Goal: Task Accomplishment & Management: Complete application form

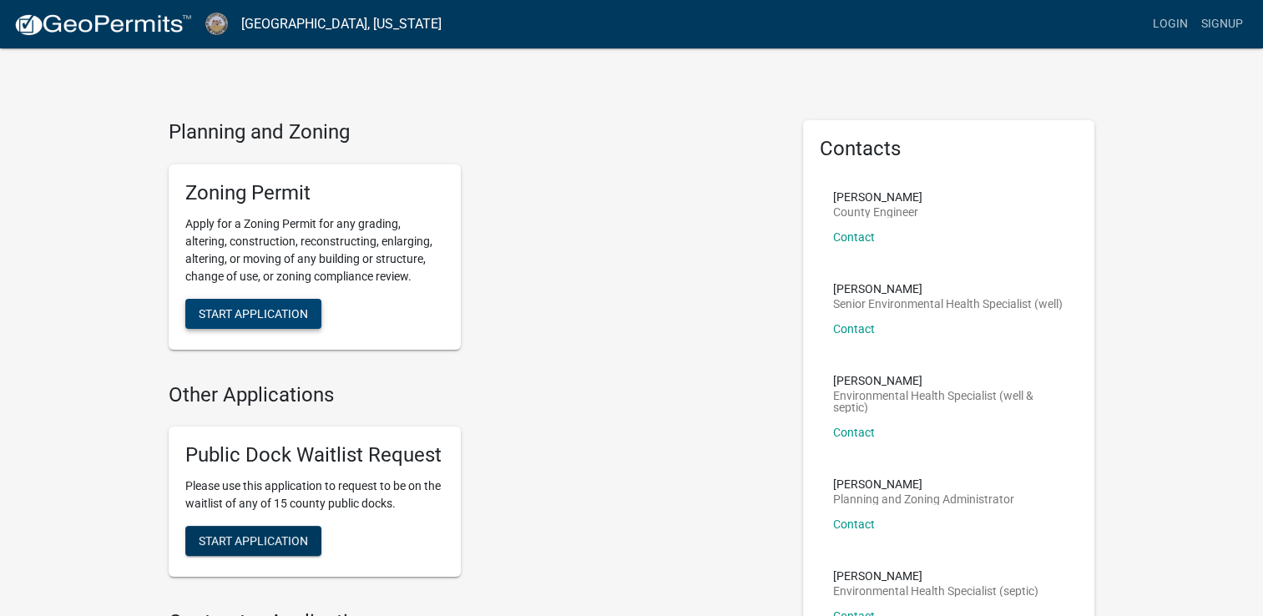
click at [267, 307] on span "Start Application" at bounding box center [253, 312] width 109 height 13
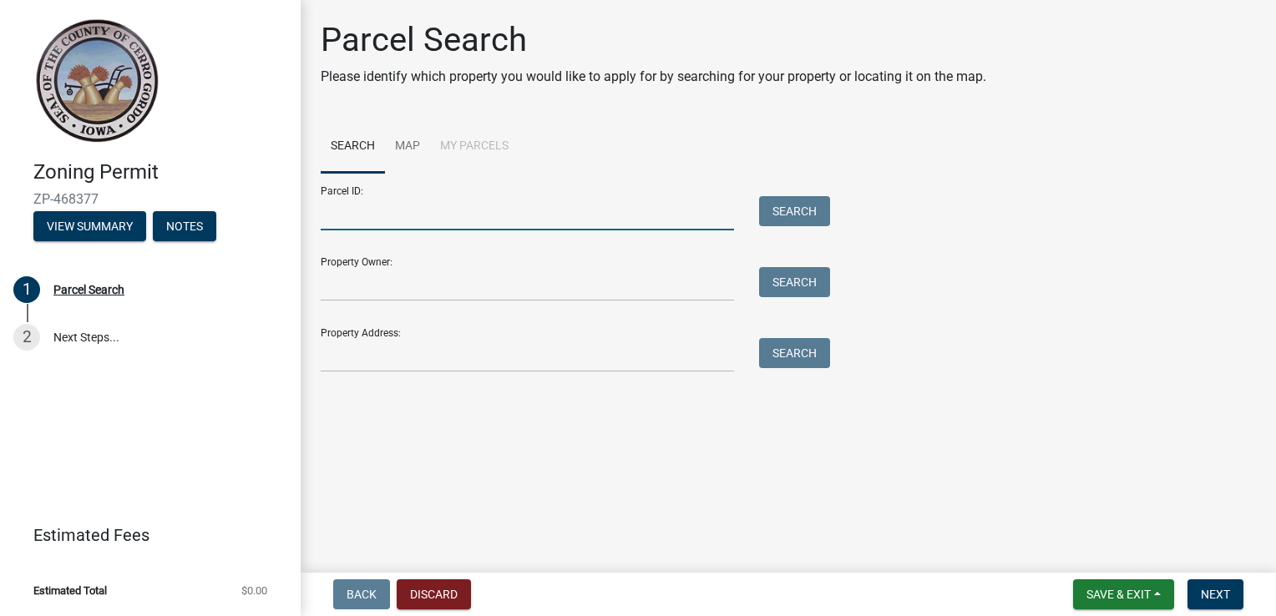
click at [453, 220] on input "Parcel ID:" at bounding box center [527, 213] width 413 height 34
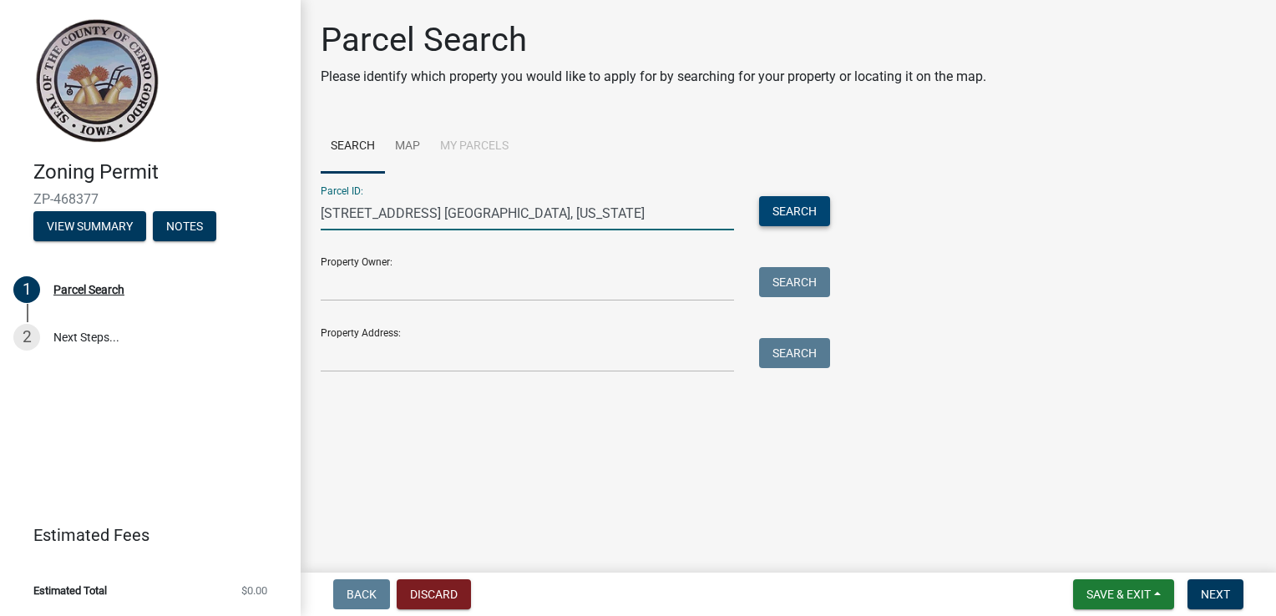
type input "[STREET_ADDRESS] [GEOGRAPHIC_DATA], [US_STATE]"
click at [803, 223] on button "Search" at bounding box center [794, 211] width 71 height 30
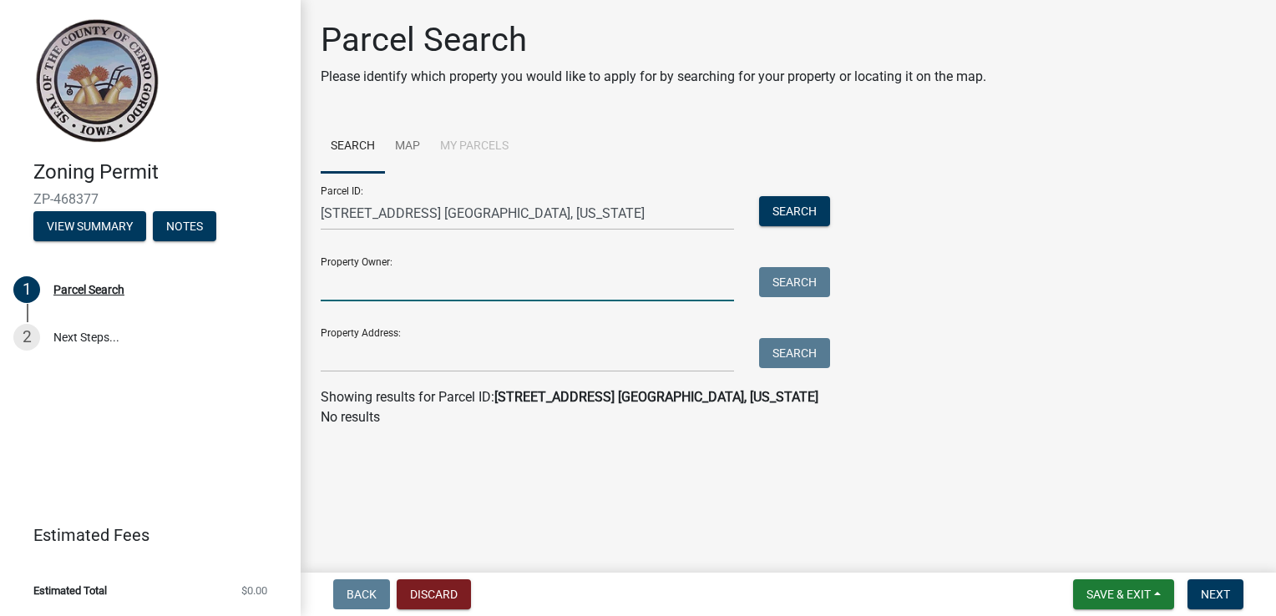
click at [426, 281] on input "Property Owner:" at bounding box center [527, 284] width 413 height 34
type input "[PERSON_NAME]"
type input "[STREET_ADDRESS]"
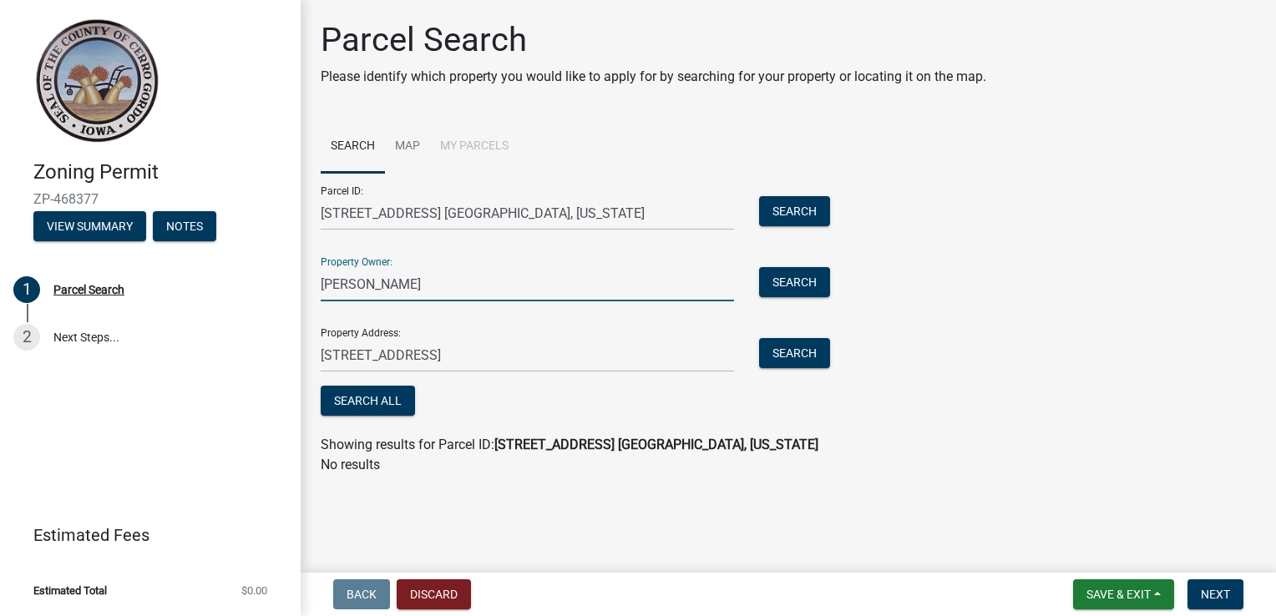
click at [795, 297] on div "Search" at bounding box center [791, 284] width 88 height 34
click at [792, 286] on button "Search" at bounding box center [794, 282] width 71 height 30
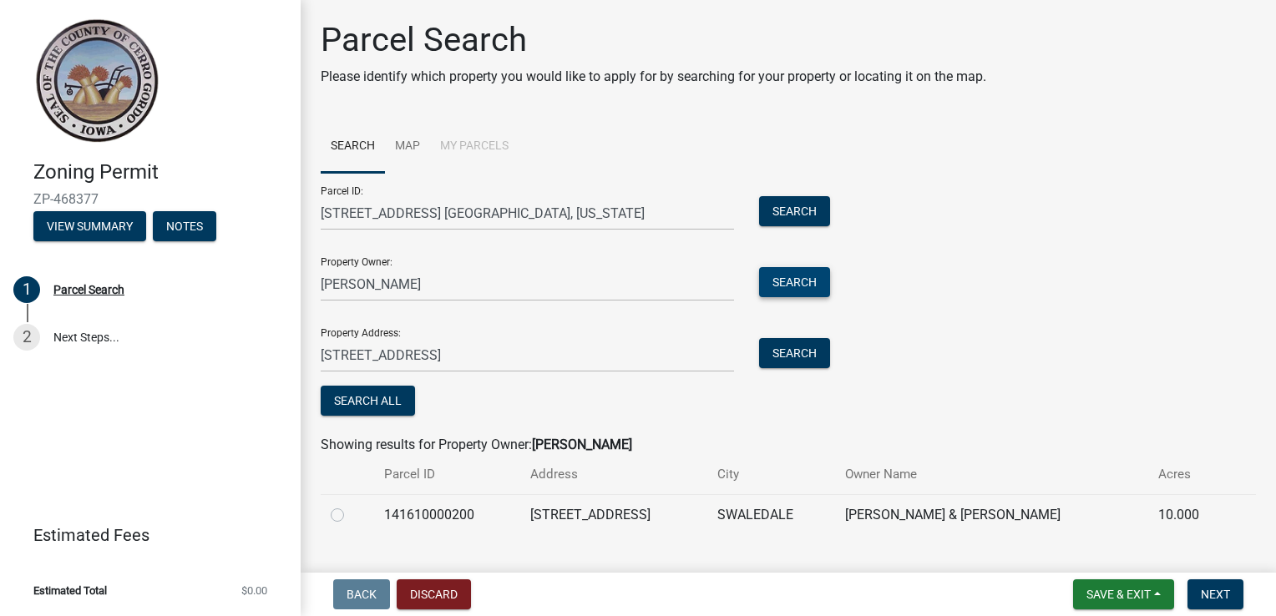
scroll to position [33, 0]
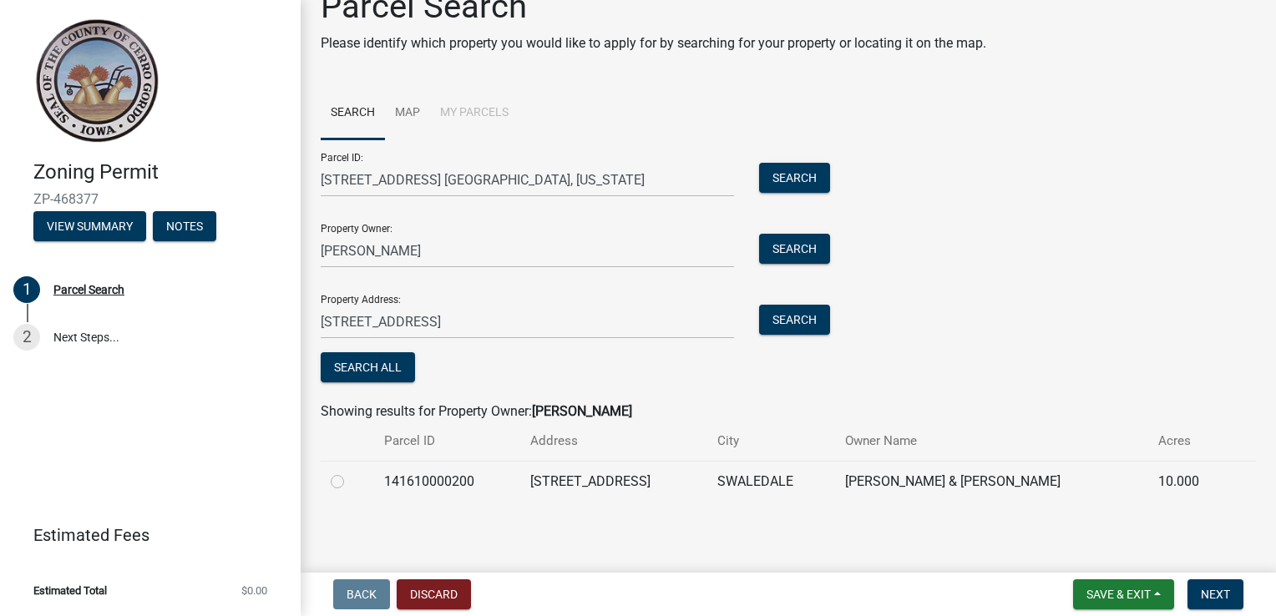
click at [351, 472] on label at bounding box center [351, 472] width 0 height 0
click at [351, 483] on input "radio" at bounding box center [356, 477] width 11 height 11
radio input "true"
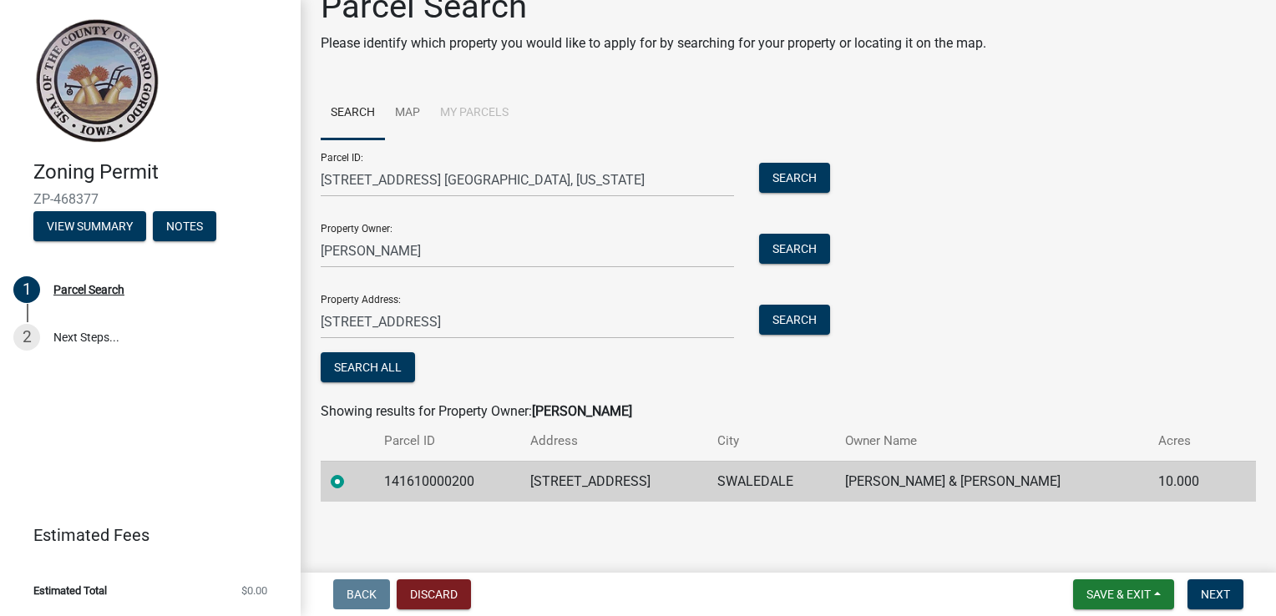
click at [978, 484] on td "[PERSON_NAME] & [PERSON_NAME]" at bounding box center [991, 481] width 313 height 41
click at [735, 495] on td "SWALEDALE" at bounding box center [771, 481] width 128 height 41
click at [1222, 606] on button "Next" at bounding box center [1215, 595] width 56 height 30
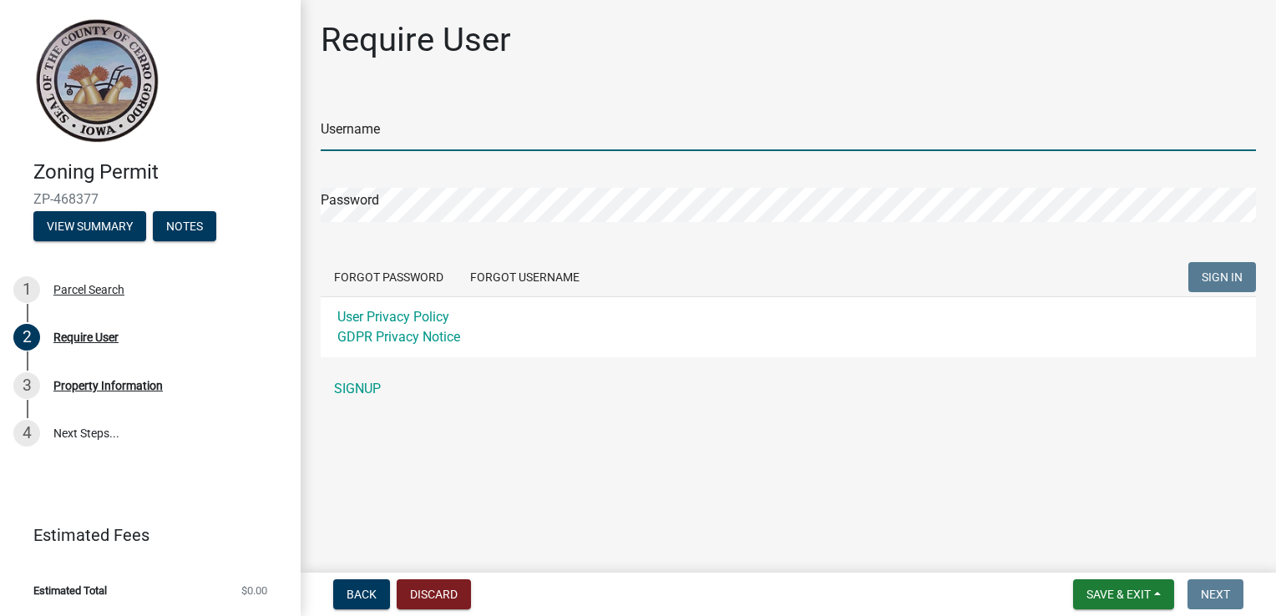
type input "Kebbdd27"
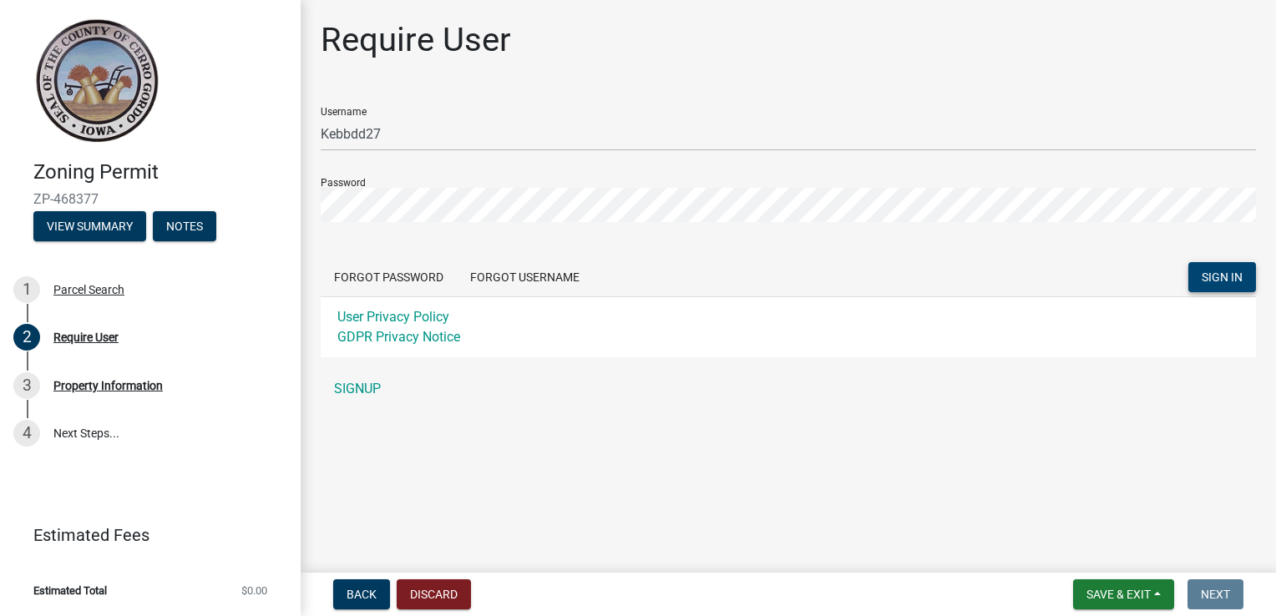
click at [1227, 277] on span "SIGN IN" at bounding box center [1222, 277] width 41 height 13
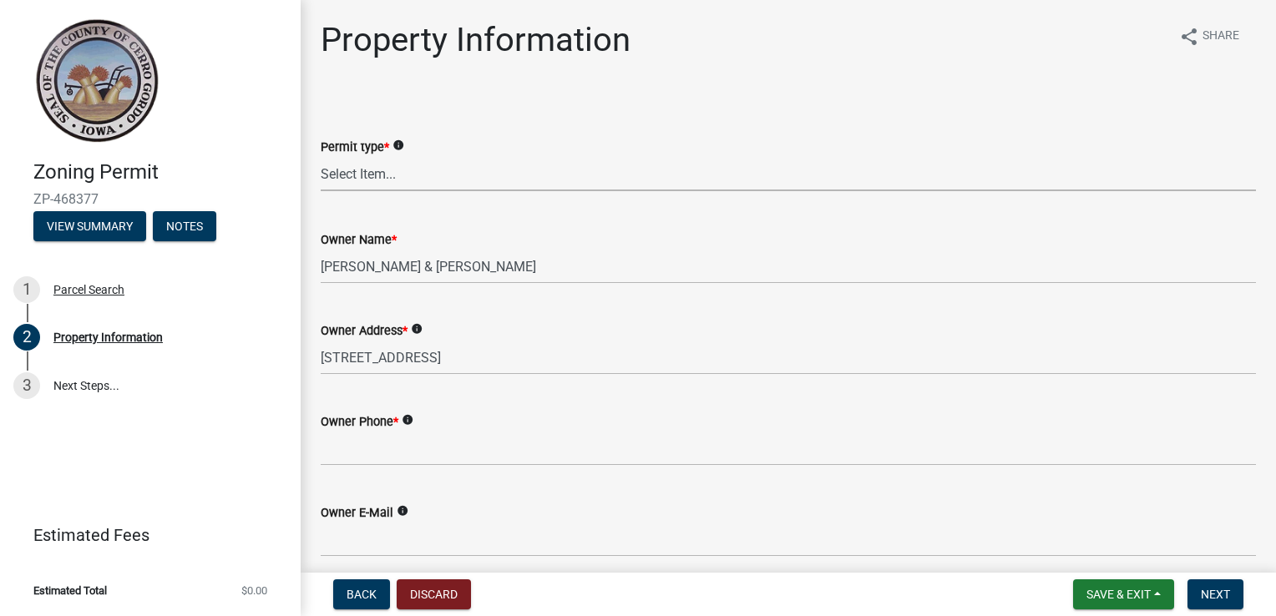
click at [408, 173] on select "Select Item... New Request Permit Renewal" at bounding box center [788, 174] width 935 height 34
click at [321, 157] on select "Select Item... New Request Permit Renewal" at bounding box center [788, 174] width 935 height 34
select select "7a5a2478-5b3b-459e-a372-388ca56f6284"
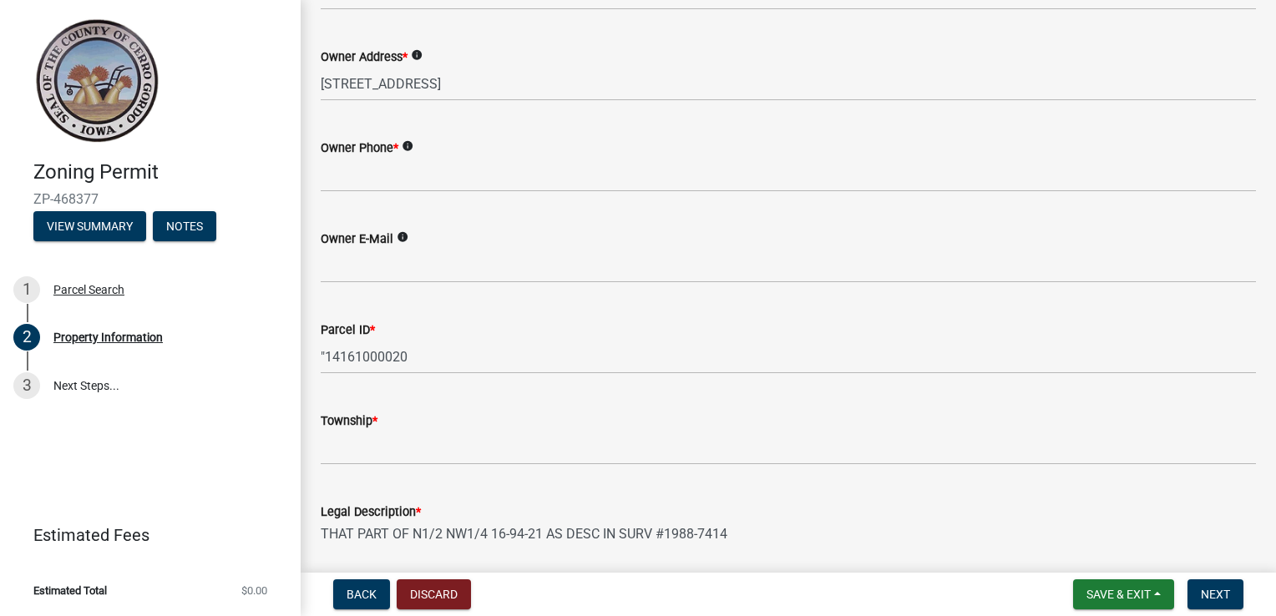
scroll to position [276, 0]
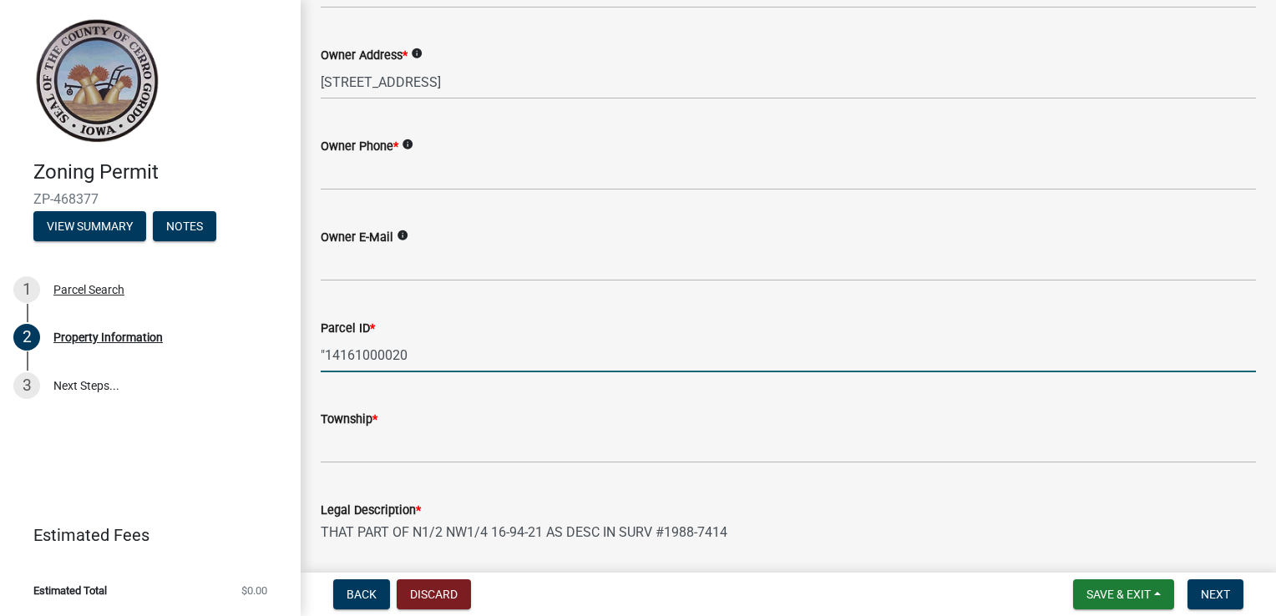
click at [518, 360] on input ""14161000020" at bounding box center [788, 355] width 935 height 34
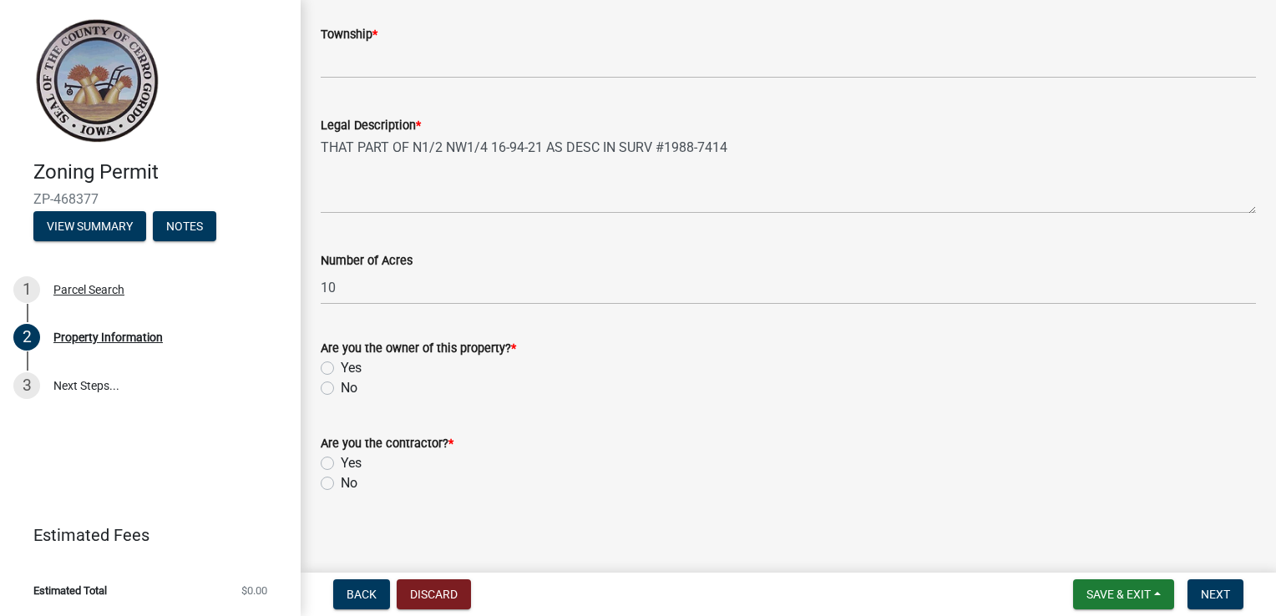
scroll to position [668, 0]
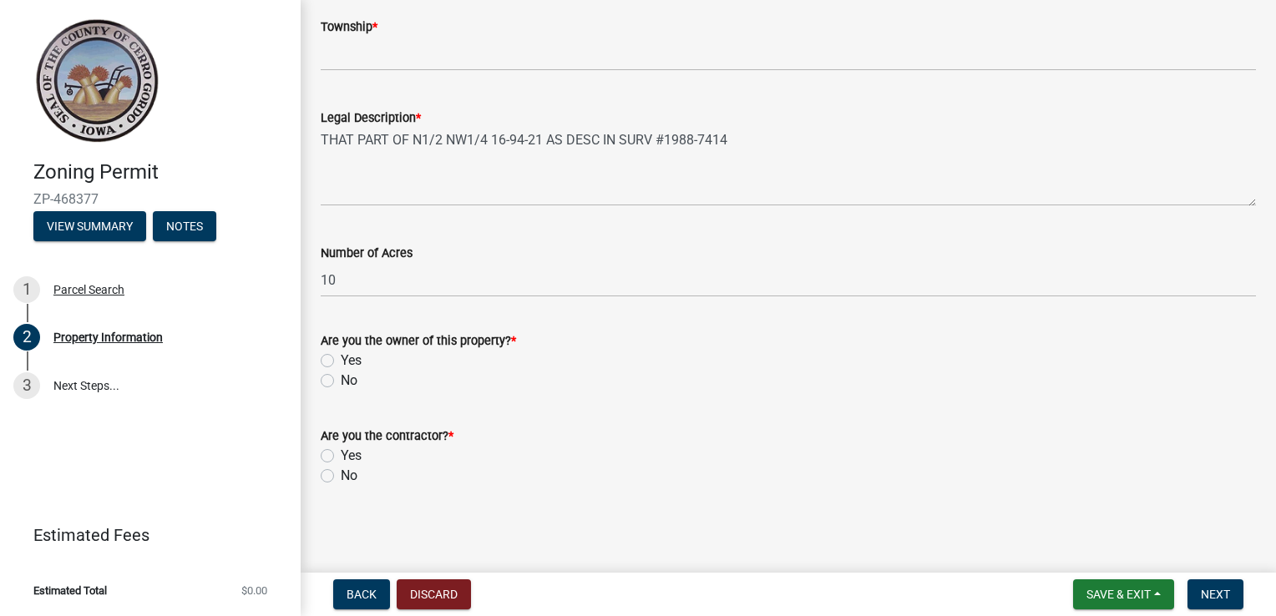
click at [343, 359] on label "Yes" at bounding box center [351, 361] width 21 height 20
click at [343, 359] on input "Yes" at bounding box center [346, 356] width 11 height 11
radio input "true"
click at [344, 458] on label "Yes" at bounding box center [351, 456] width 21 height 20
click at [344, 457] on input "Yes" at bounding box center [346, 451] width 11 height 11
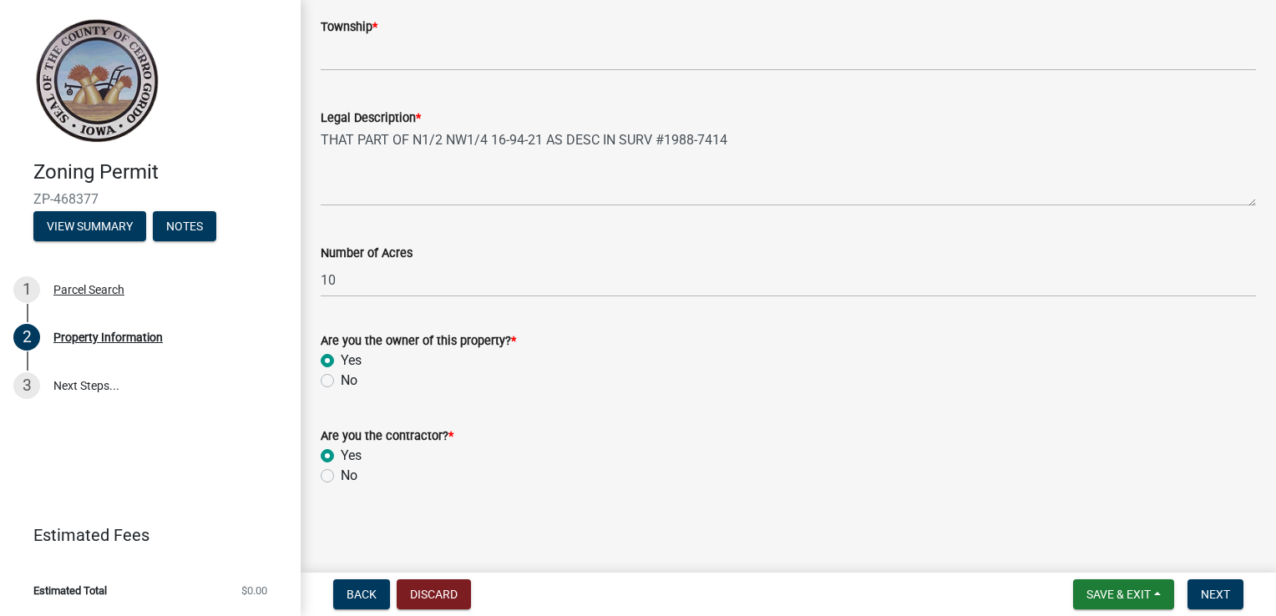
radio input "true"
click at [1215, 605] on button "Next" at bounding box center [1215, 595] width 56 height 30
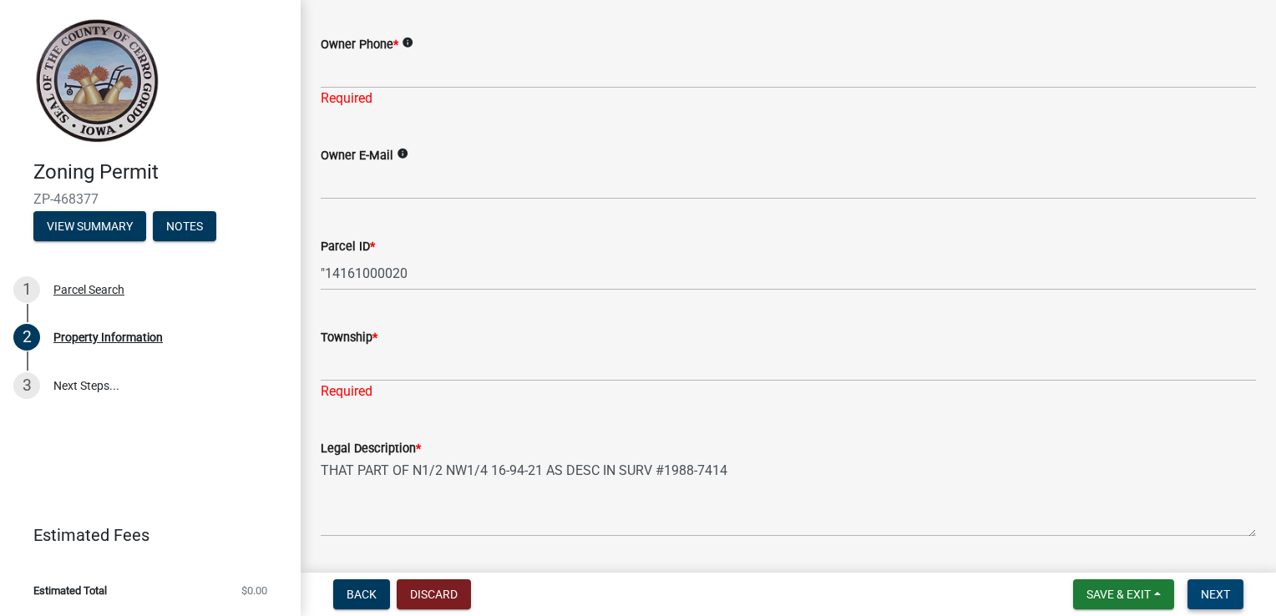
scroll to position [376, 0]
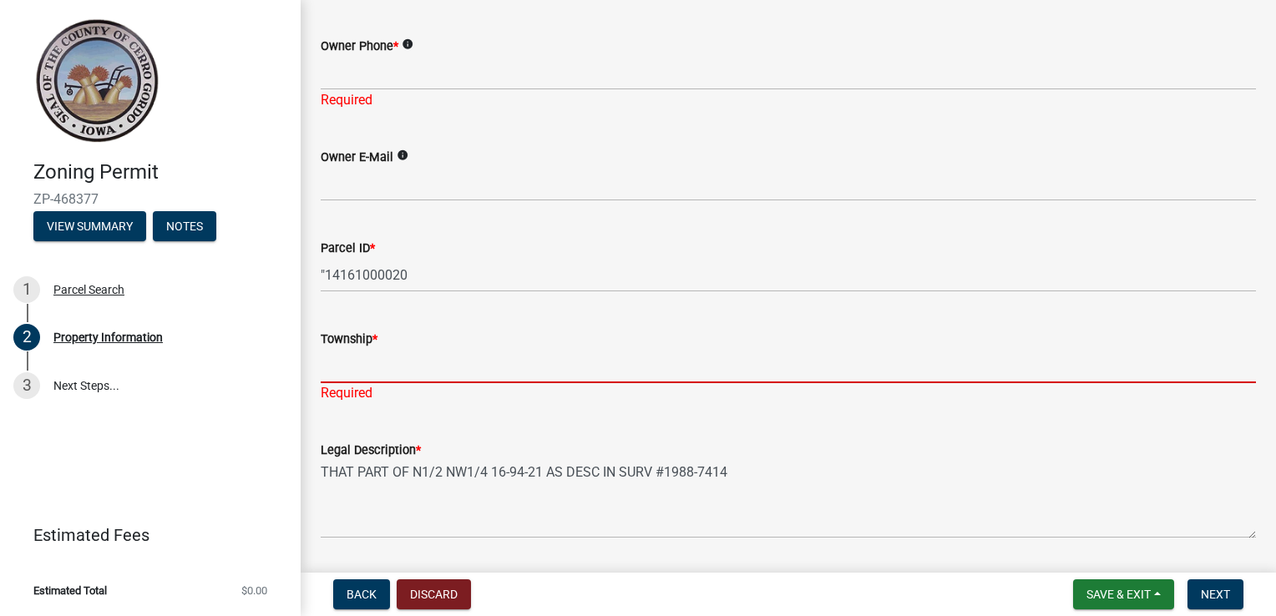
click at [388, 370] on input "Township *" at bounding box center [788, 366] width 935 height 34
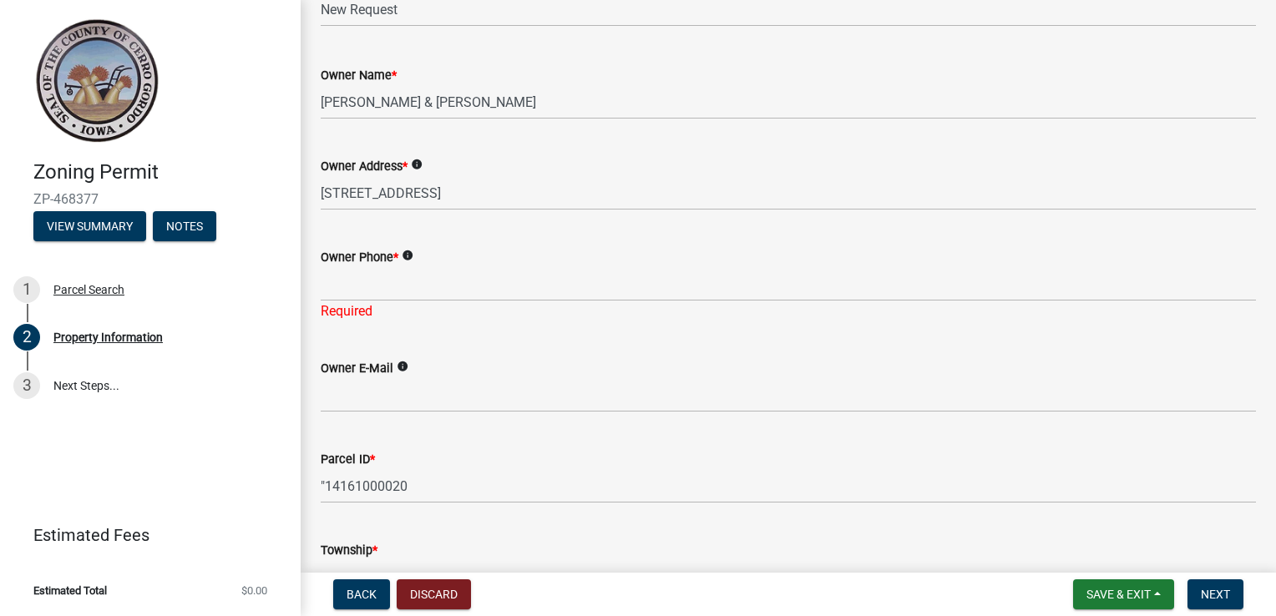
scroll to position [166, 0]
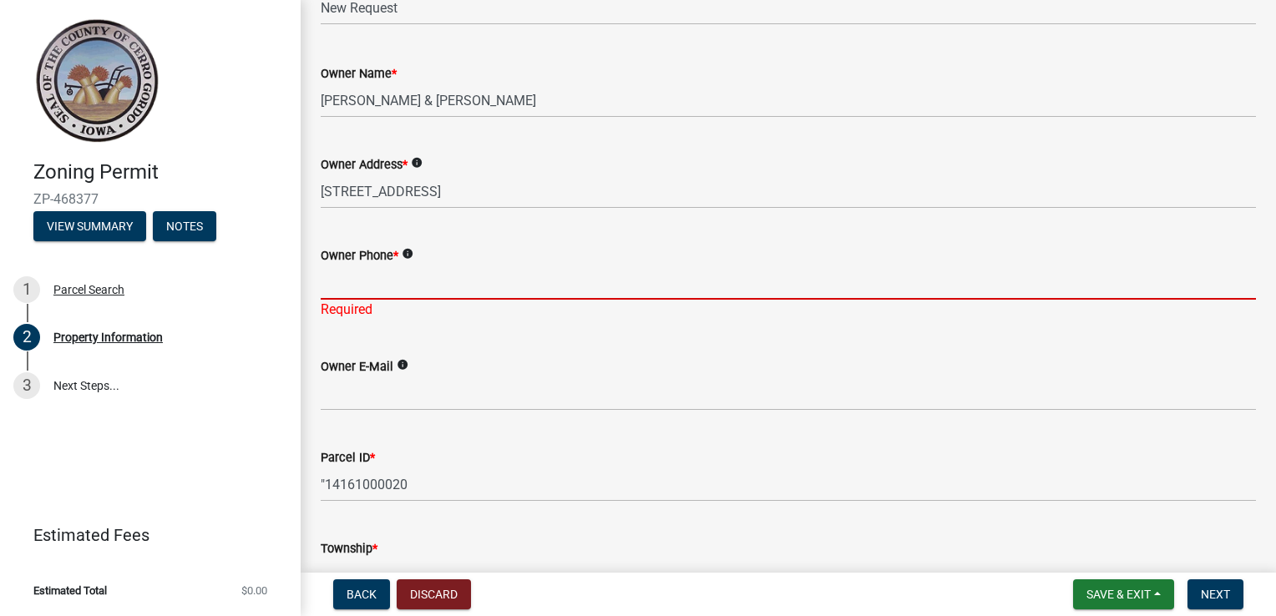
click at [416, 286] on input "Owner Phone *" at bounding box center [788, 283] width 935 height 34
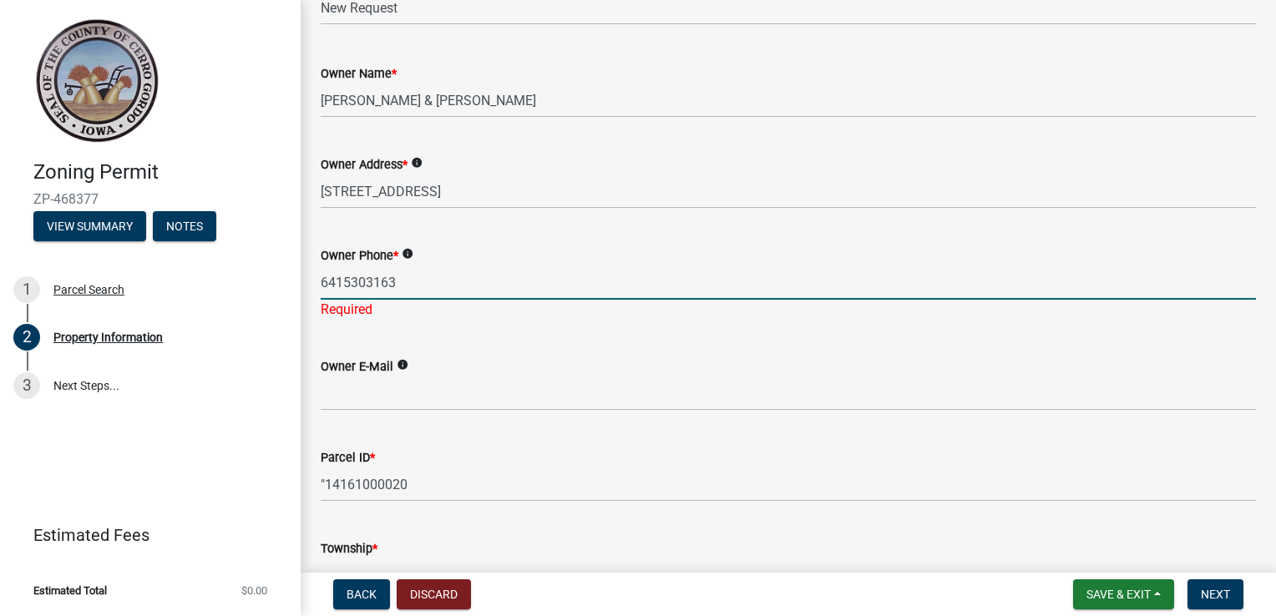
type input "6415303163"
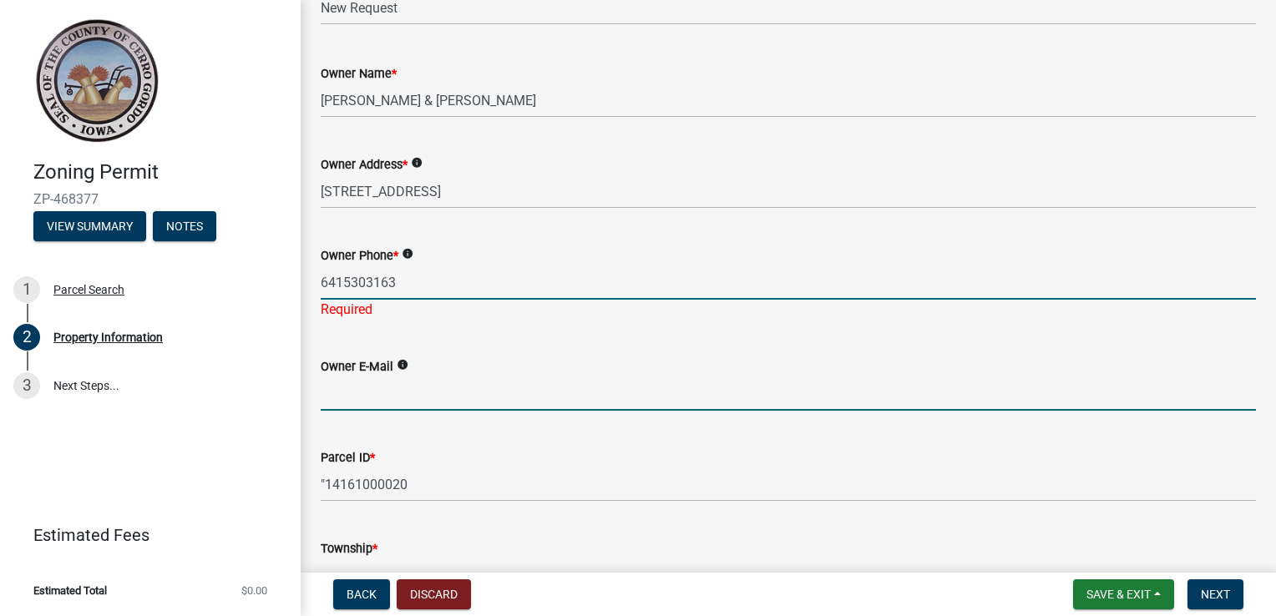
click at [417, 399] on wm-data-entity-input "Owner E-Mail info" at bounding box center [788, 378] width 935 height 91
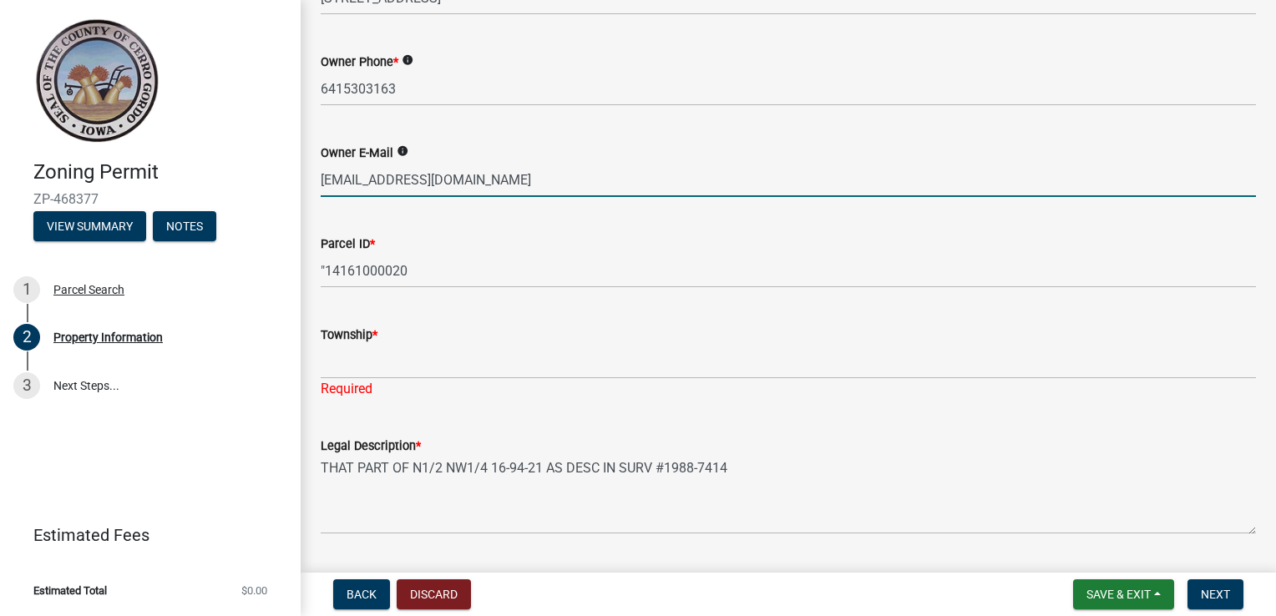
scroll to position [401, 0]
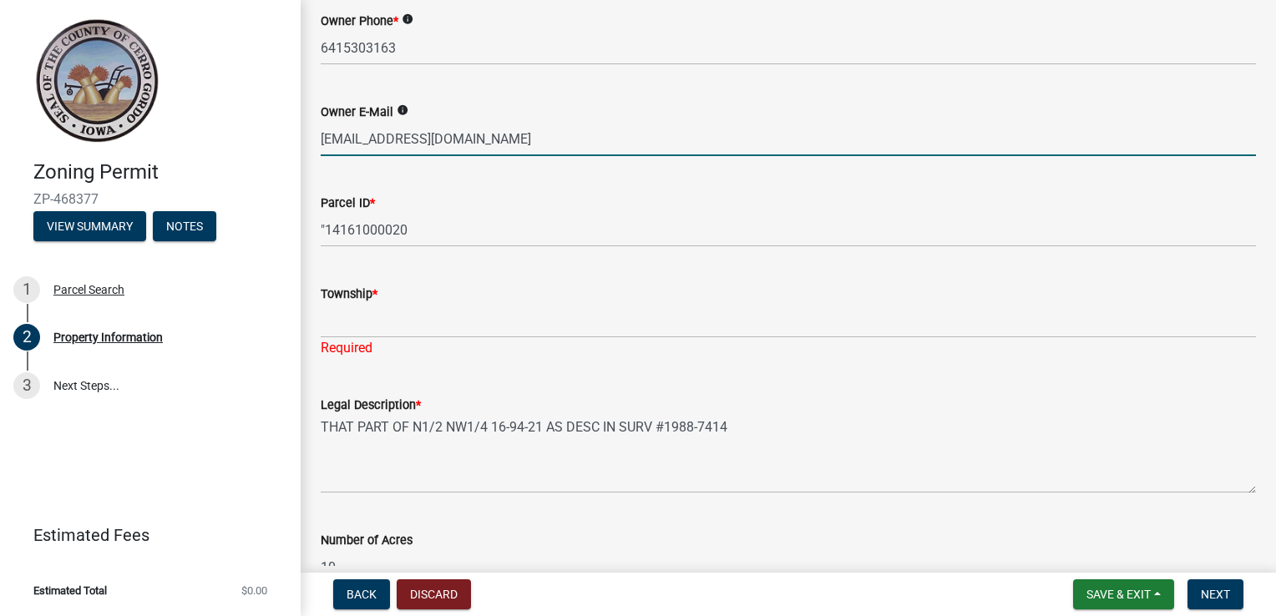
type input "[EMAIL_ADDRESS][DOMAIN_NAME]"
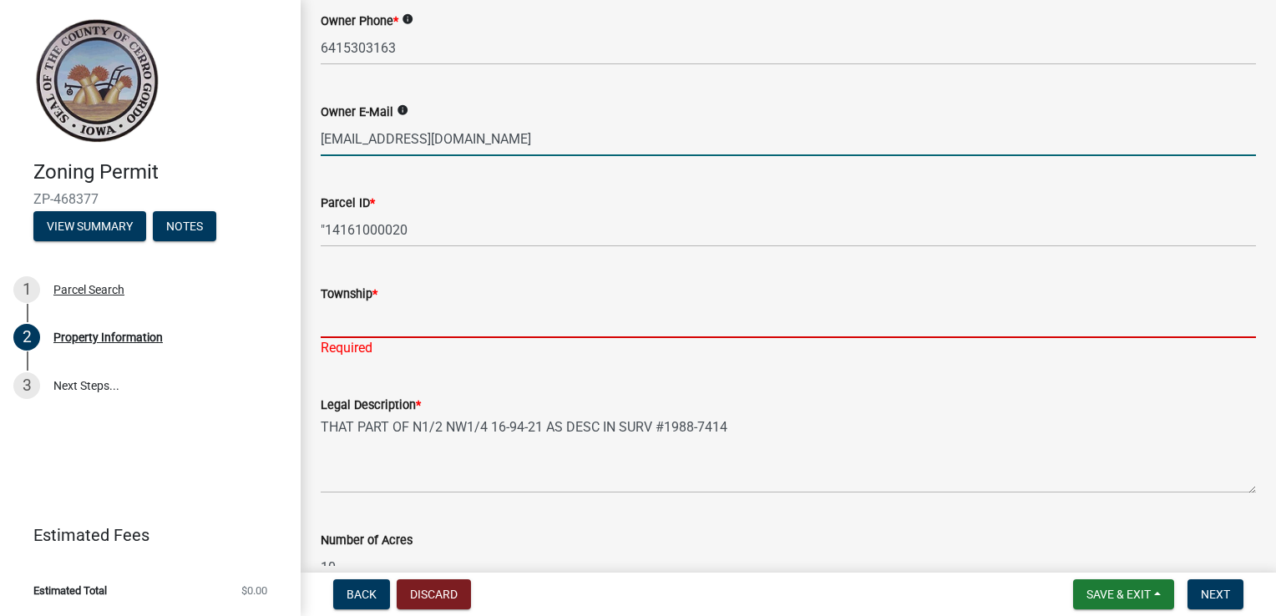
click at [429, 328] on input "Township *" at bounding box center [788, 321] width 935 height 34
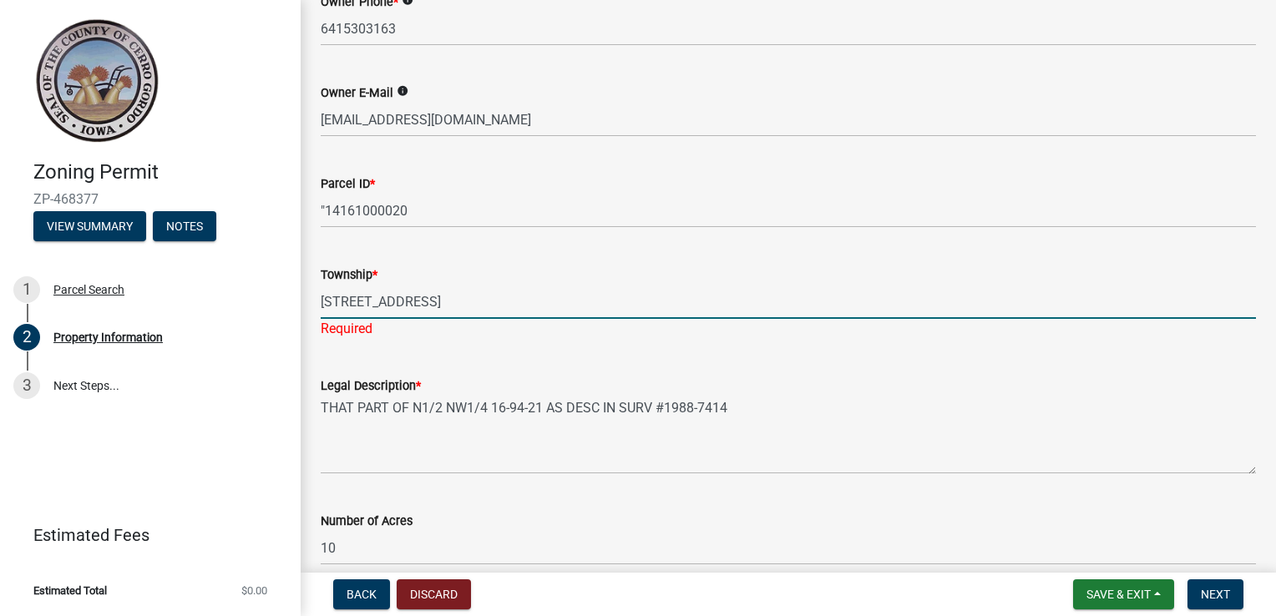
scroll to position [424, 0]
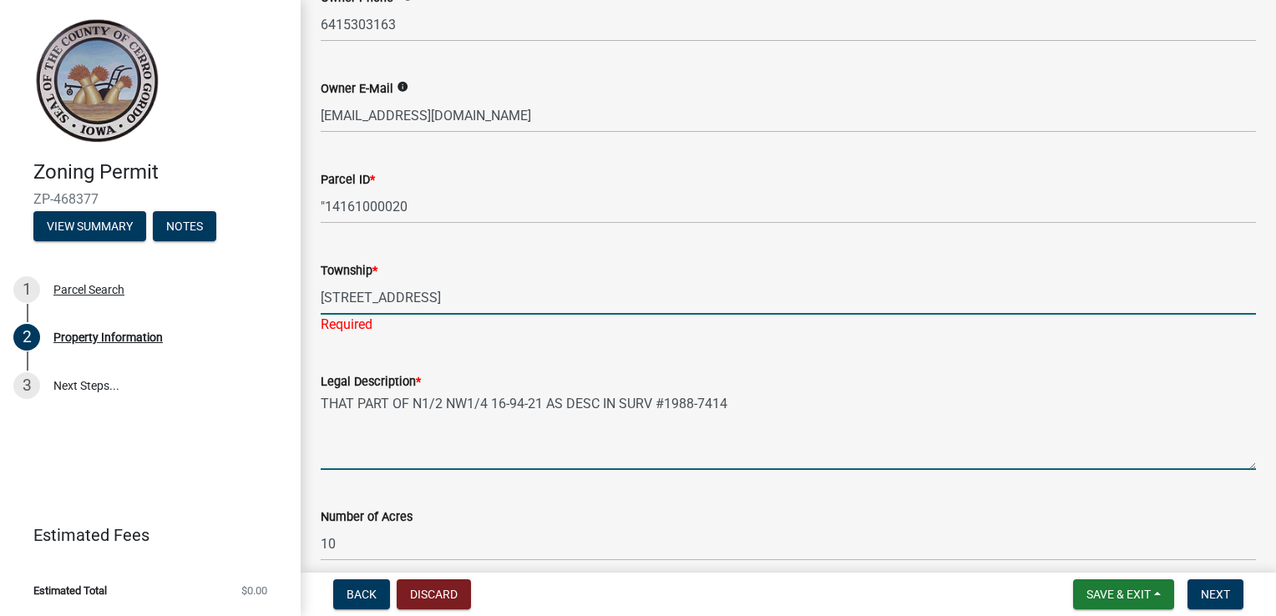
click at [1092, 441] on textarea "THAT PART OF N1/2 NW1/4 16-94-21 AS DESC IN SURV #1988-7414" at bounding box center [788, 431] width 935 height 78
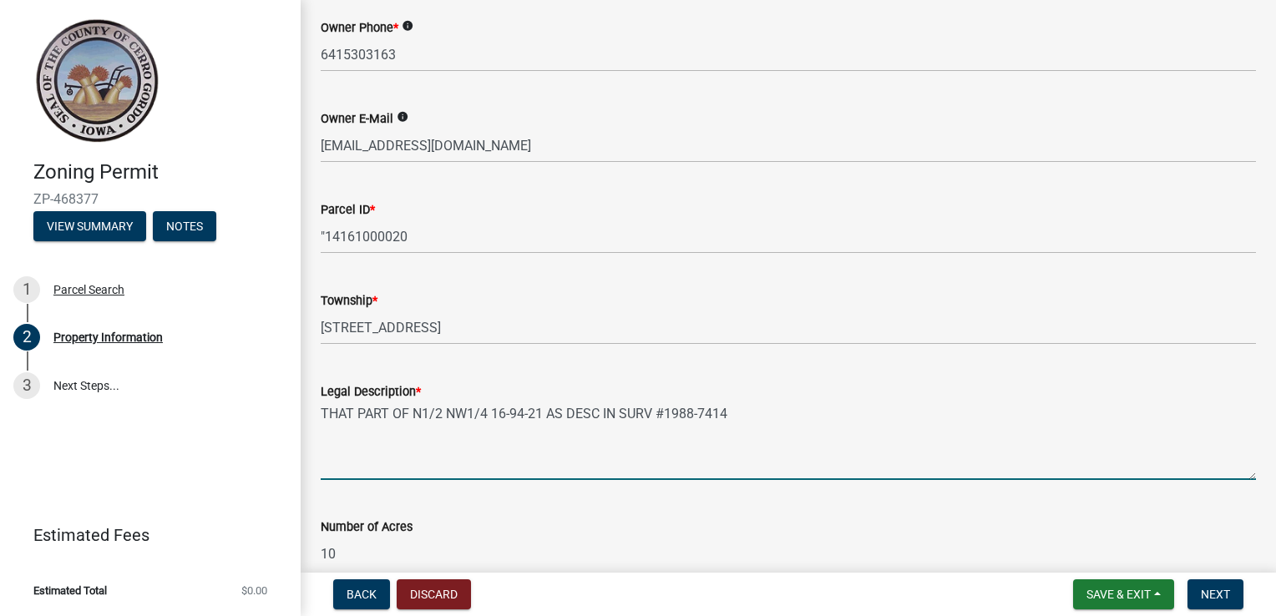
scroll to position [397, 0]
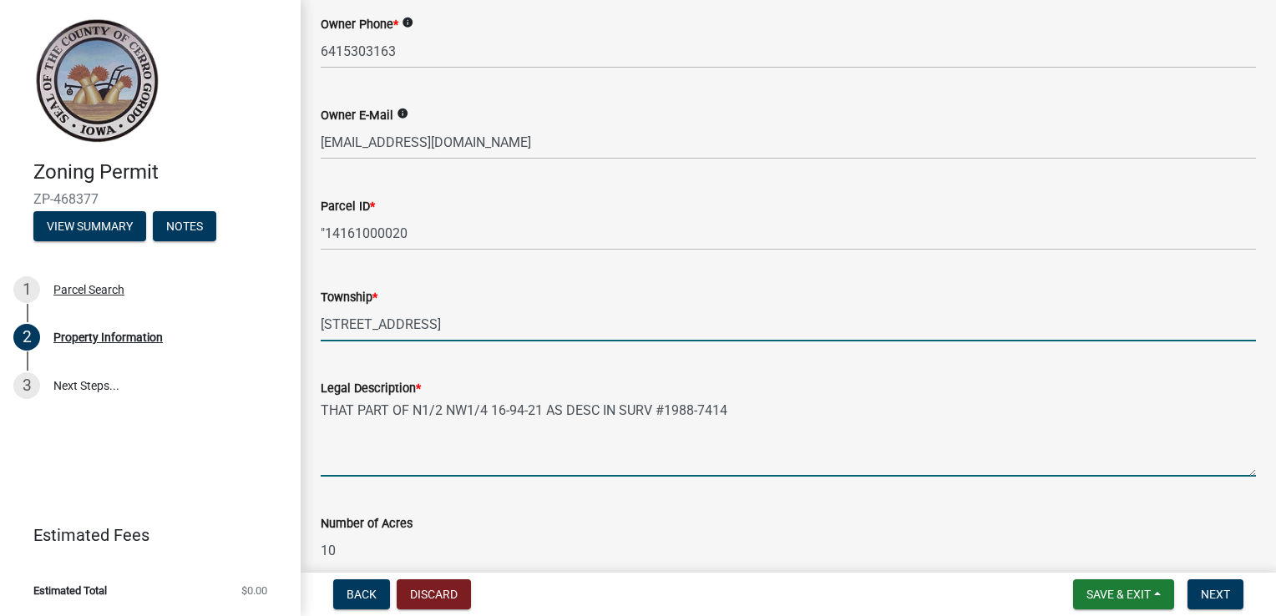
click at [509, 326] on input "[STREET_ADDRESS]" at bounding box center [788, 324] width 935 height 34
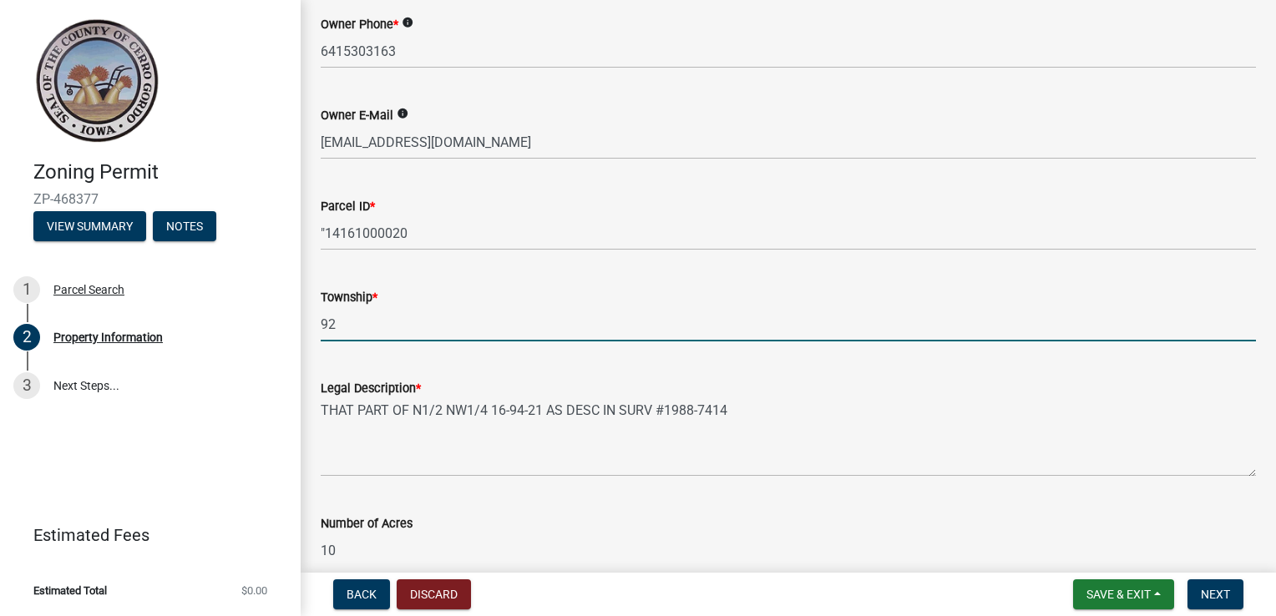
type input "9"
type input "[GEOGRAPHIC_DATA]"
click at [1213, 604] on button "Next" at bounding box center [1215, 595] width 56 height 30
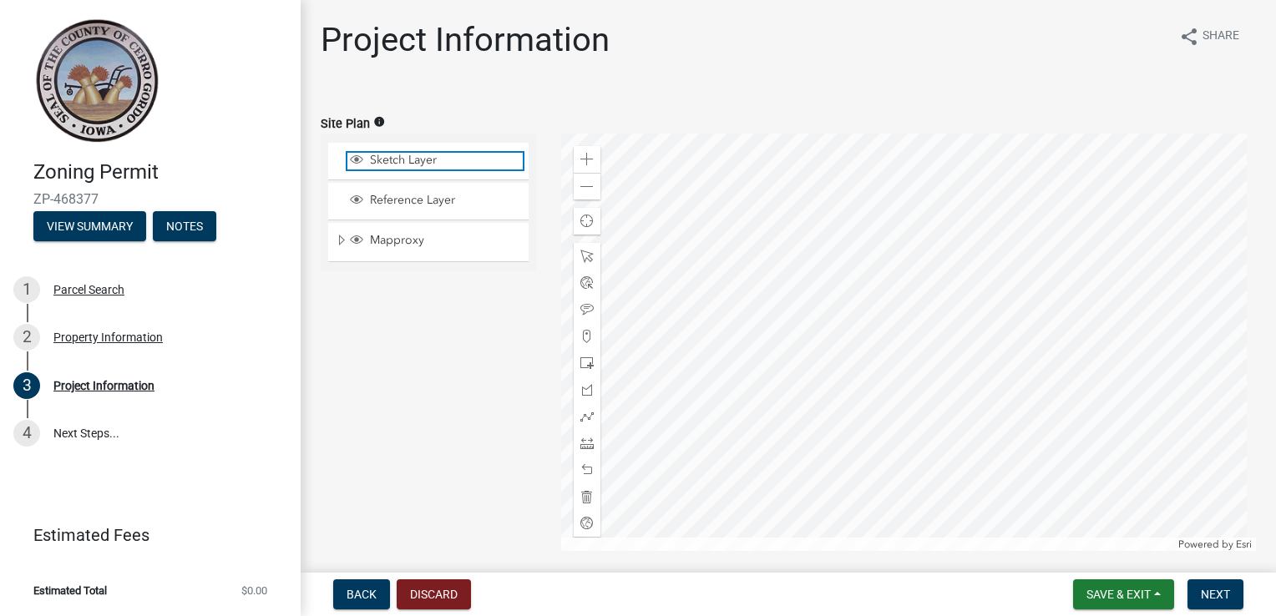
click at [451, 165] on span "Sketch Layer" at bounding box center [444, 160] width 157 height 15
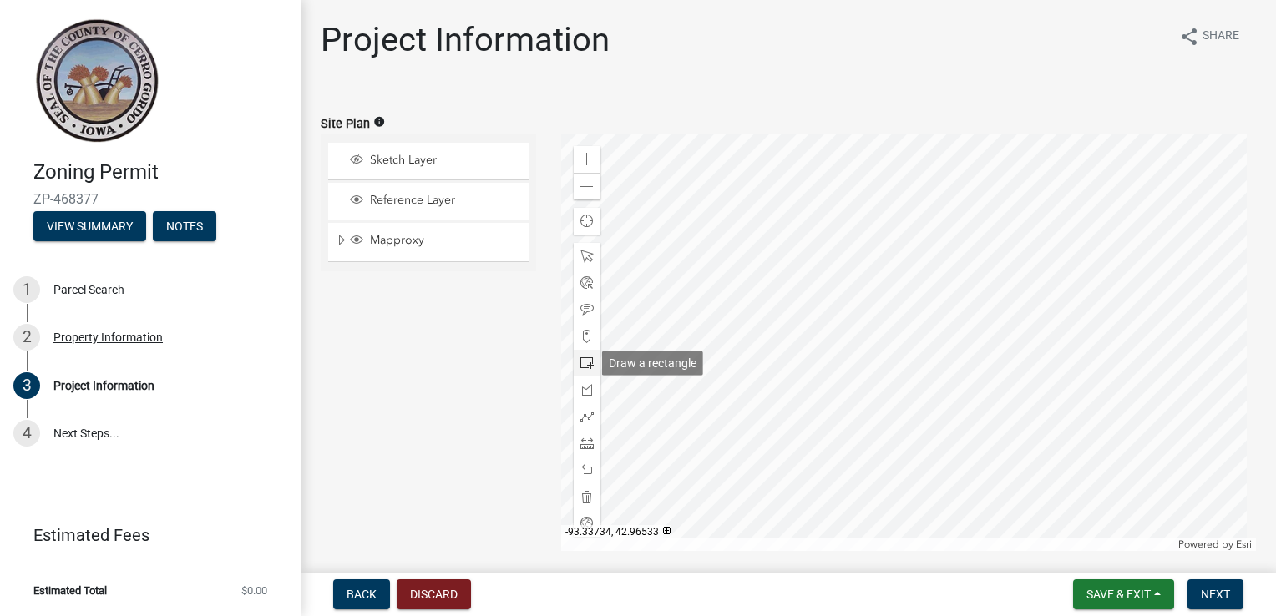
click at [581, 359] on span at bounding box center [586, 363] width 13 height 13
click at [1056, 441] on div at bounding box center [909, 343] width 696 height 418
click at [862, 240] on div at bounding box center [909, 343] width 696 height 418
click at [1046, 430] on div at bounding box center [909, 343] width 696 height 418
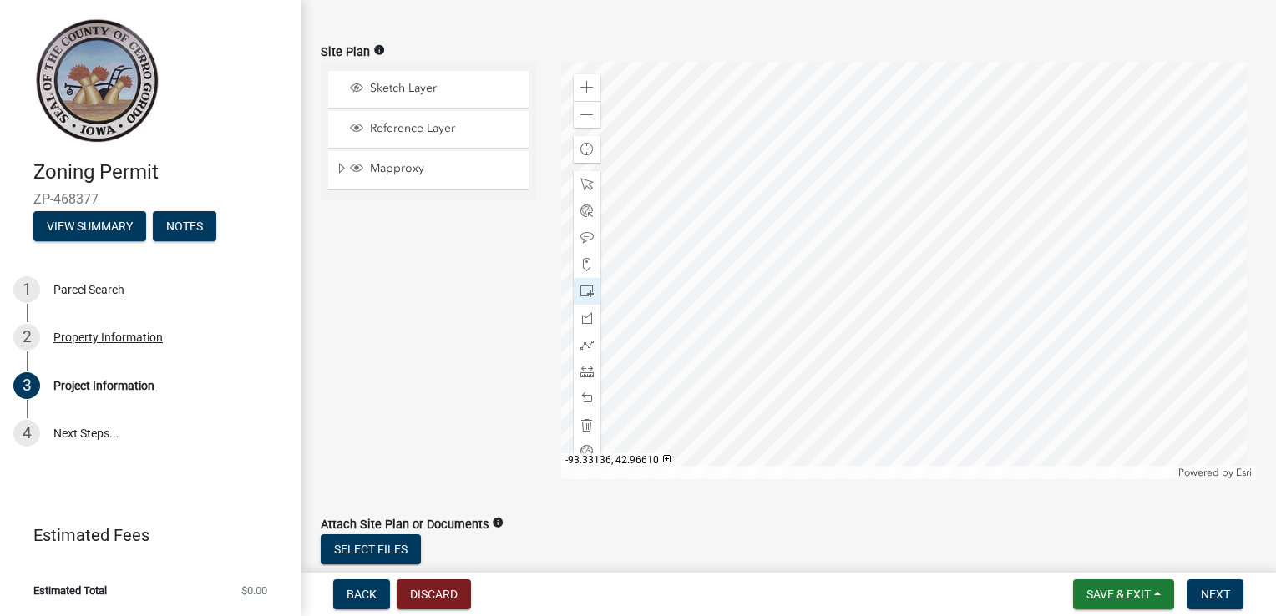
scroll to position [106, 0]
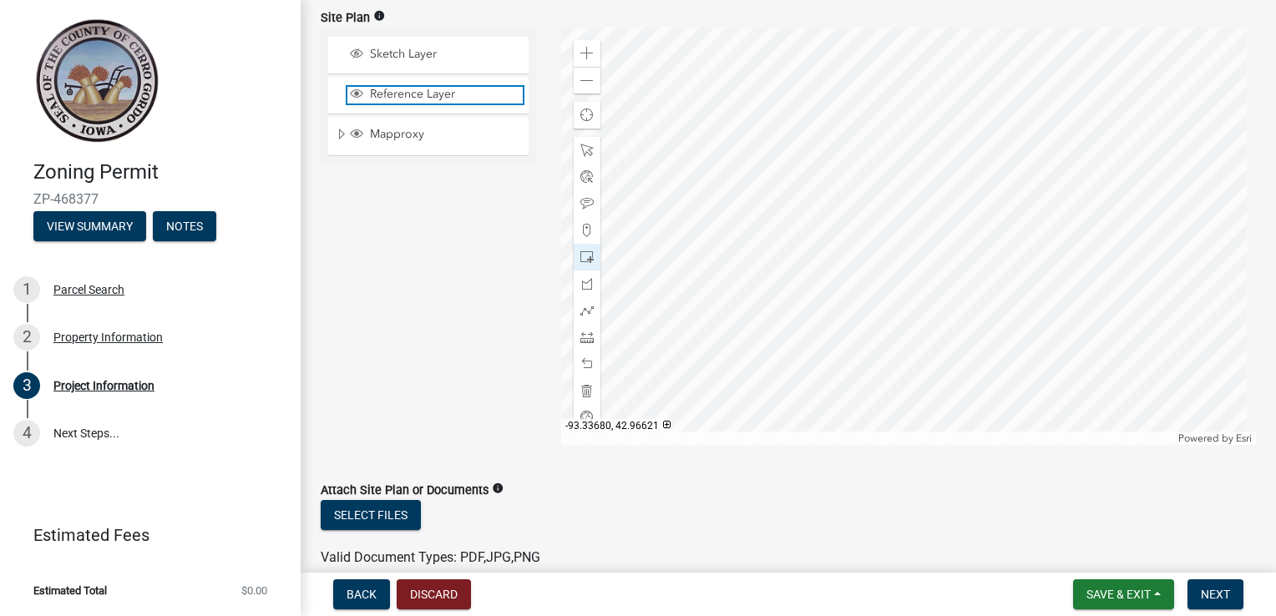
click at [366, 97] on span "Reference Layer" at bounding box center [444, 94] width 157 height 15
click at [583, 312] on span at bounding box center [586, 310] width 13 height 13
click at [580, 255] on span at bounding box center [586, 257] width 13 height 13
click at [1049, 332] on div at bounding box center [909, 237] width 696 height 418
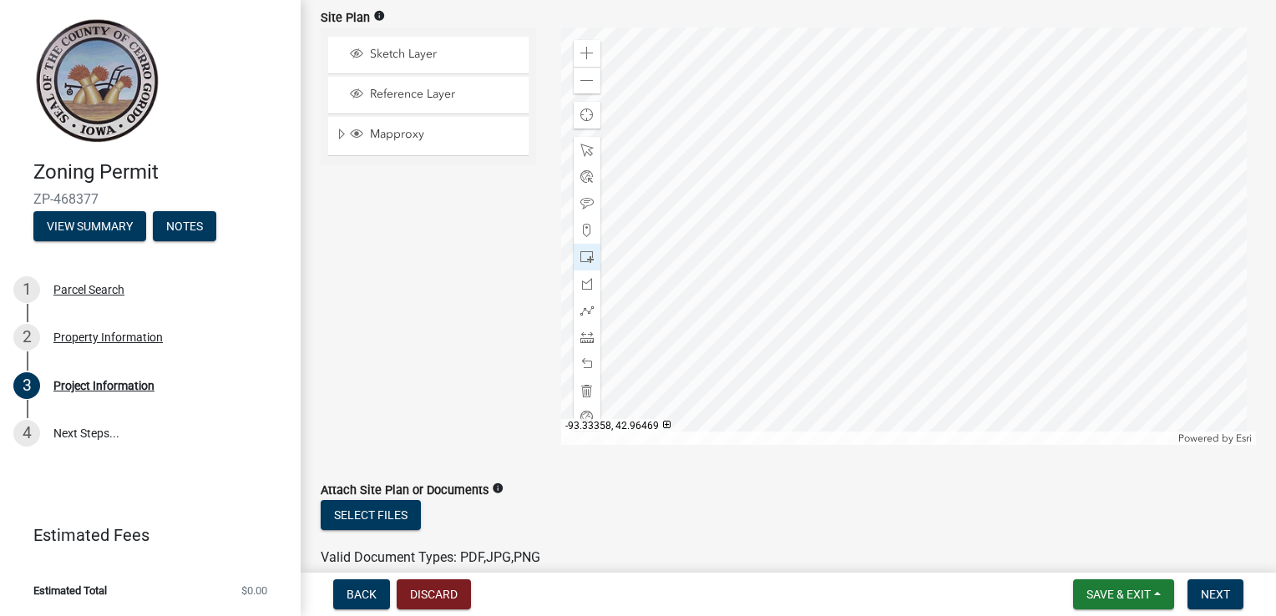
click at [972, 255] on div at bounding box center [909, 237] width 696 height 418
click at [581, 306] on span at bounding box center [586, 310] width 13 height 13
click at [867, 136] on div at bounding box center [909, 237] width 696 height 418
click at [868, 311] on div at bounding box center [909, 237] width 696 height 418
click at [1042, 311] on div at bounding box center [909, 237] width 696 height 418
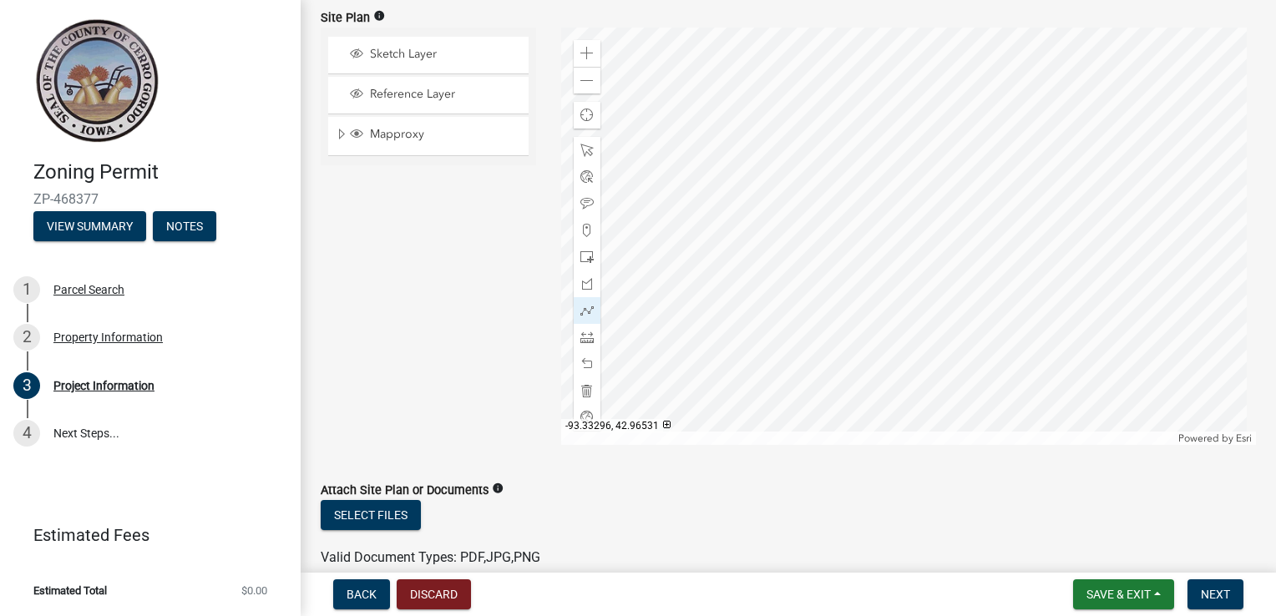
click at [1038, 151] on div at bounding box center [909, 237] width 696 height 418
click at [863, 151] on div at bounding box center [909, 237] width 696 height 418
click at [866, 292] on div at bounding box center [909, 237] width 696 height 418
click at [823, 292] on div at bounding box center [909, 237] width 696 height 418
click at [823, 312] on div at bounding box center [909, 237] width 696 height 418
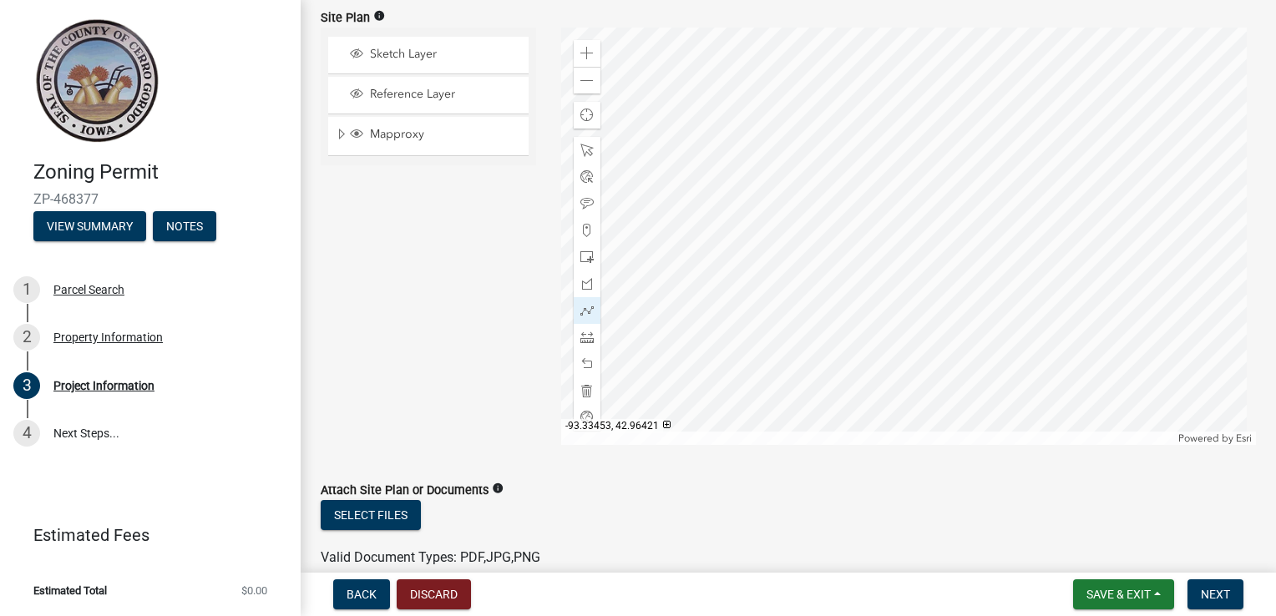
click at [869, 312] on div at bounding box center [909, 237] width 696 height 418
click at [580, 304] on span at bounding box center [586, 310] width 13 height 13
click at [819, 281] on div at bounding box center [909, 237] width 696 height 418
click at [819, 282] on div at bounding box center [909, 237] width 696 height 418
click at [819, 301] on div at bounding box center [909, 237] width 696 height 418
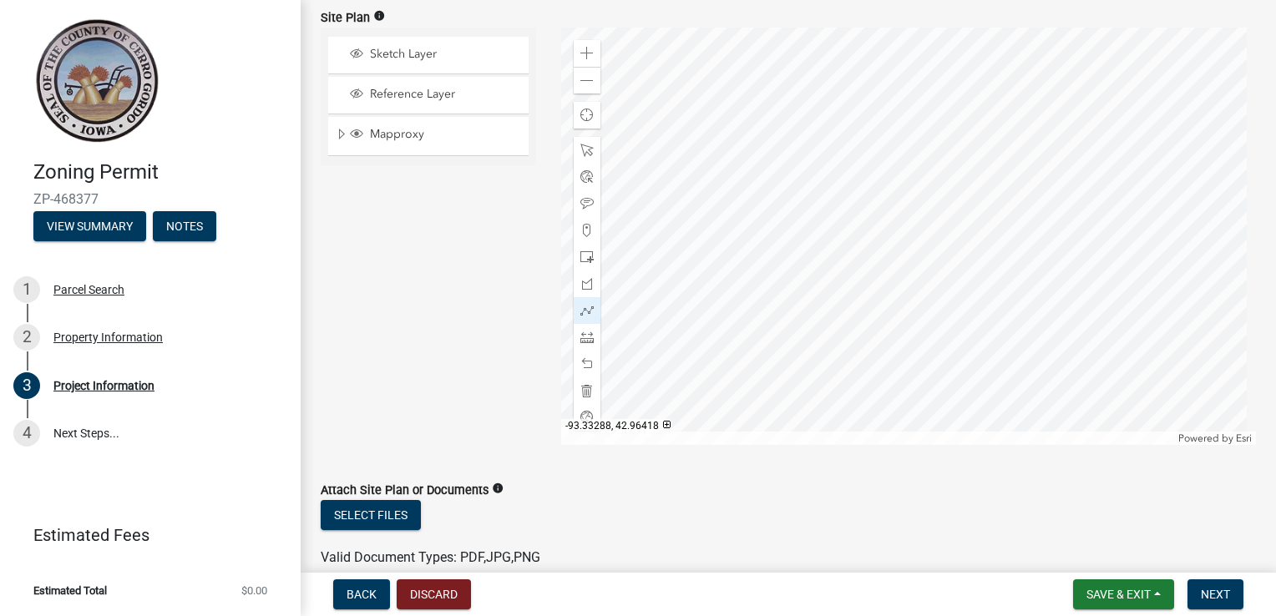
click at [1049, 302] on div at bounding box center [909, 237] width 696 height 418
click at [1046, 129] on div at bounding box center [909, 237] width 696 height 418
click at [866, 129] on div at bounding box center [909, 237] width 696 height 418
click at [869, 282] on div at bounding box center [909, 237] width 696 height 418
click at [818, 283] on div at bounding box center [909, 237] width 696 height 418
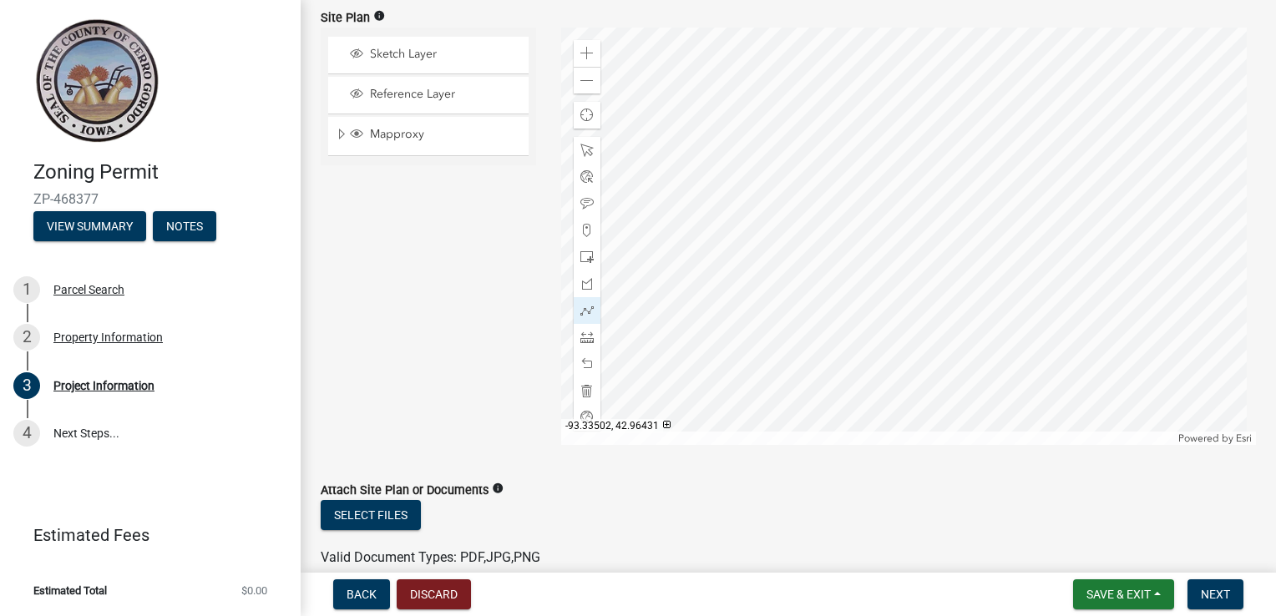
click at [818, 283] on div at bounding box center [909, 237] width 696 height 418
click at [582, 315] on span at bounding box center [586, 310] width 13 height 13
click at [903, 127] on div at bounding box center [909, 237] width 696 height 418
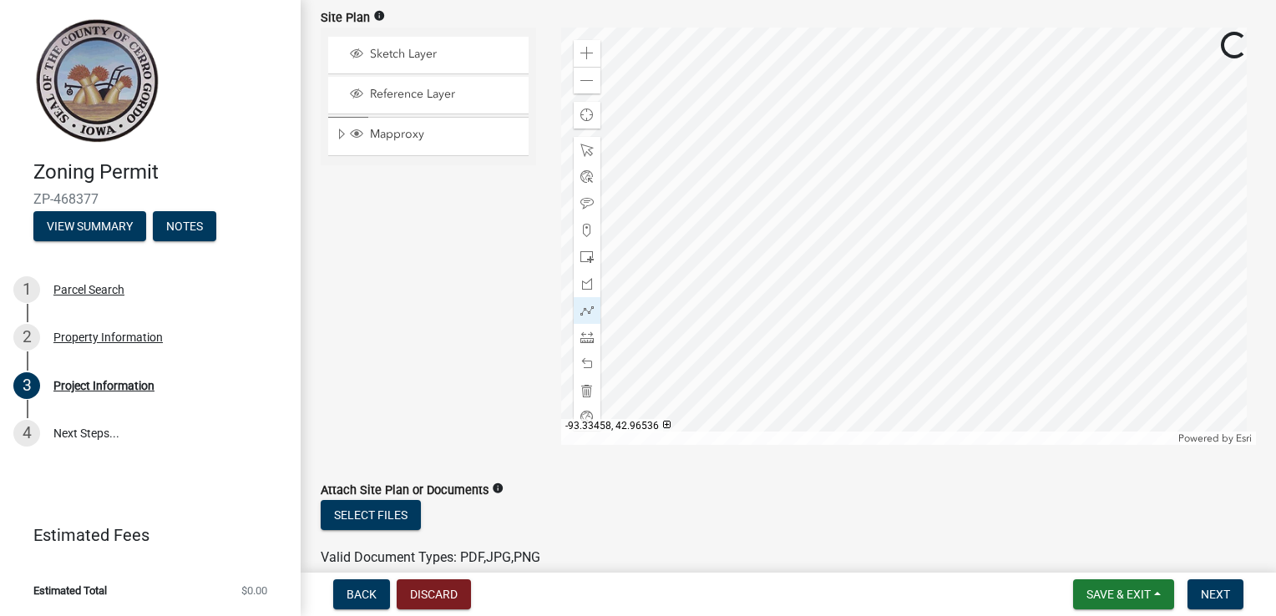
click at [897, 131] on div at bounding box center [909, 237] width 696 height 418
click at [900, 279] on div at bounding box center [909, 237] width 696 height 418
click at [850, 279] on div at bounding box center [909, 237] width 696 height 418
click at [851, 301] on div at bounding box center [909, 237] width 696 height 418
click at [1076, 302] on div at bounding box center [909, 237] width 696 height 418
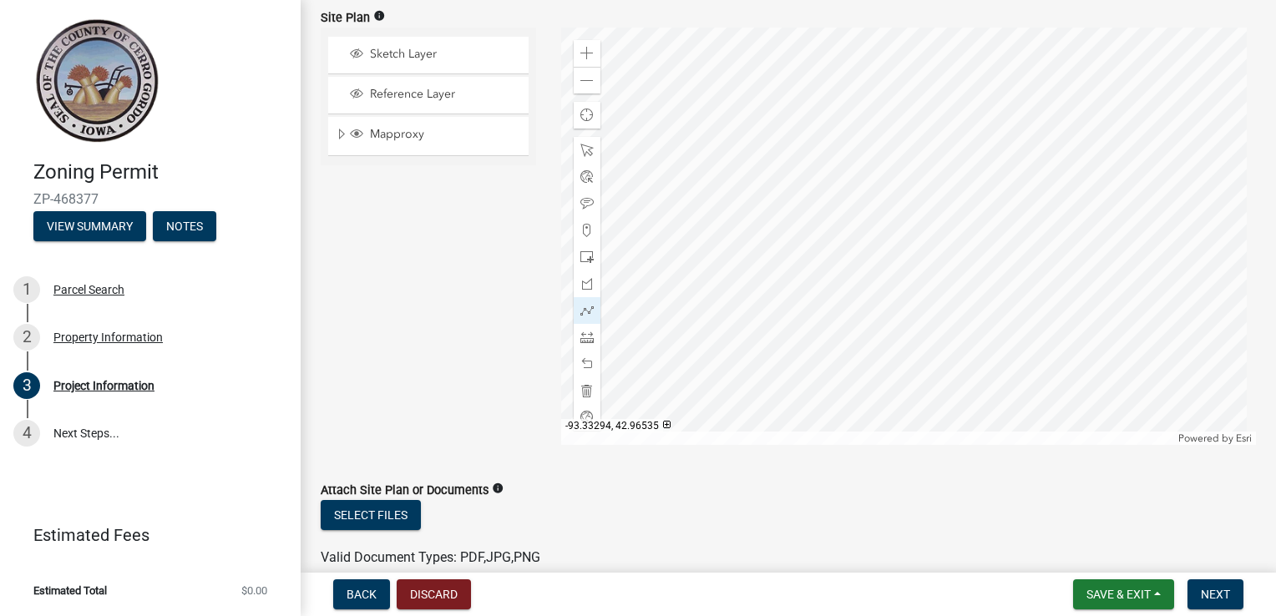
click at [1073, 132] on div at bounding box center [909, 237] width 696 height 418
click at [899, 133] on div at bounding box center [909, 237] width 696 height 418
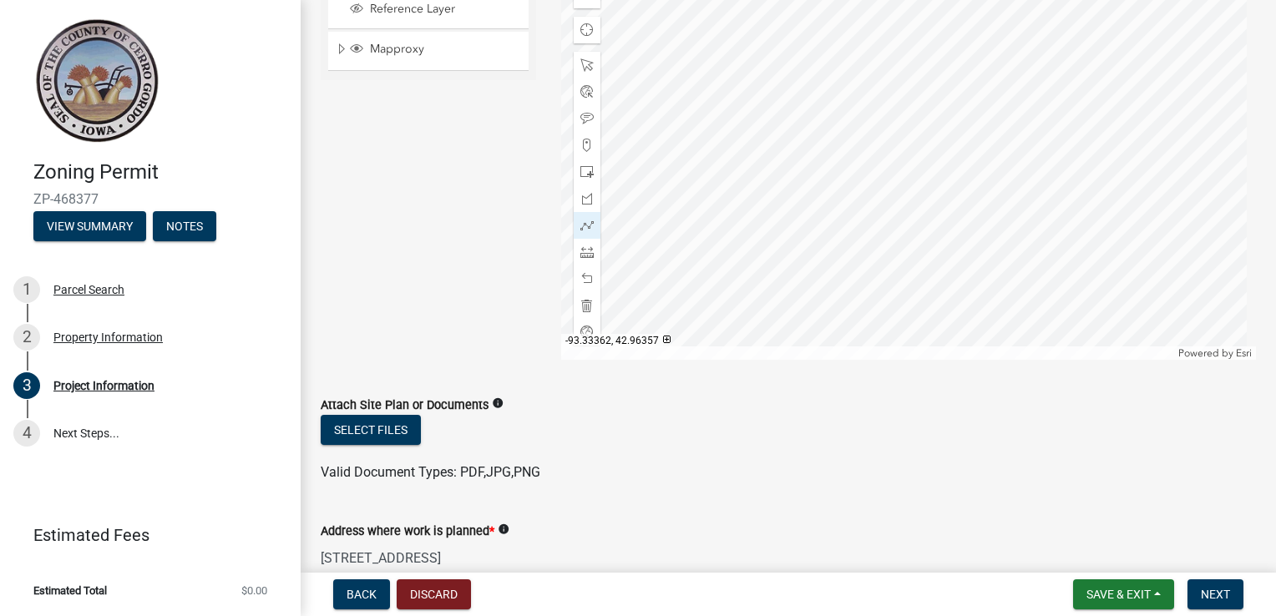
scroll to position [189, 0]
click at [588, 122] on span at bounding box center [586, 120] width 13 height 13
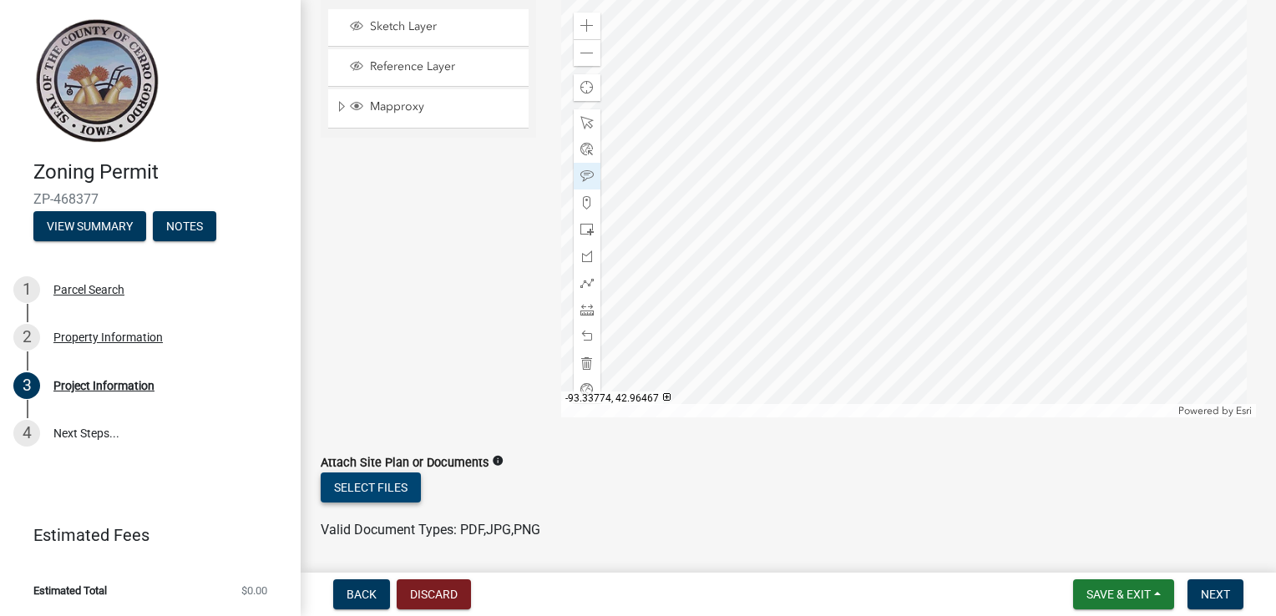
click at [352, 487] on button "Select files" at bounding box center [371, 488] width 100 height 30
click at [378, 492] on button "Select files" at bounding box center [371, 488] width 100 height 30
click at [391, 546] on link "Fence Proposal.PNG" at bounding box center [382, 542] width 121 height 16
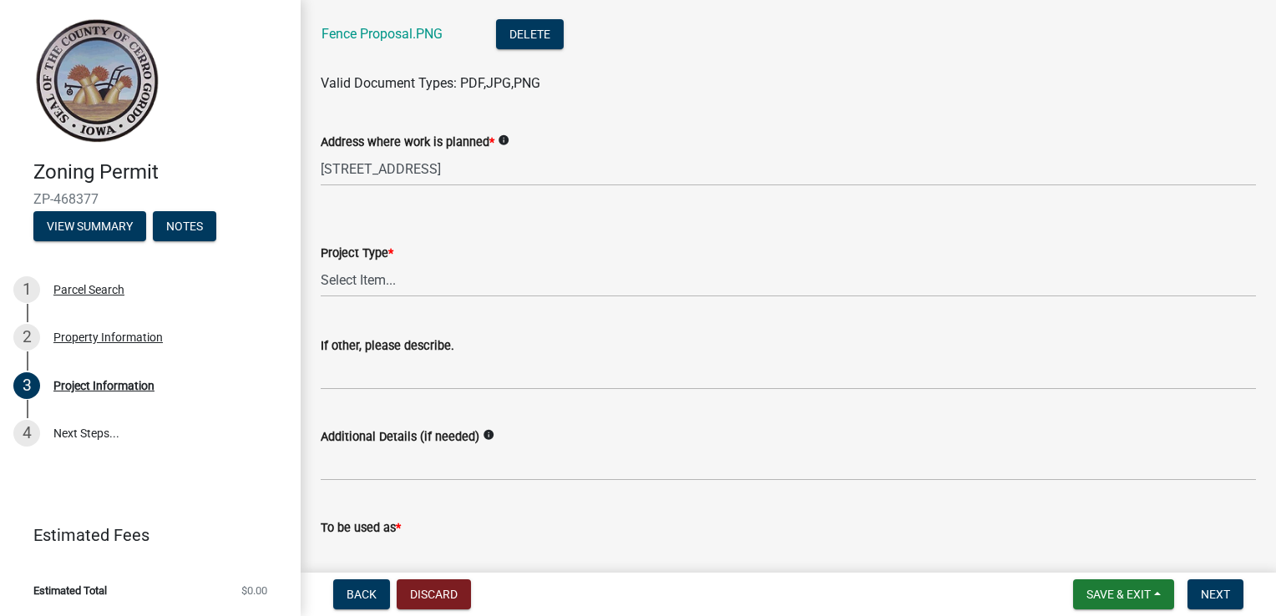
scroll to position [648, 0]
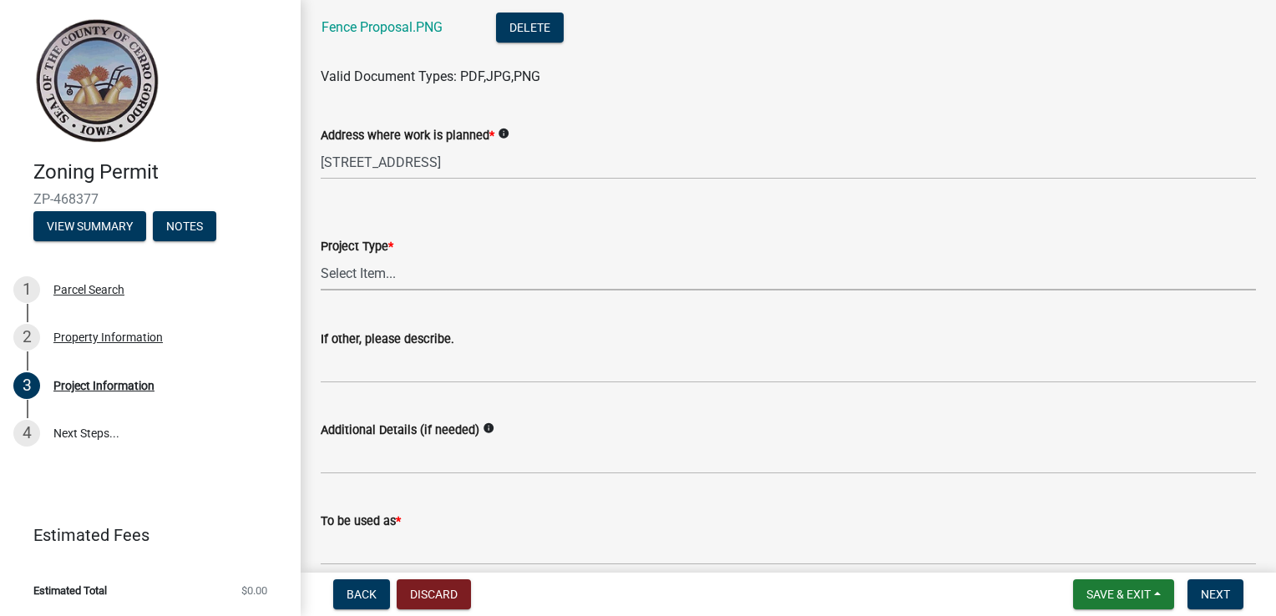
click at [382, 268] on select "Select Item... Dwelling Dwelling addition Accessory building Accessory building…" at bounding box center [788, 273] width 935 height 34
click at [321, 256] on select "Select Item... Dwelling Dwelling addition Accessory building Accessory building…" at bounding box center [788, 273] width 935 height 34
select select "493fe9da-da51-4aca-94c5-37301ba4285f"
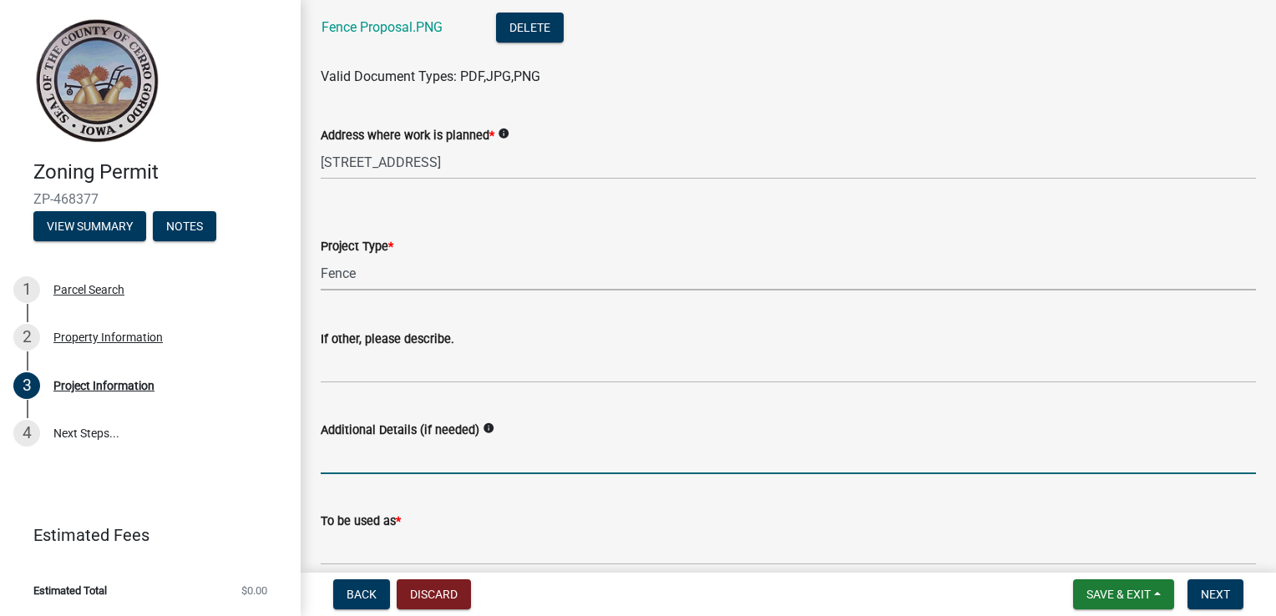
click at [383, 448] on input "Additional Details (if needed)" at bounding box center [788, 457] width 935 height 34
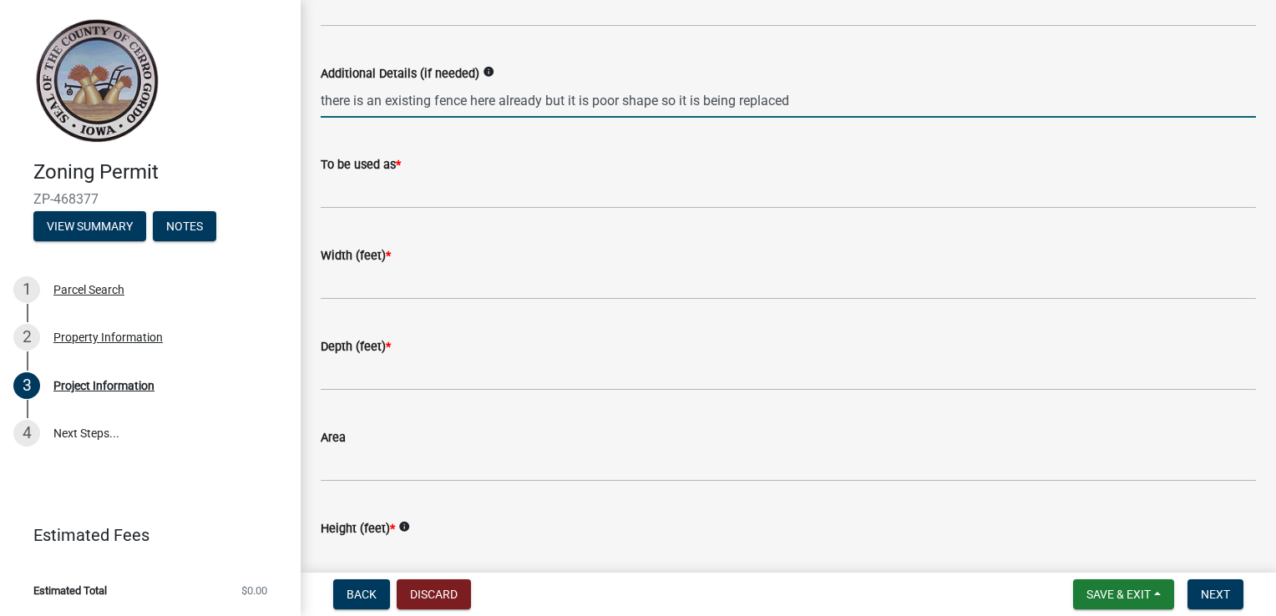
scroll to position [1039, 0]
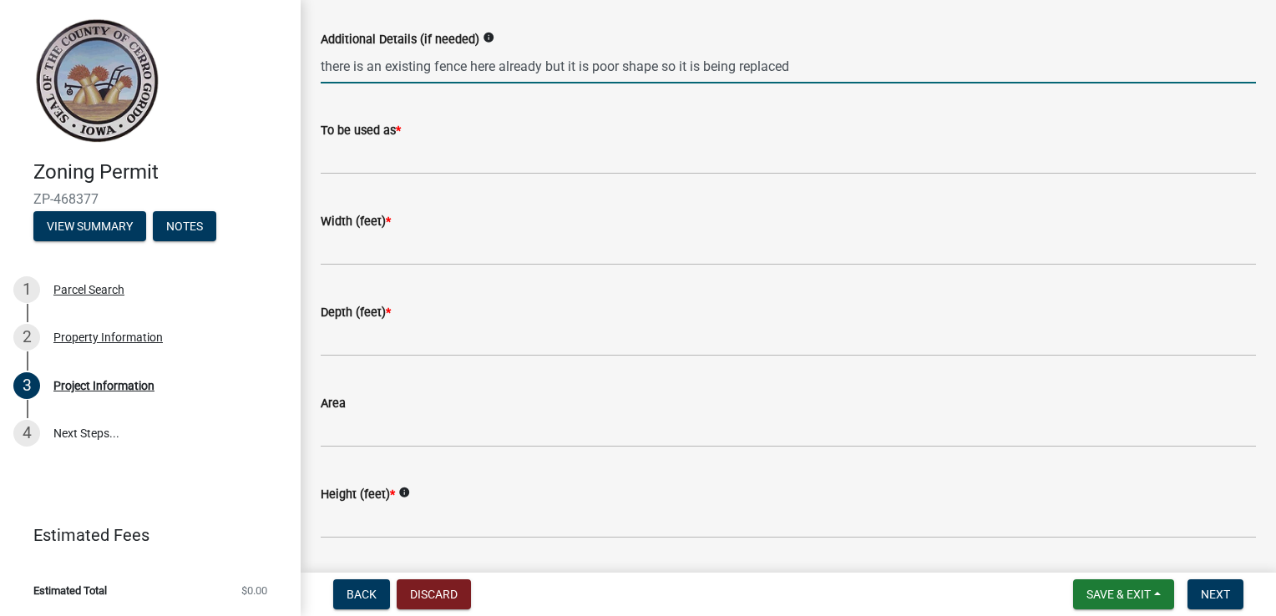
type input "there is an existing fence here already but it is poor shape so it is being rep…"
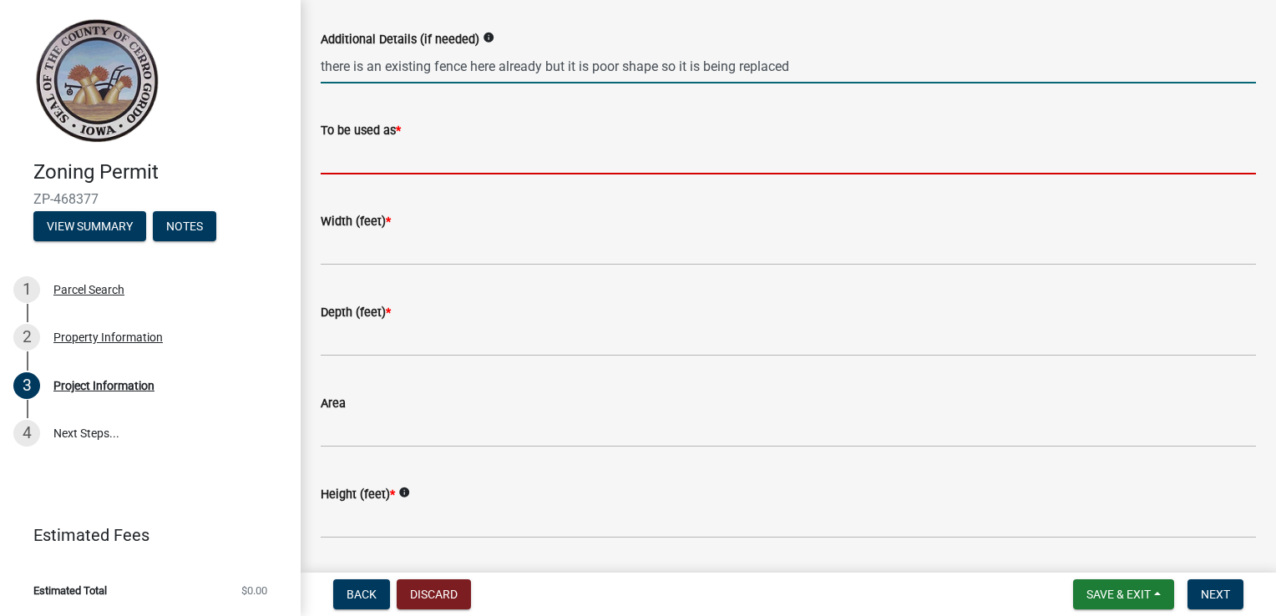
click at [335, 160] on input "To be used as *" at bounding box center [788, 157] width 935 height 34
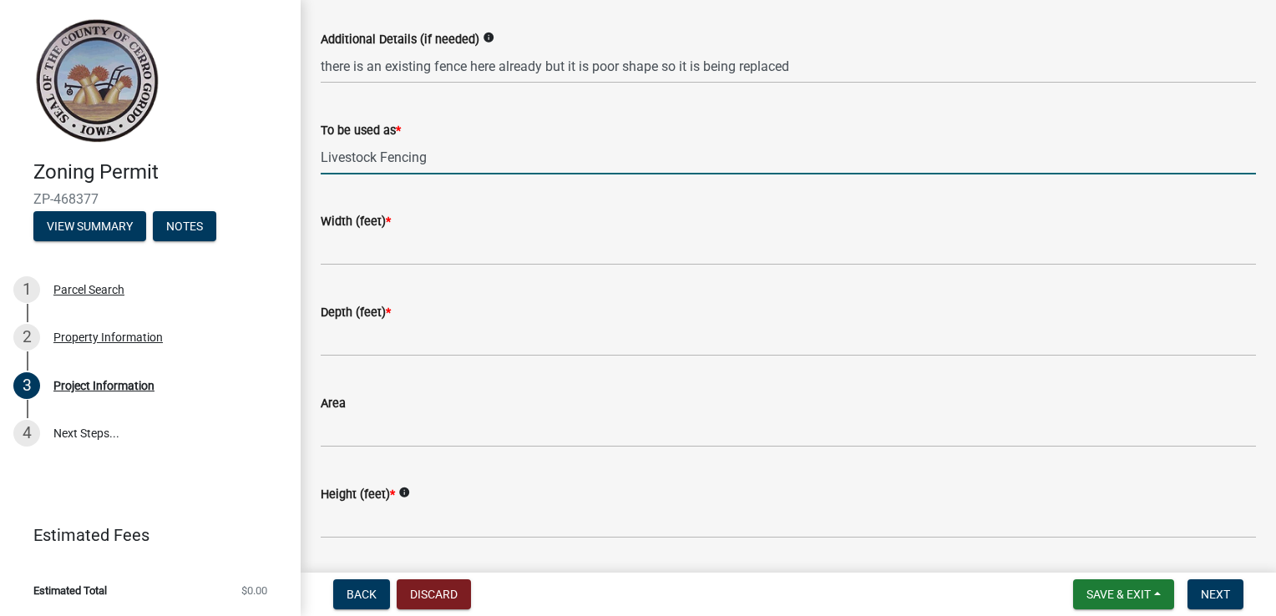
type input "Livestock Fencing"
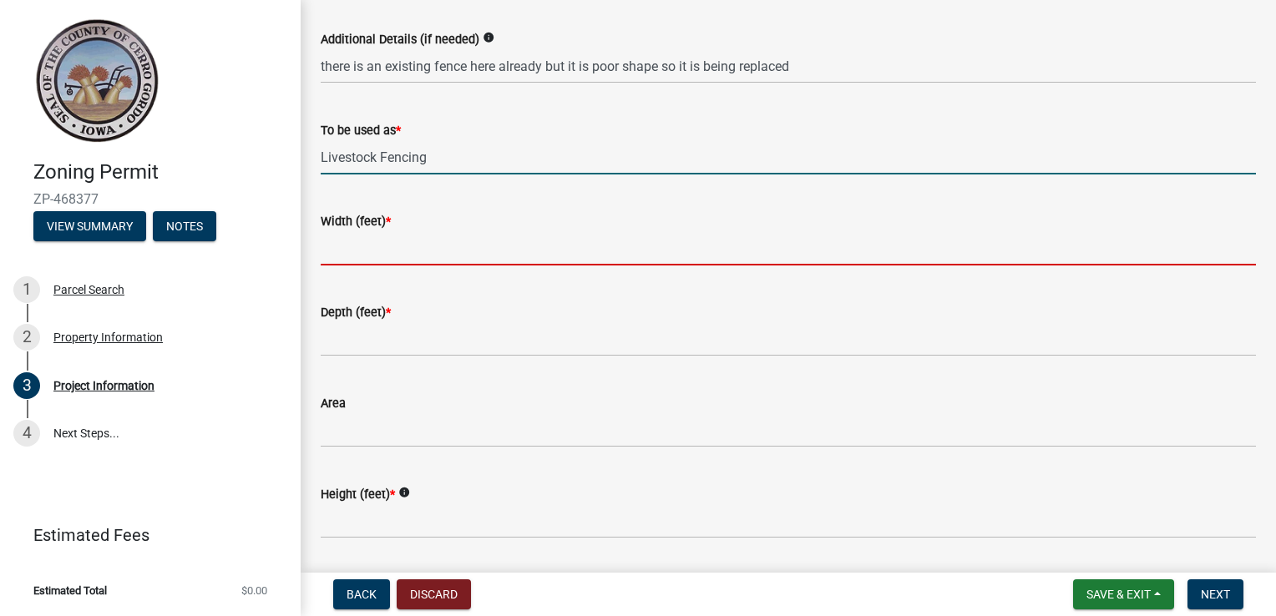
click at [396, 253] on input "Width (feet) *" at bounding box center [788, 248] width 935 height 34
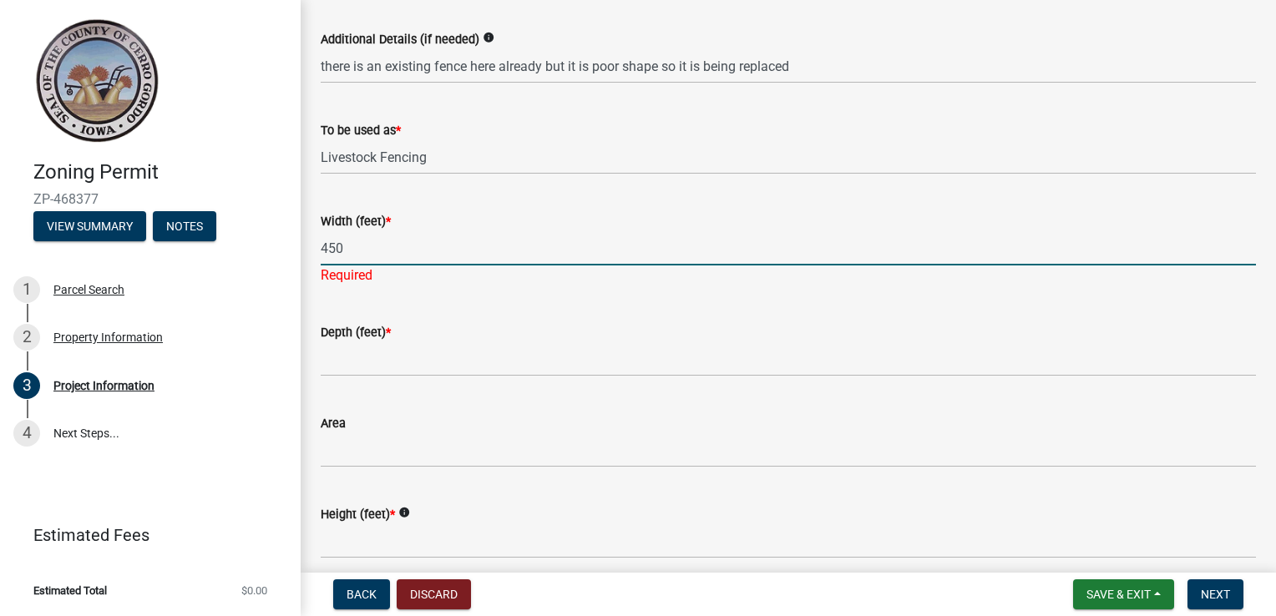
type input "450"
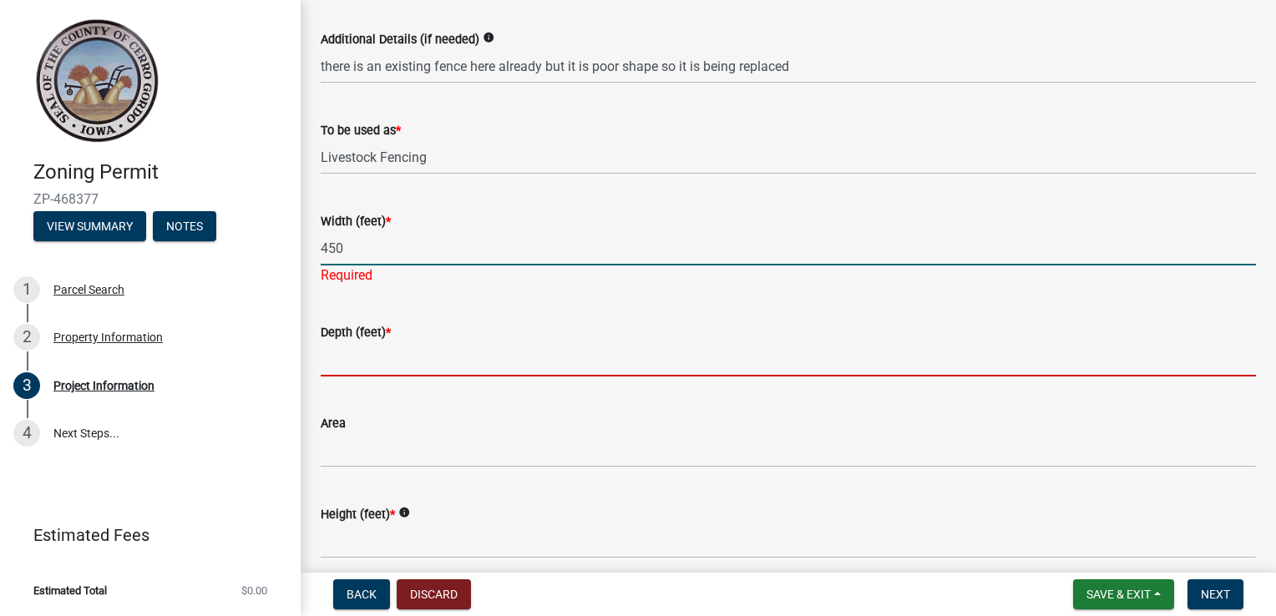
click at [347, 355] on input "Depth (feet) *" at bounding box center [788, 359] width 935 height 34
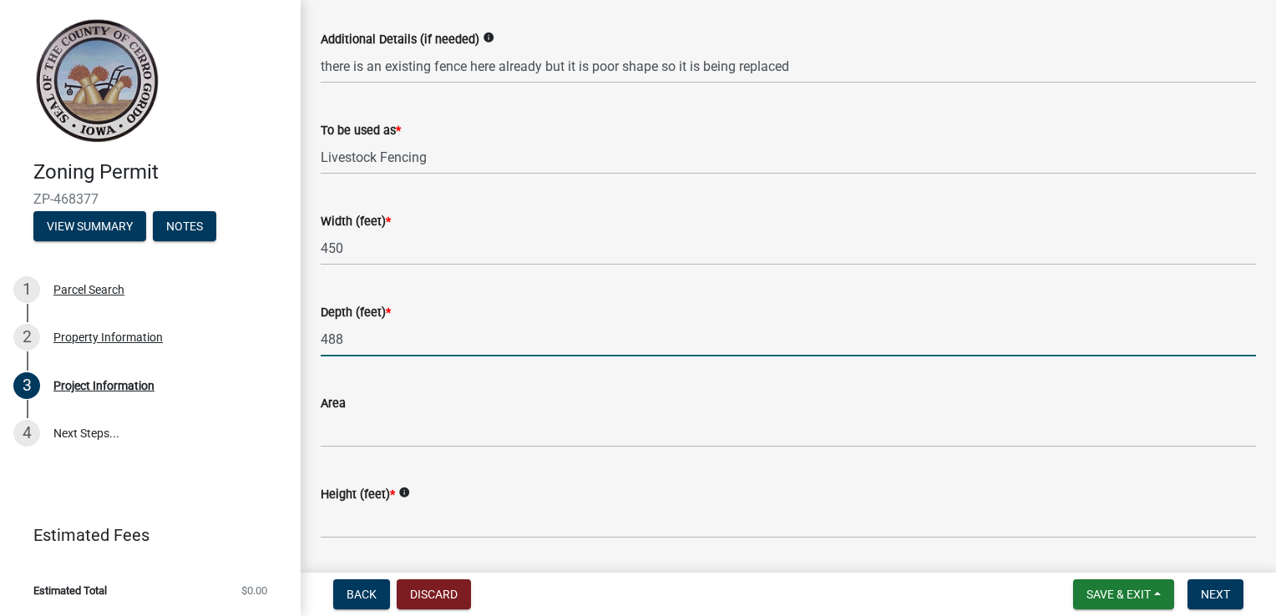
type input "488"
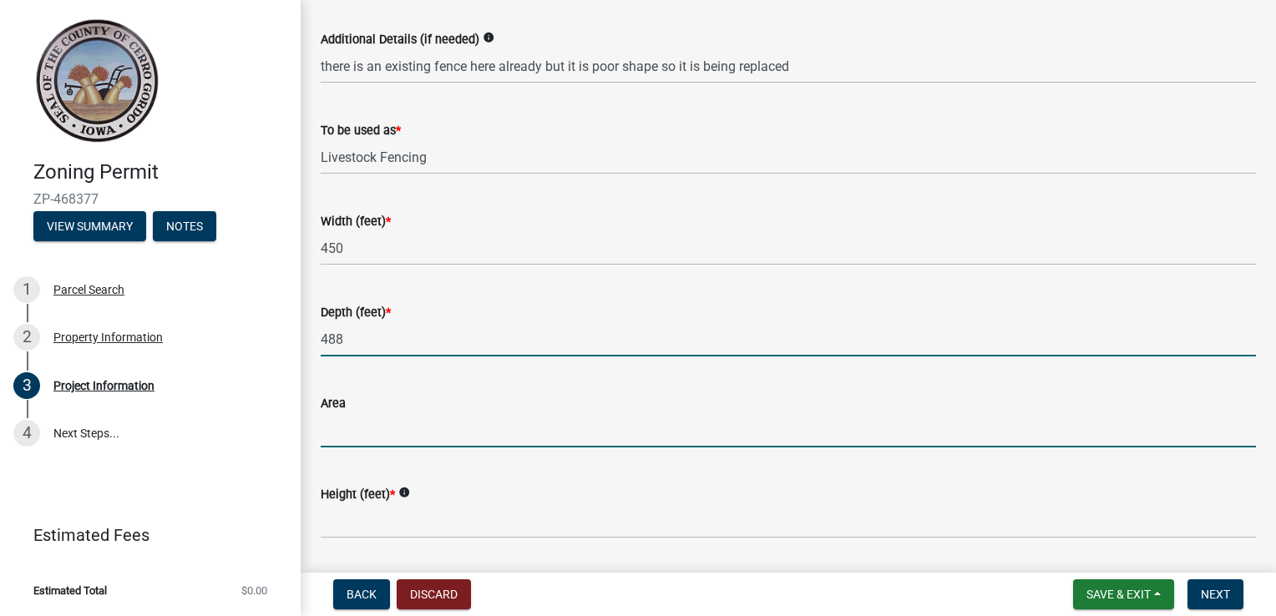
click at [347, 429] on input "Area" at bounding box center [788, 430] width 935 height 34
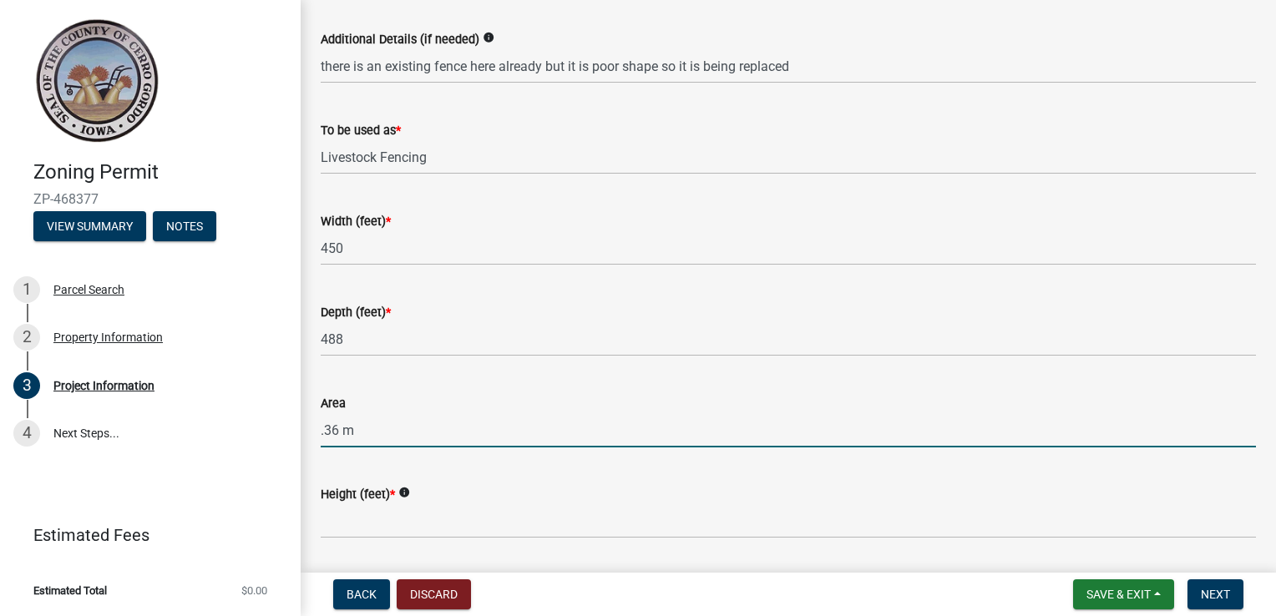
type input ".36 m"
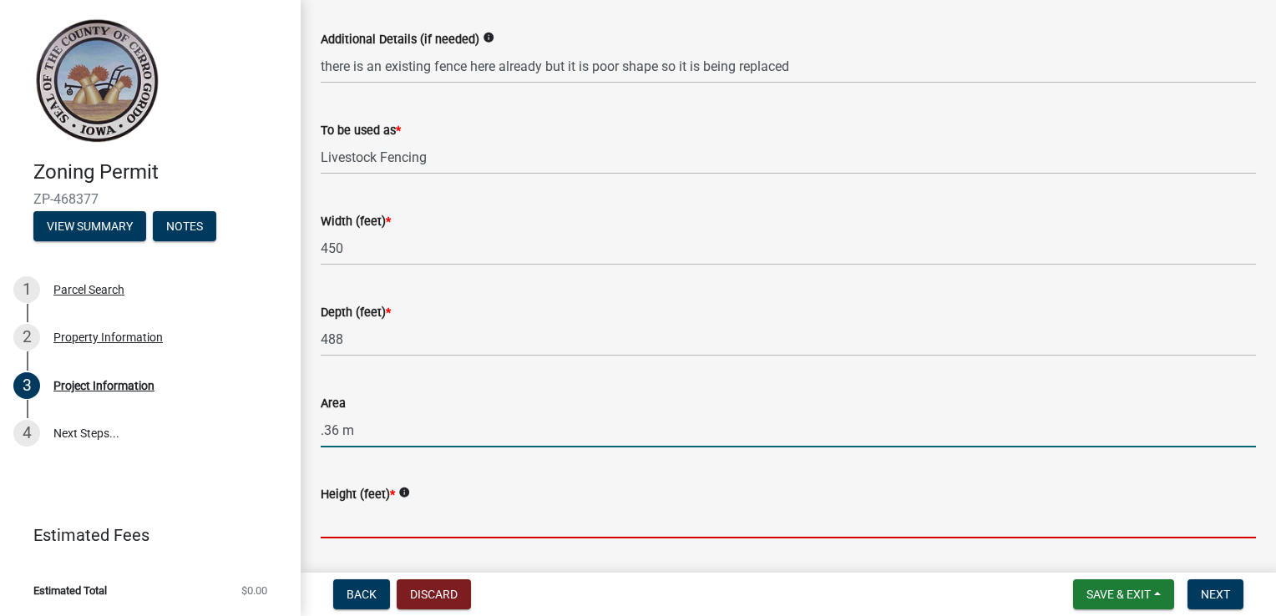
click at [334, 517] on input "Height (feet) *" at bounding box center [788, 521] width 935 height 34
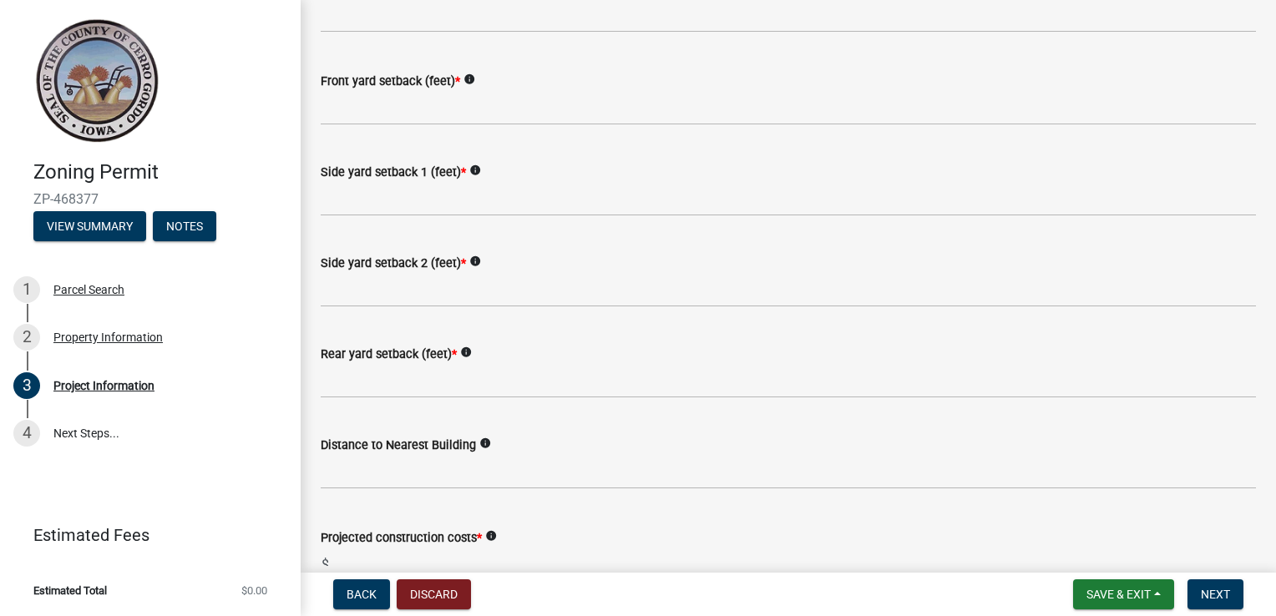
scroll to position [1677, 0]
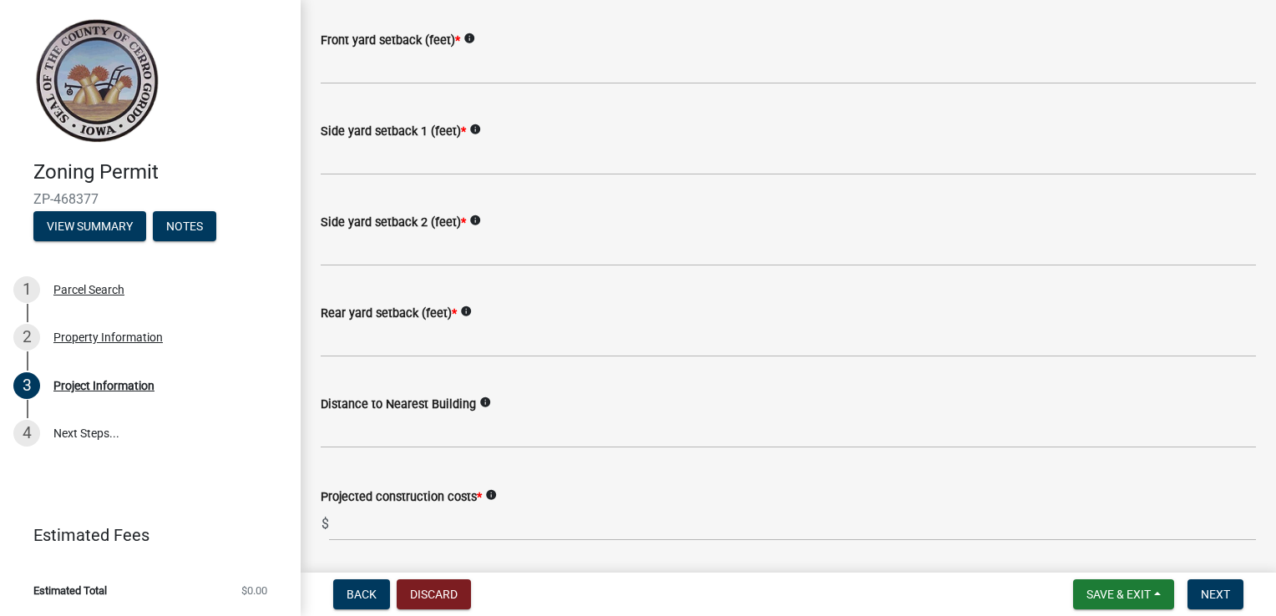
type input "5"
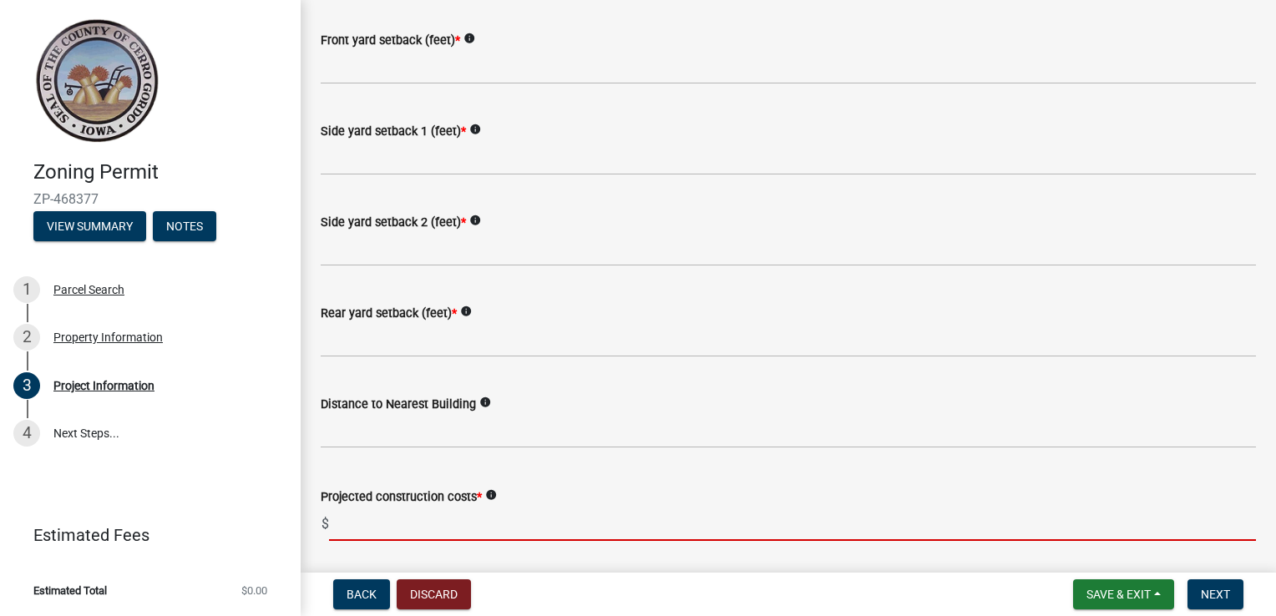
click at [371, 523] on input "text" at bounding box center [792, 524] width 927 height 34
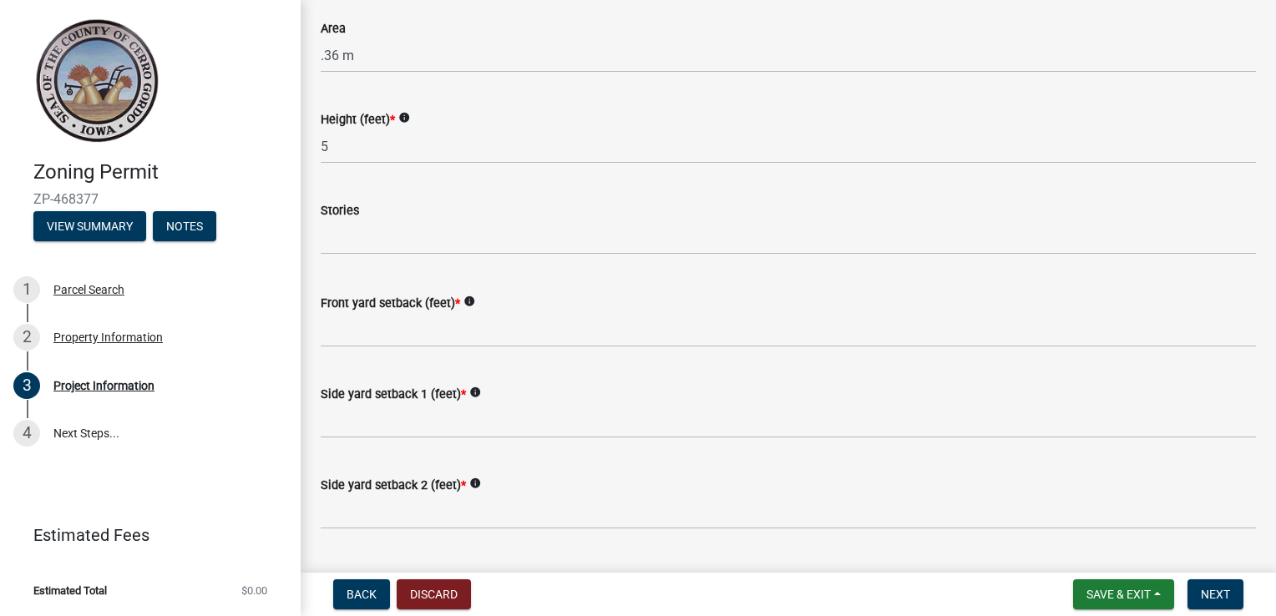
scroll to position [1392, 0]
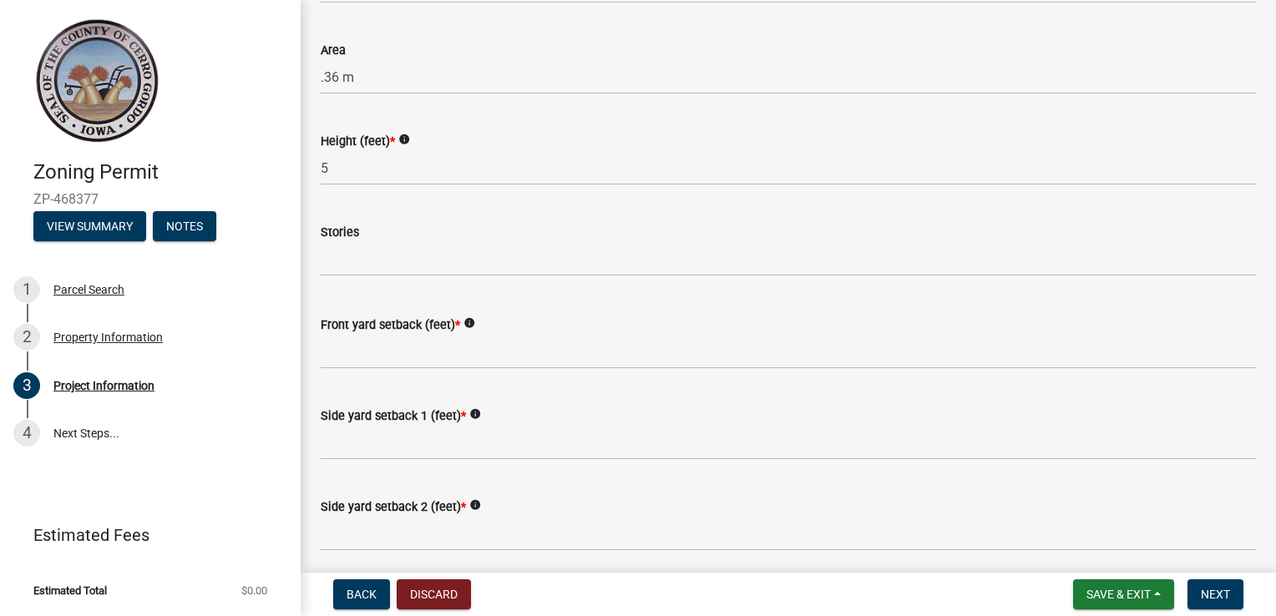
type input "3000"
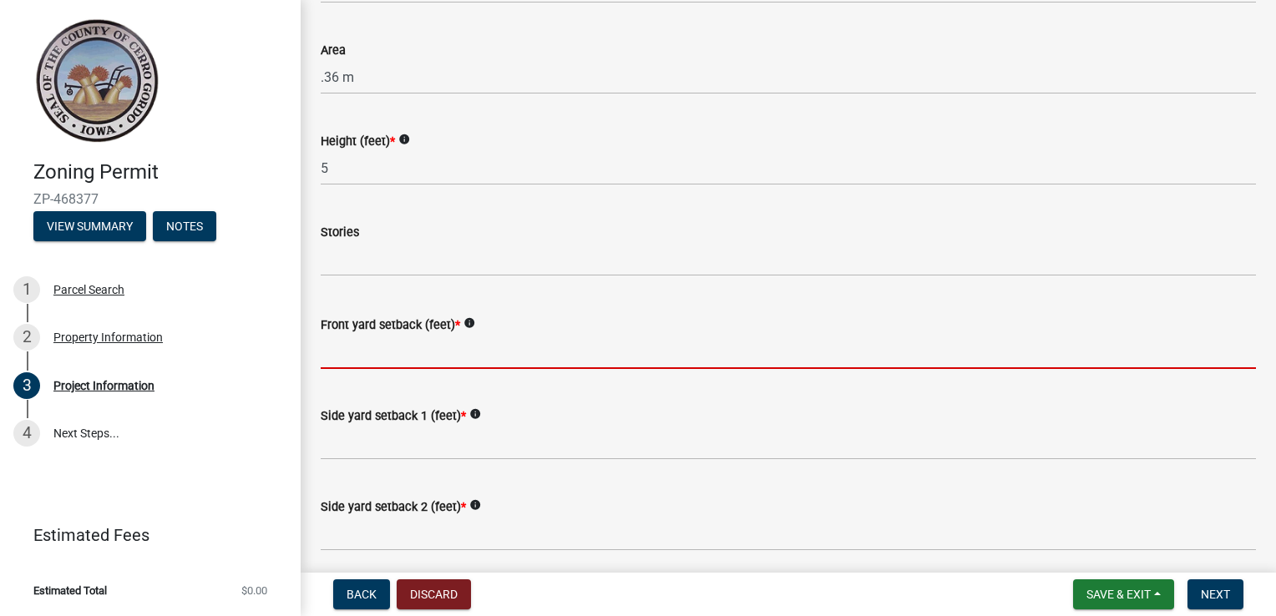
click at [394, 346] on input "Front yard setback (feet) *" at bounding box center [788, 352] width 935 height 34
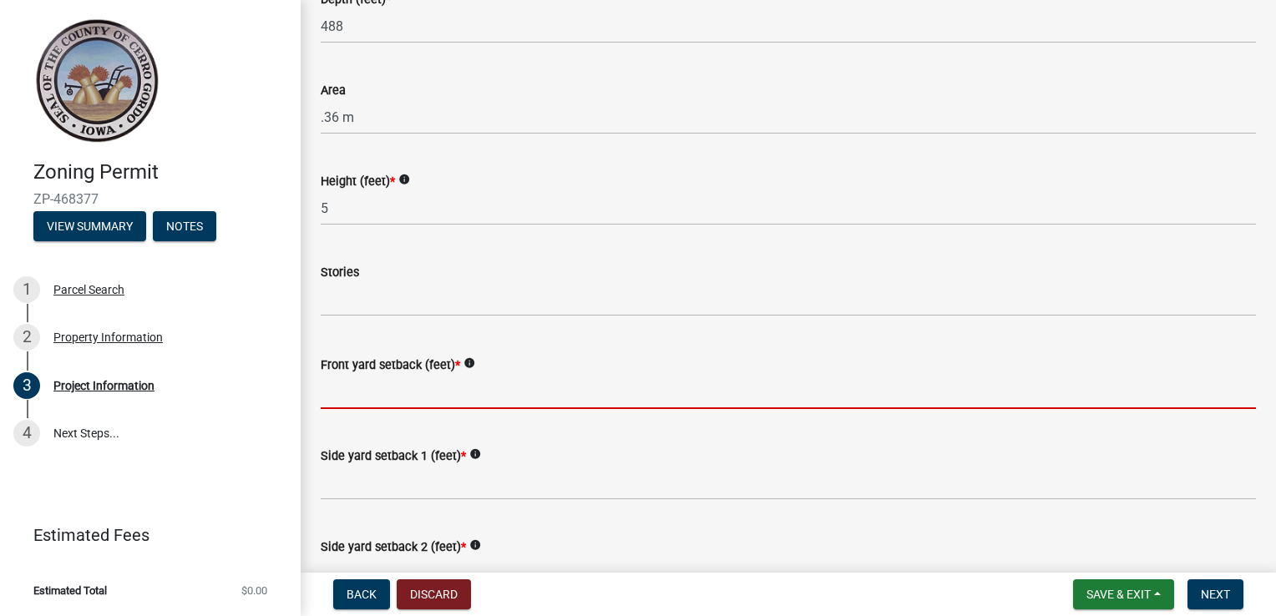
scroll to position [1432, 0]
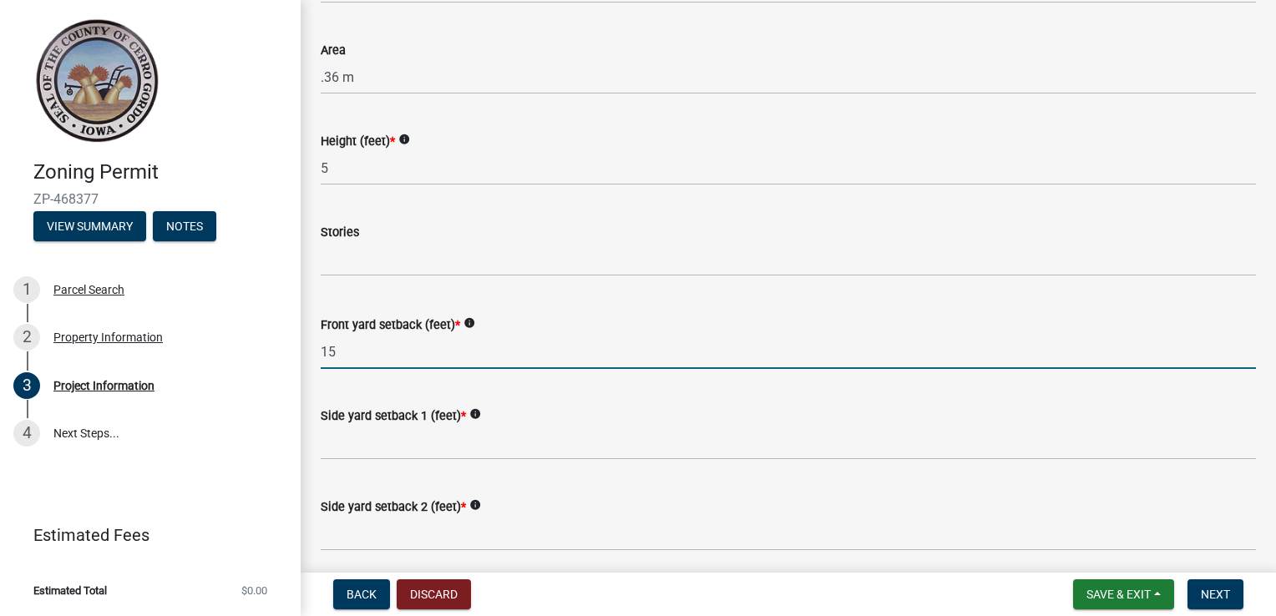
type input "15"
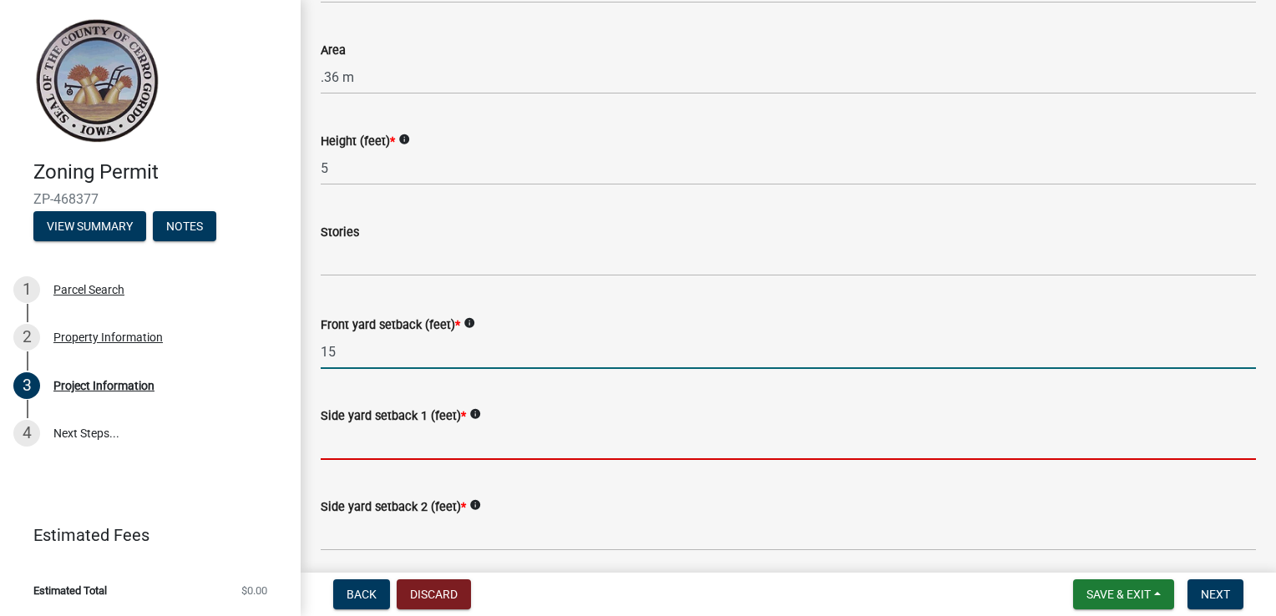
click at [365, 448] on input "Side yard setback 1 (feet) *" at bounding box center [788, 443] width 935 height 34
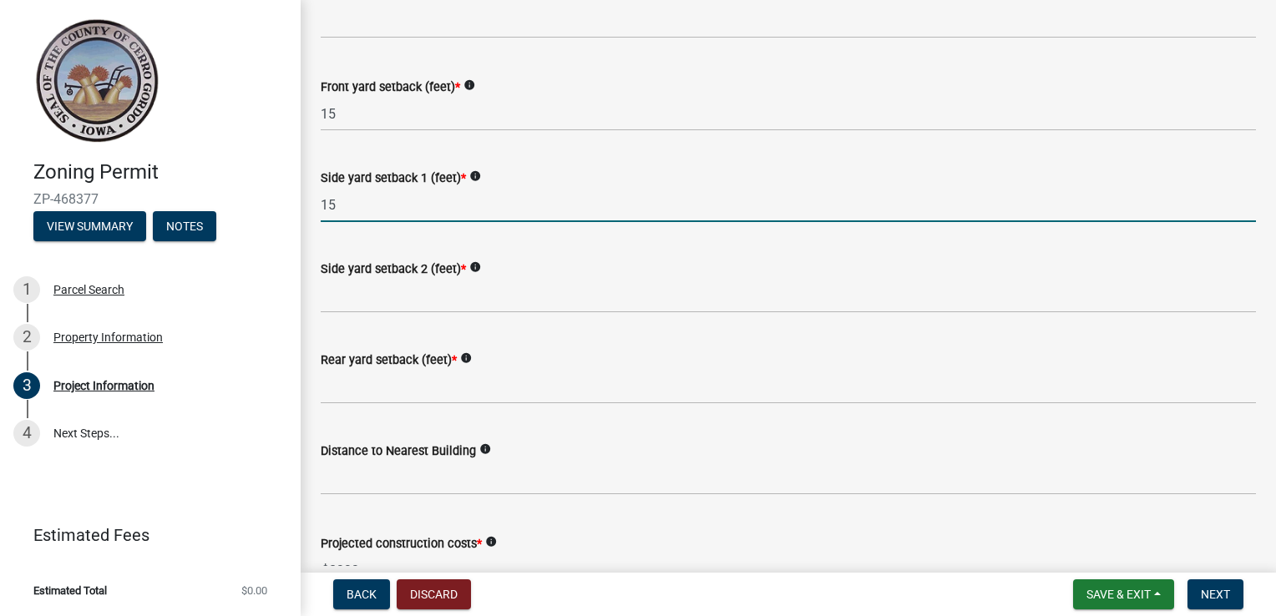
scroll to position [1677, 0]
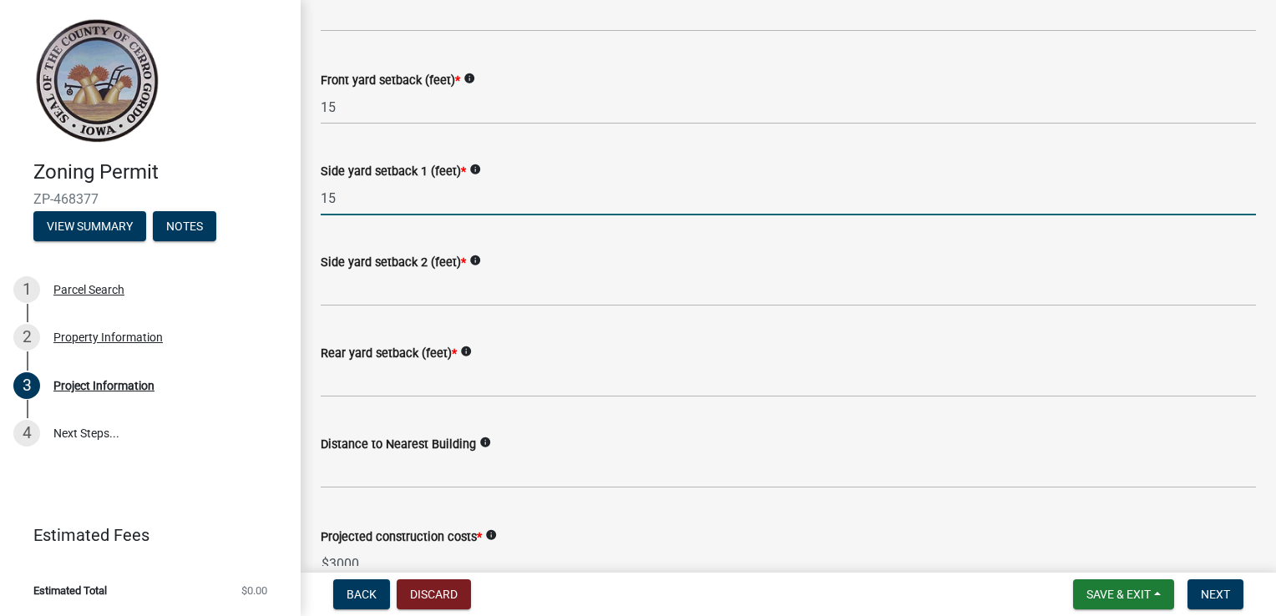
type input "15"
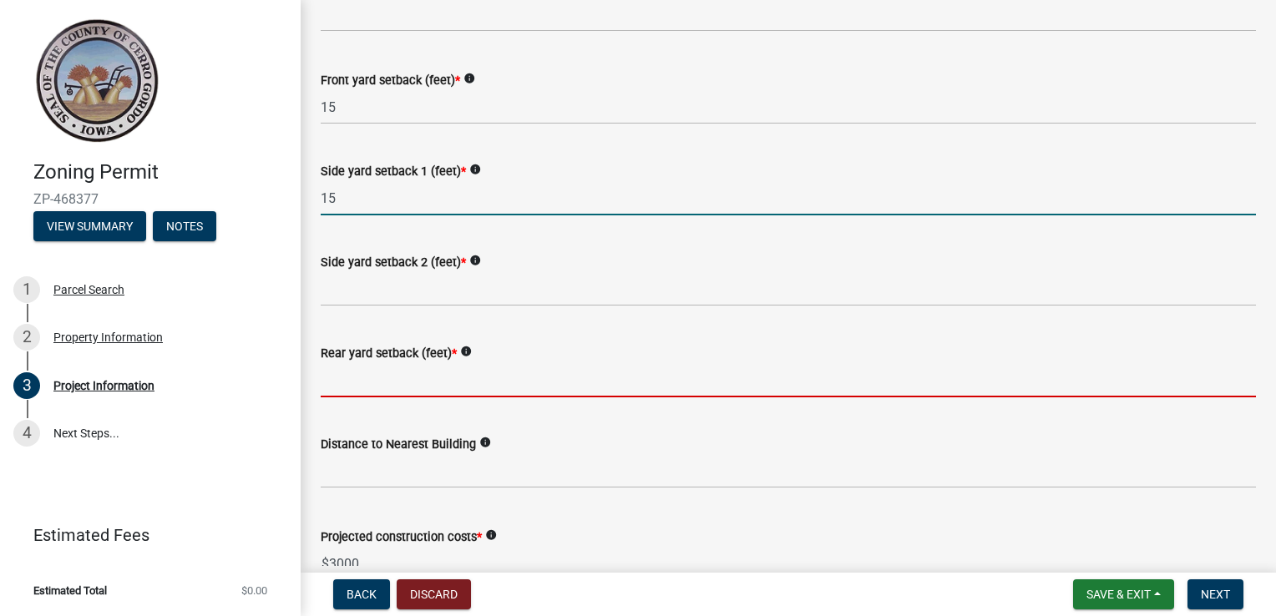
click at [371, 376] on input "Rear yard setback (feet) *" at bounding box center [788, 380] width 935 height 34
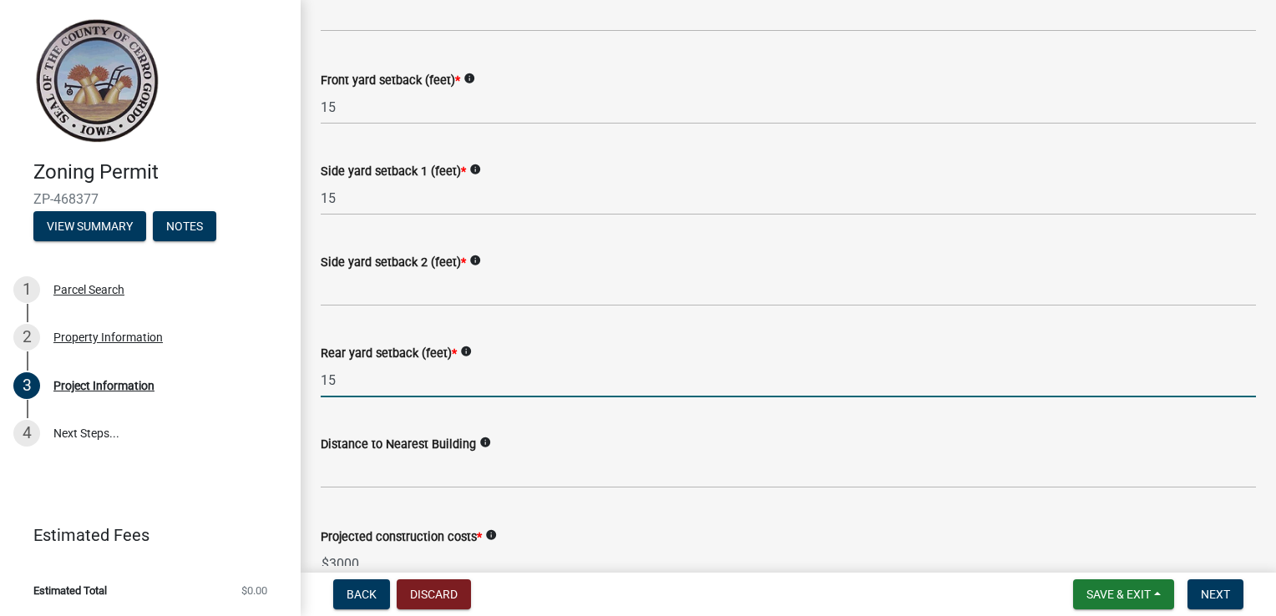
type input "15"
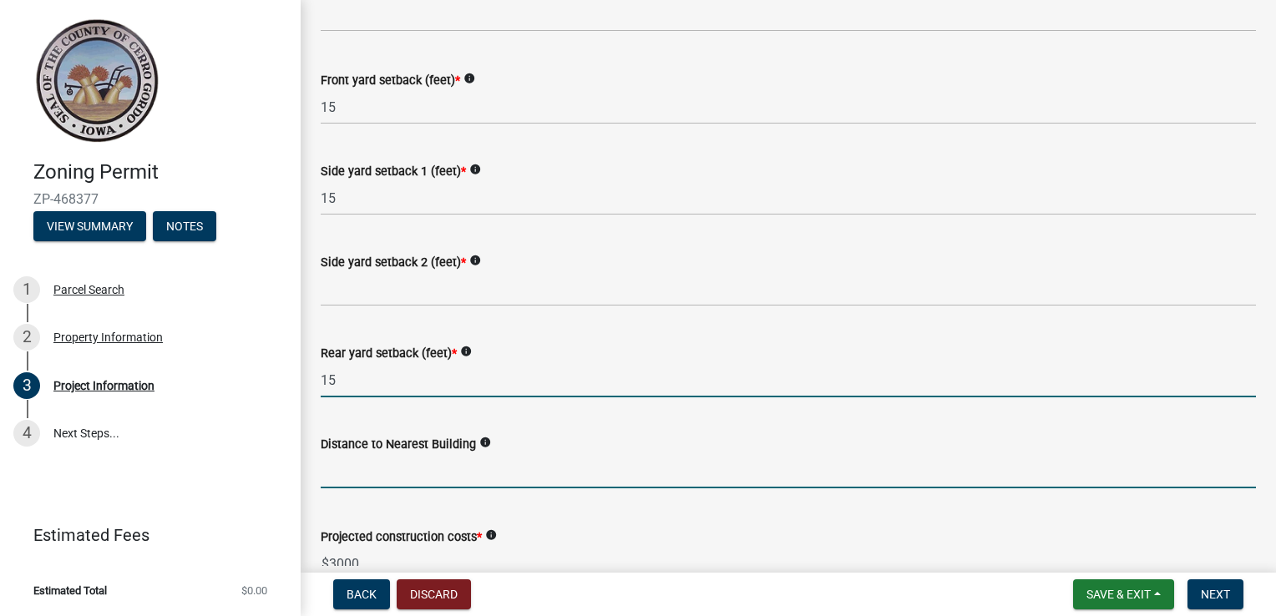
click at [354, 455] on input "text" at bounding box center [788, 471] width 935 height 34
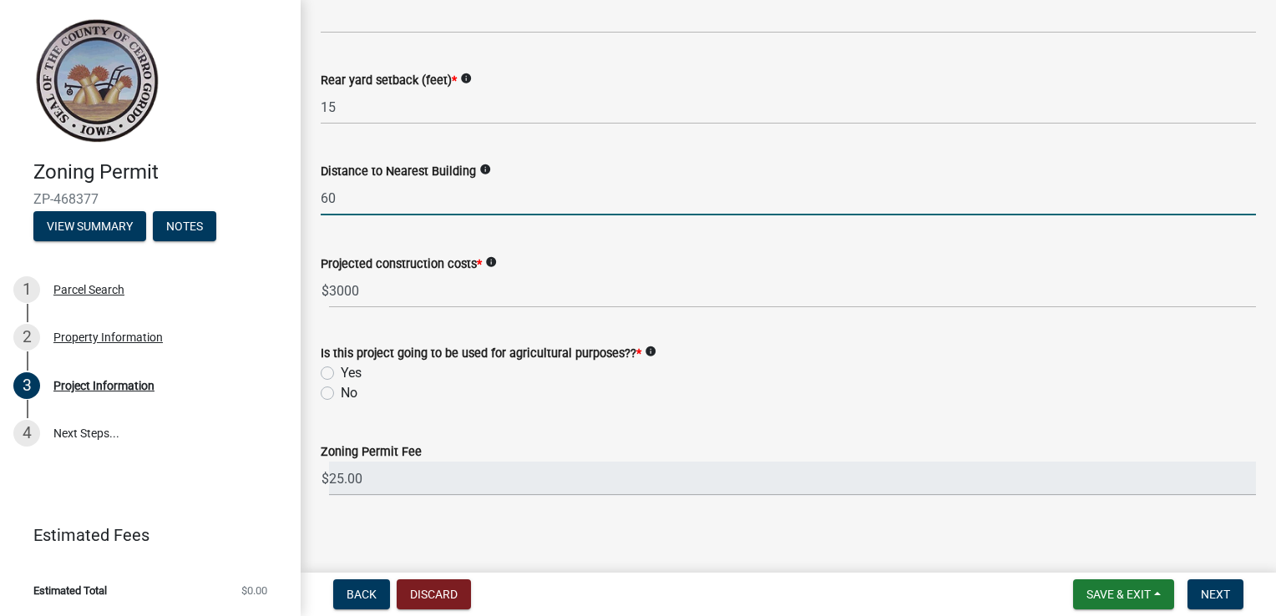
scroll to position [1956, 0]
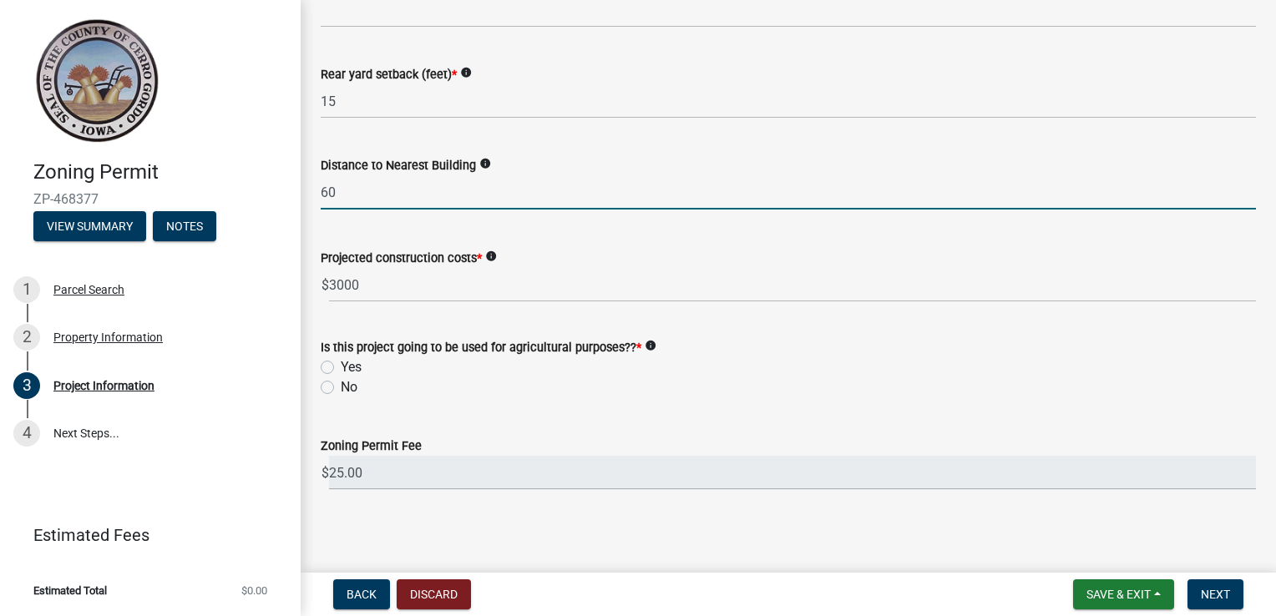
type input "60"
click at [341, 366] on label "Yes" at bounding box center [351, 367] width 21 height 20
click at [341, 366] on input "Yes" at bounding box center [346, 362] width 11 height 11
radio input "true"
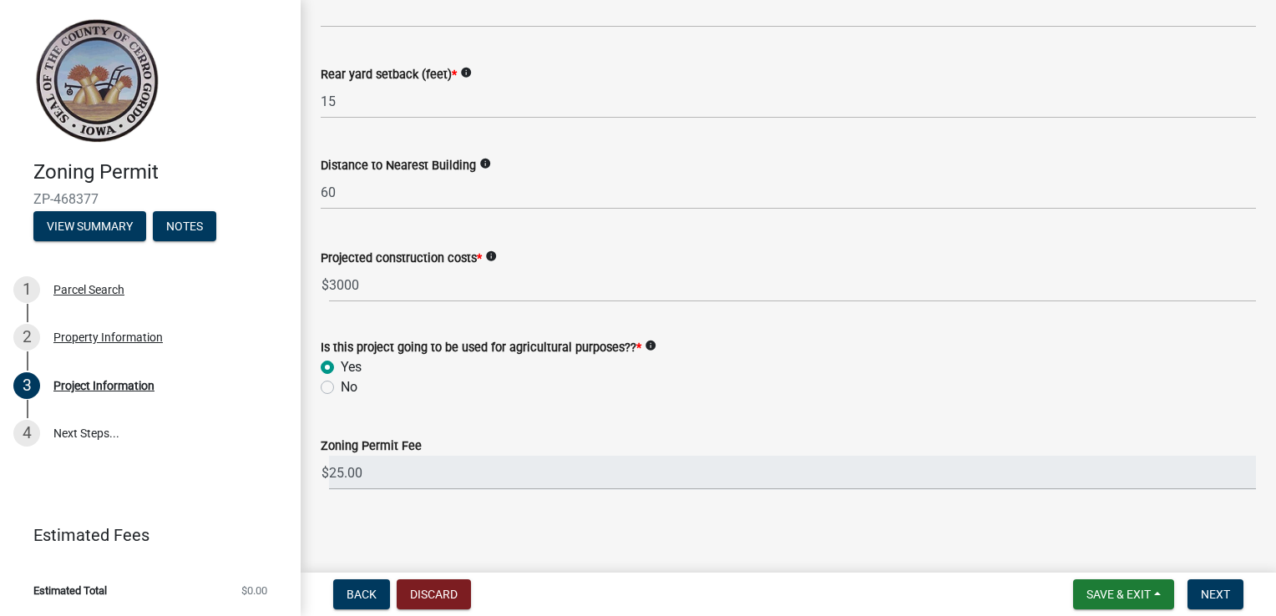
scroll to position [1959, 0]
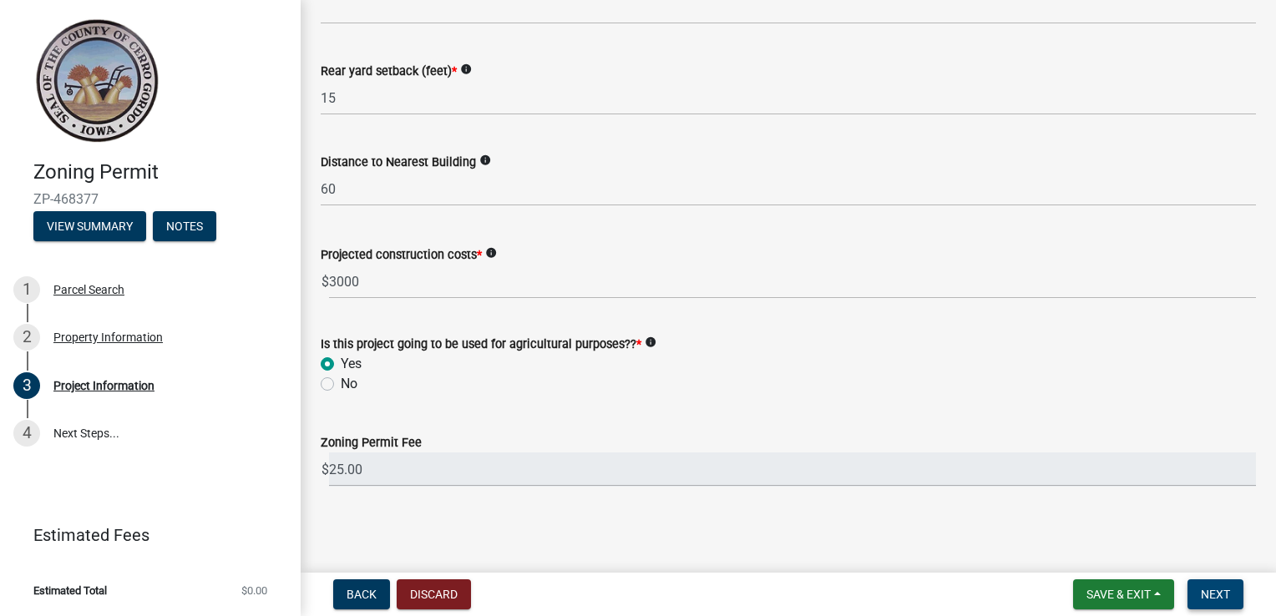
click at [1221, 590] on span "Next" at bounding box center [1215, 594] width 29 height 13
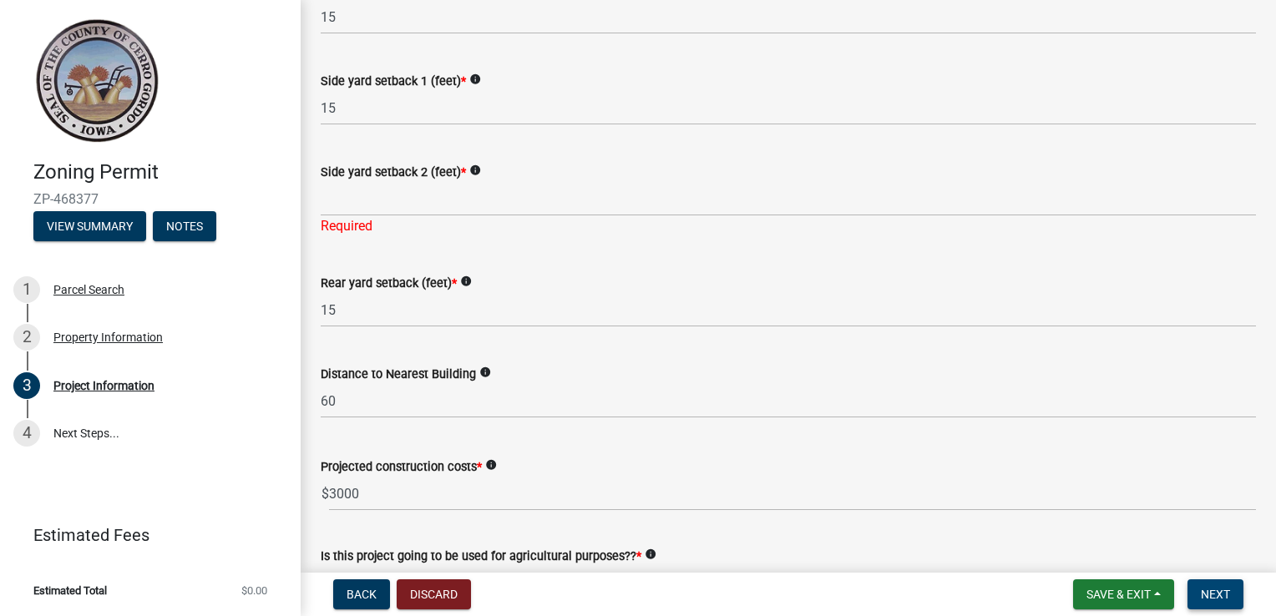
scroll to position [1741, 0]
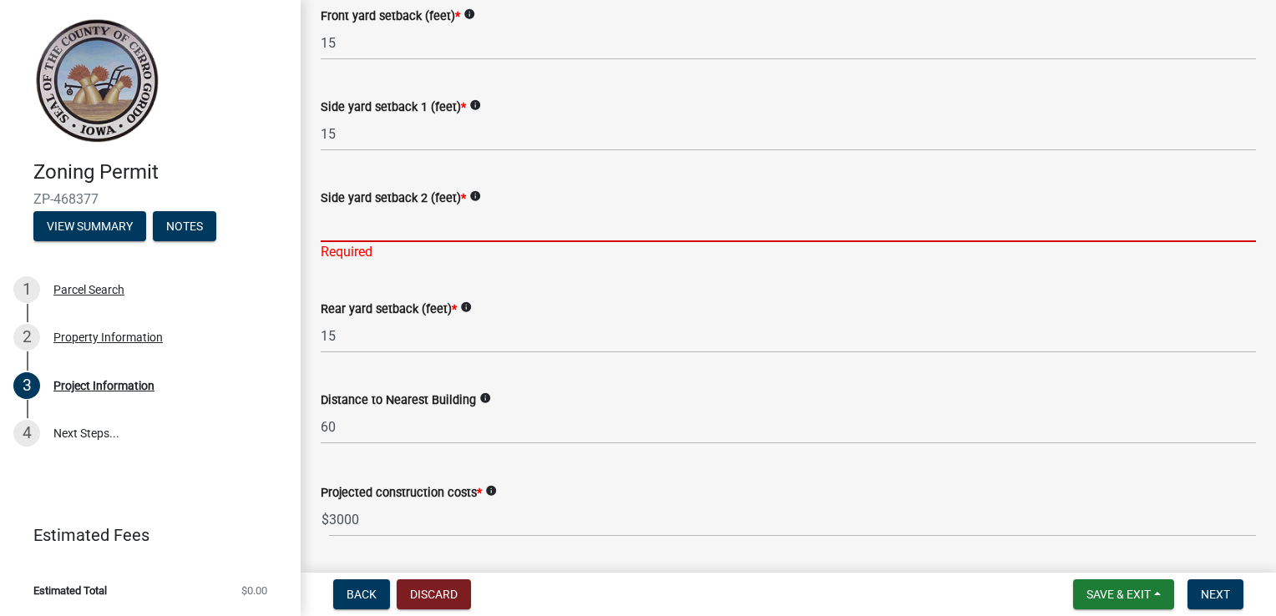
click at [354, 229] on input "Side yard setback 2 (feet) *" at bounding box center [788, 225] width 935 height 34
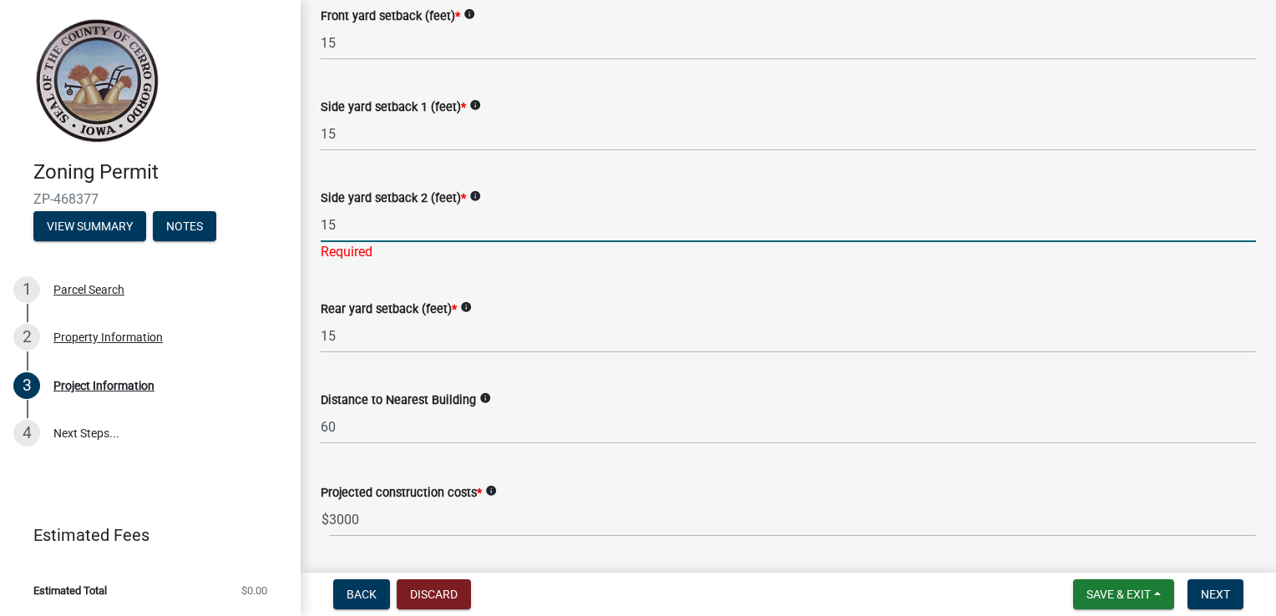
type input "15"
click at [476, 195] on icon "info" at bounding box center [475, 196] width 12 height 12
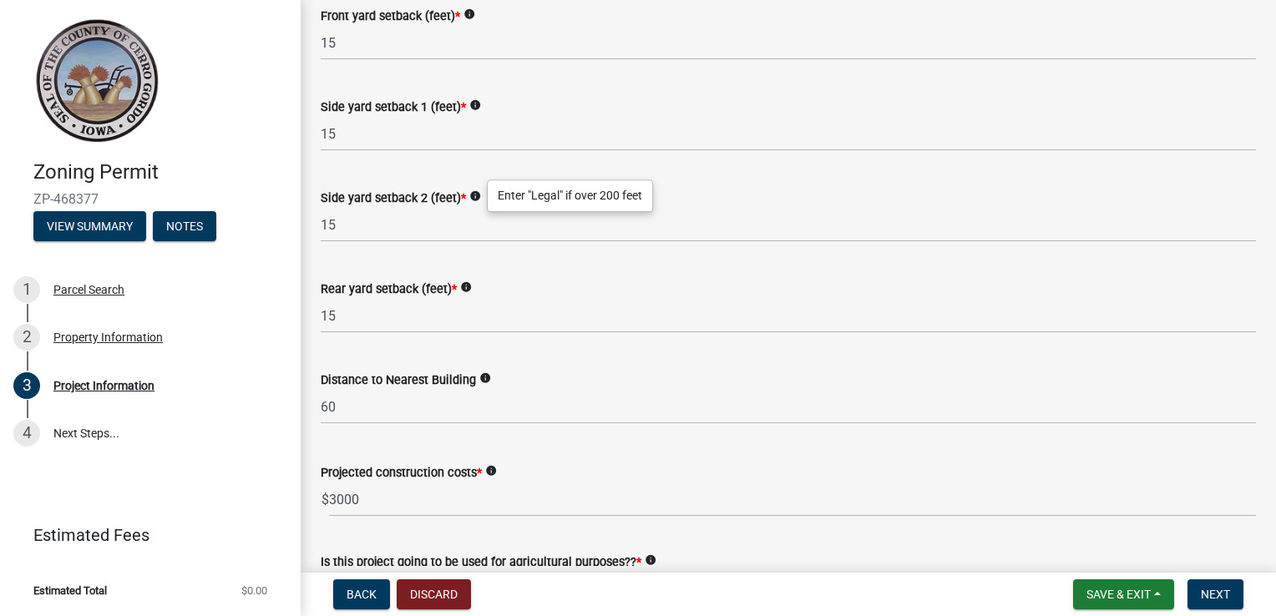
click at [470, 105] on icon "info" at bounding box center [475, 105] width 12 height 12
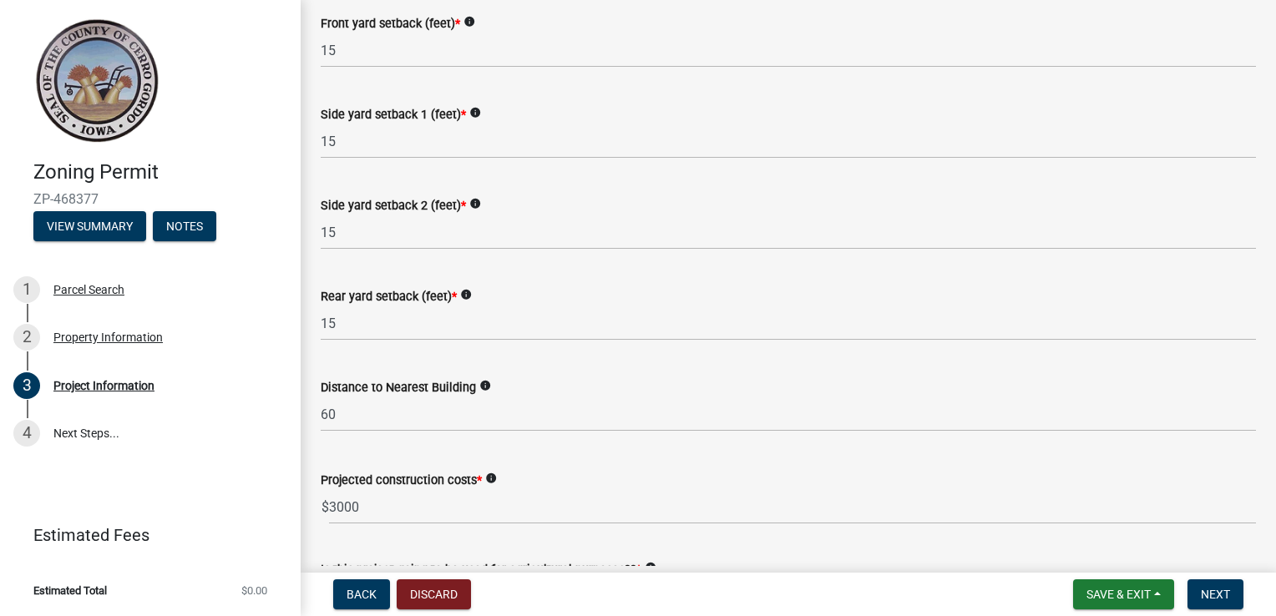
scroll to position [1959, 0]
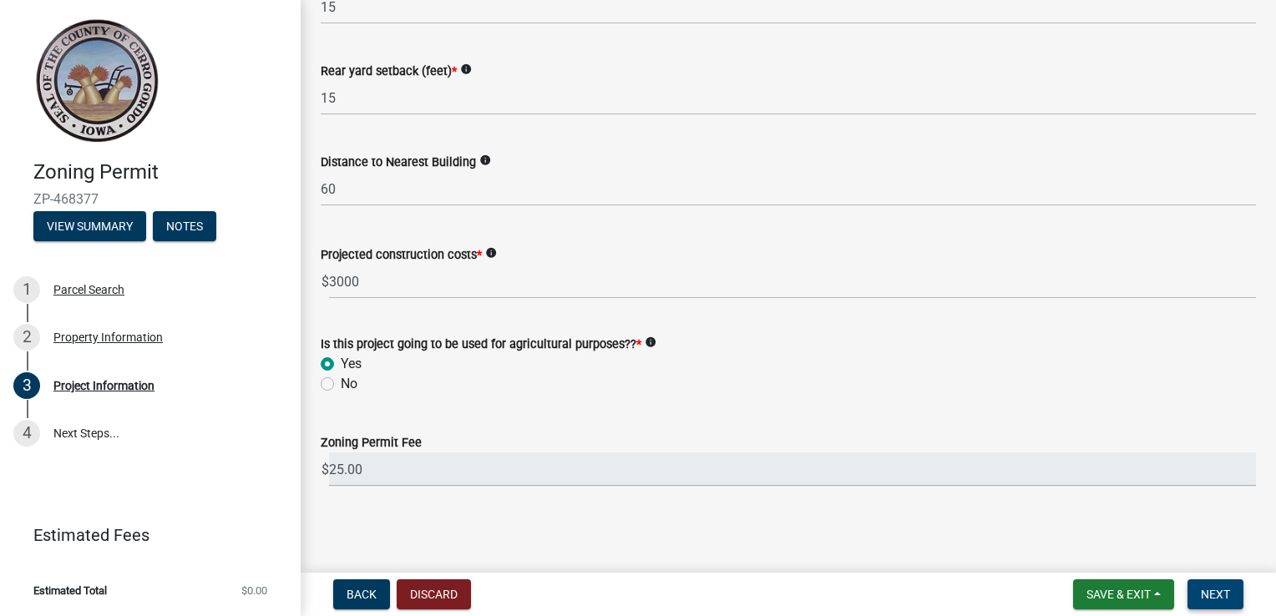
click at [1223, 588] on span "Next" at bounding box center [1215, 594] width 29 height 13
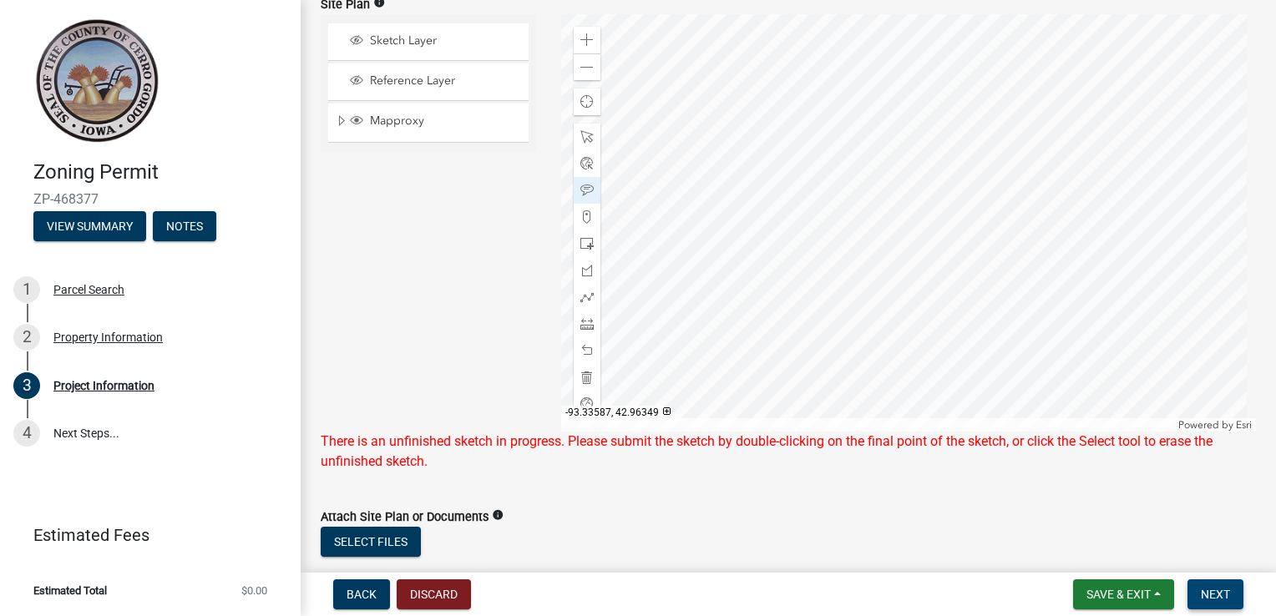
scroll to position [114, 0]
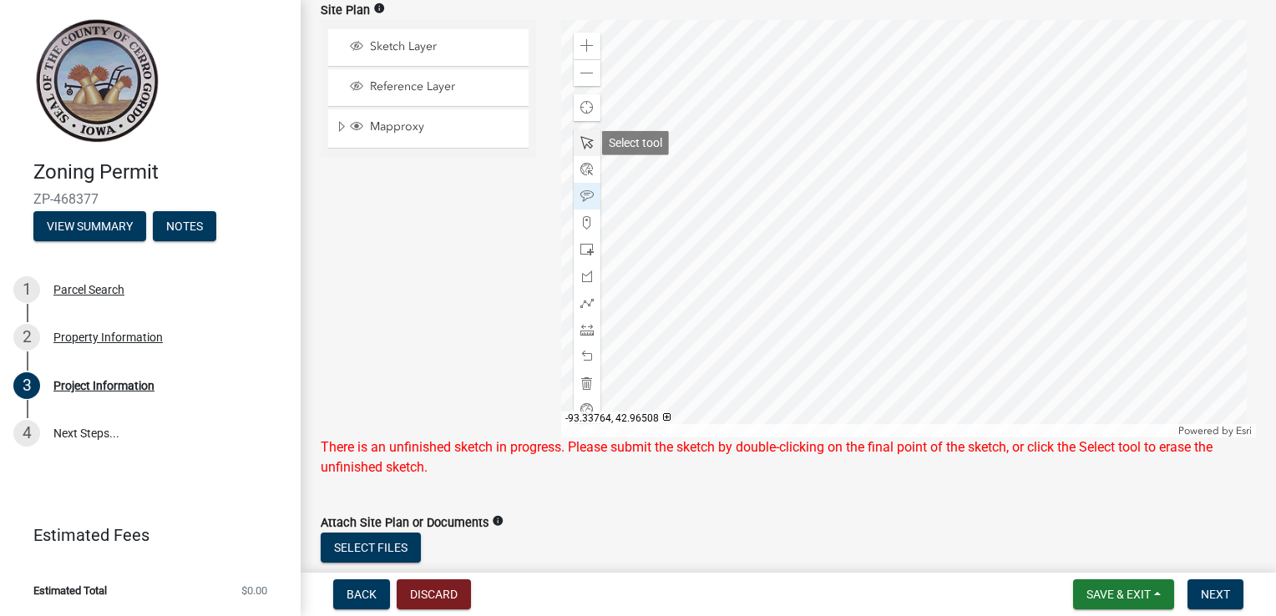
click at [575, 151] on div at bounding box center [587, 142] width 27 height 27
click at [955, 149] on div at bounding box center [909, 229] width 696 height 418
click at [749, 74] on div at bounding box center [909, 229] width 696 height 418
click at [777, 73] on div at bounding box center [909, 229] width 696 height 418
click at [581, 381] on span at bounding box center [586, 383] width 13 height 13
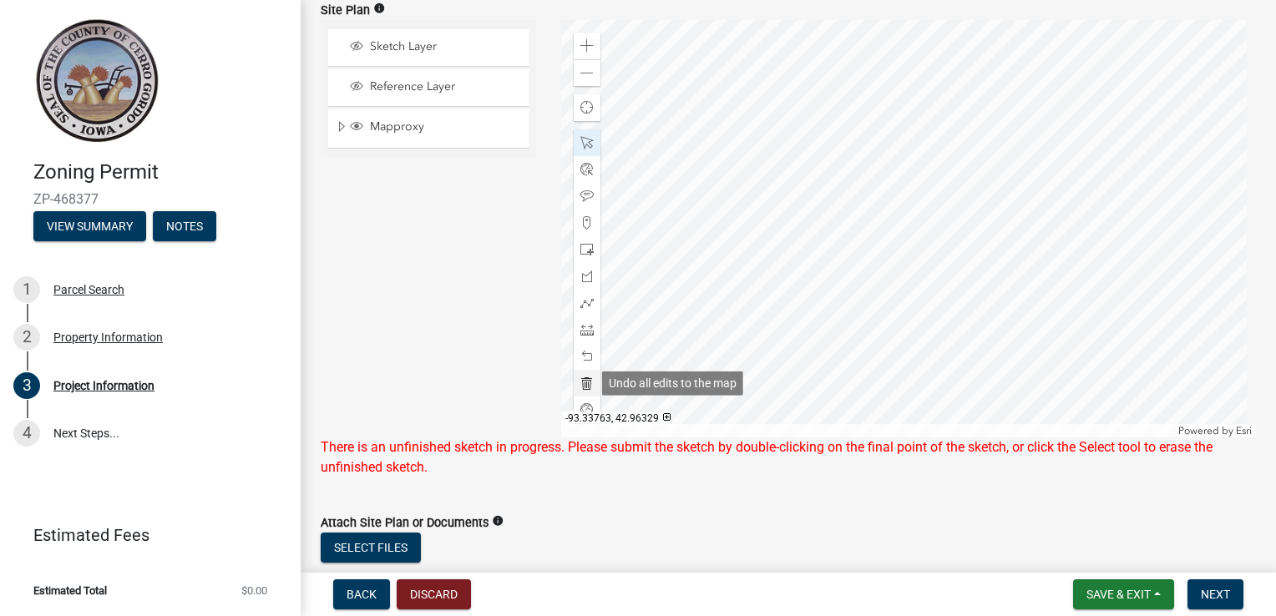
click at [581, 381] on span at bounding box center [586, 383] width 13 height 13
click at [1224, 590] on span "Next" at bounding box center [1215, 594] width 29 height 13
click at [1002, 150] on div at bounding box center [909, 229] width 696 height 418
click at [1129, 217] on div at bounding box center [909, 229] width 696 height 418
click at [1128, 218] on div at bounding box center [909, 229] width 696 height 418
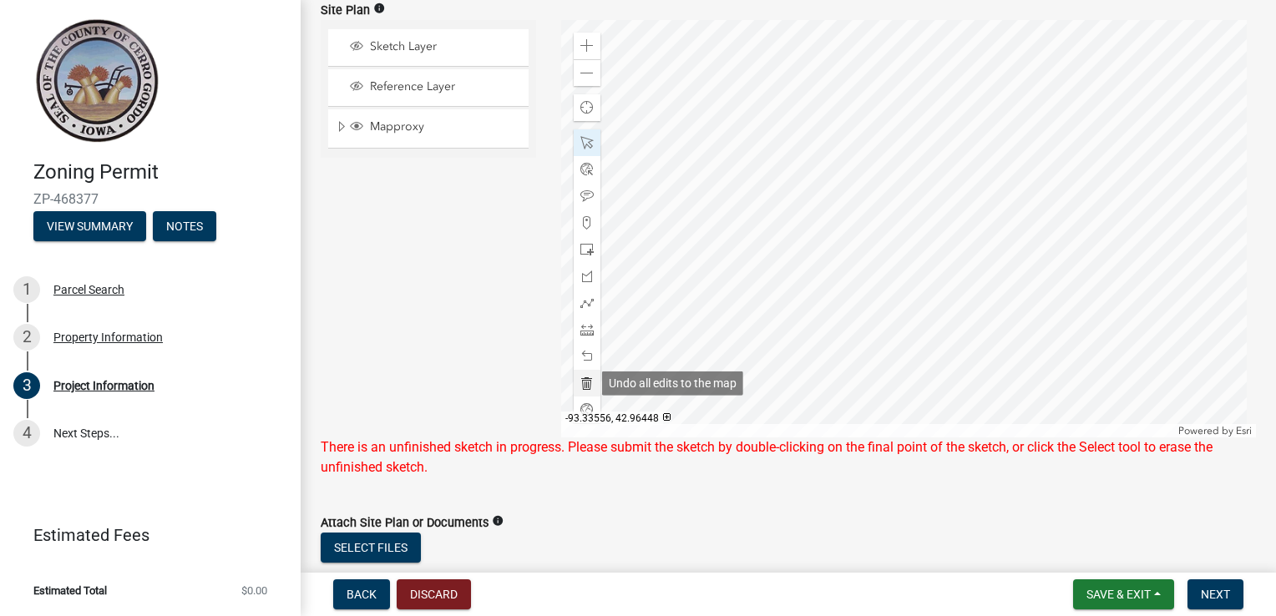
click at [585, 385] on span at bounding box center [586, 383] width 13 height 13
click at [593, 382] on div at bounding box center [587, 383] width 27 height 27
click at [580, 381] on span at bounding box center [586, 383] width 13 height 13
click at [777, 137] on div at bounding box center [909, 229] width 696 height 418
click at [1201, 593] on span "Next" at bounding box center [1215, 594] width 29 height 13
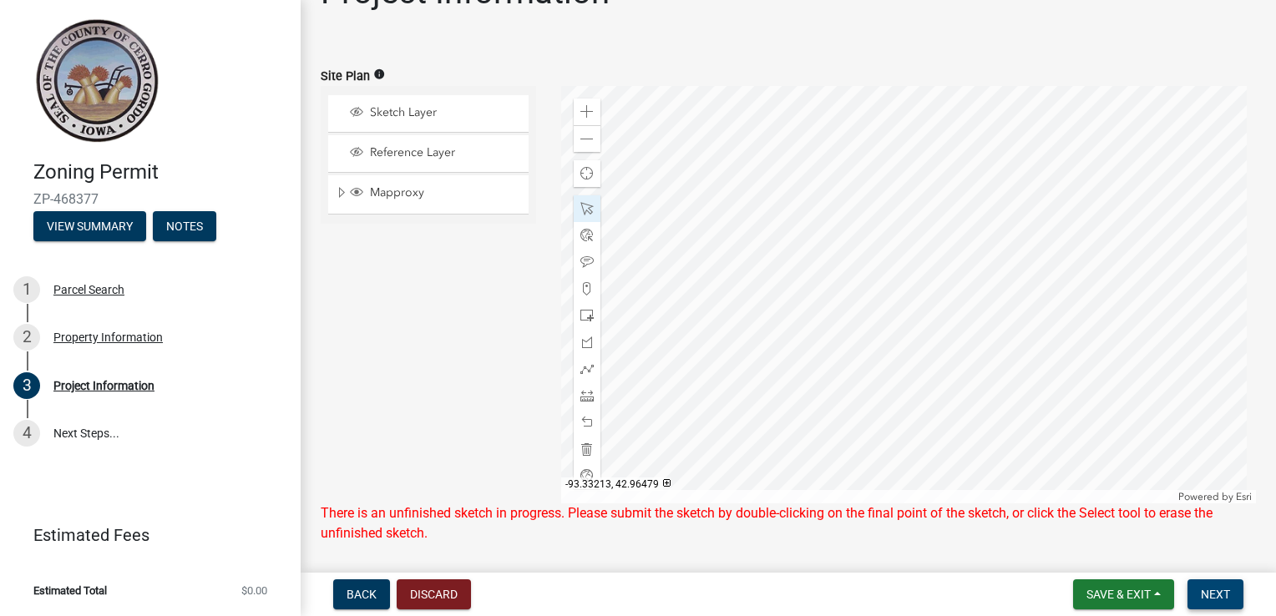
scroll to position [13, 0]
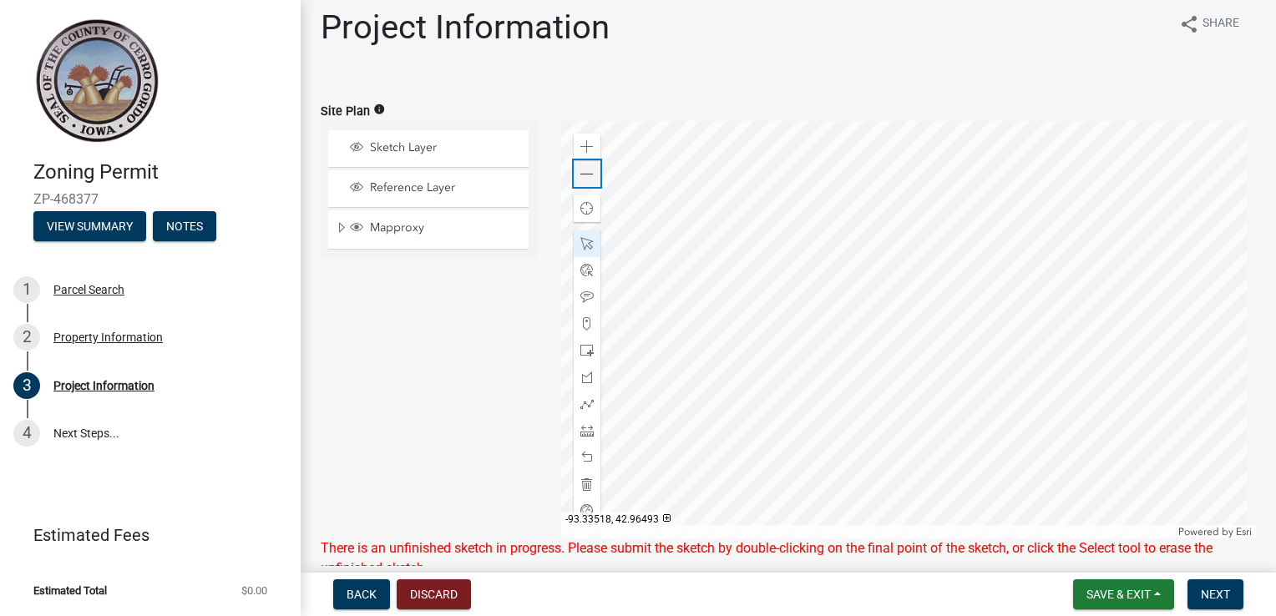
click at [581, 169] on span at bounding box center [586, 174] width 13 height 13
click at [582, 322] on span at bounding box center [586, 323] width 13 height 13
click at [884, 185] on div at bounding box center [909, 330] width 696 height 418
click at [880, 185] on div at bounding box center [909, 330] width 696 height 418
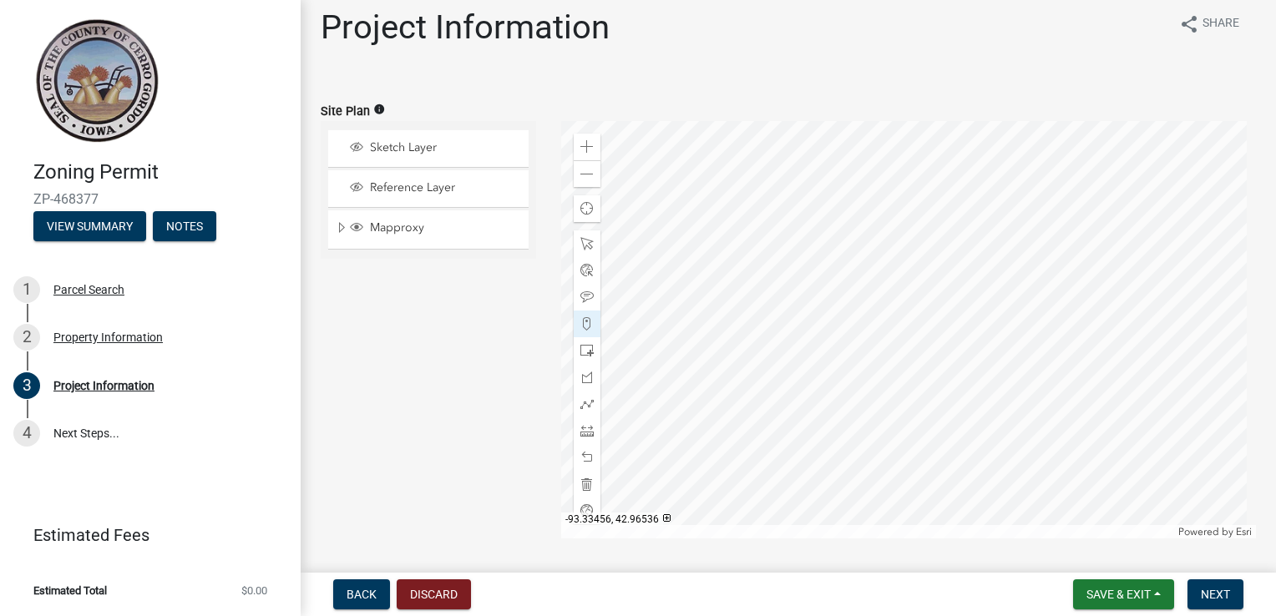
click at [882, 187] on div at bounding box center [909, 330] width 696 height 418
click at [582, 358] on div at bounding box center [587, 350] width 27 height 27
click at [1061, 357] on div at bounding box center [909, 330] width 696 height 418
click at [1225, 585] on button "Next" at bounding box center [1215, 595] width 56 height 30
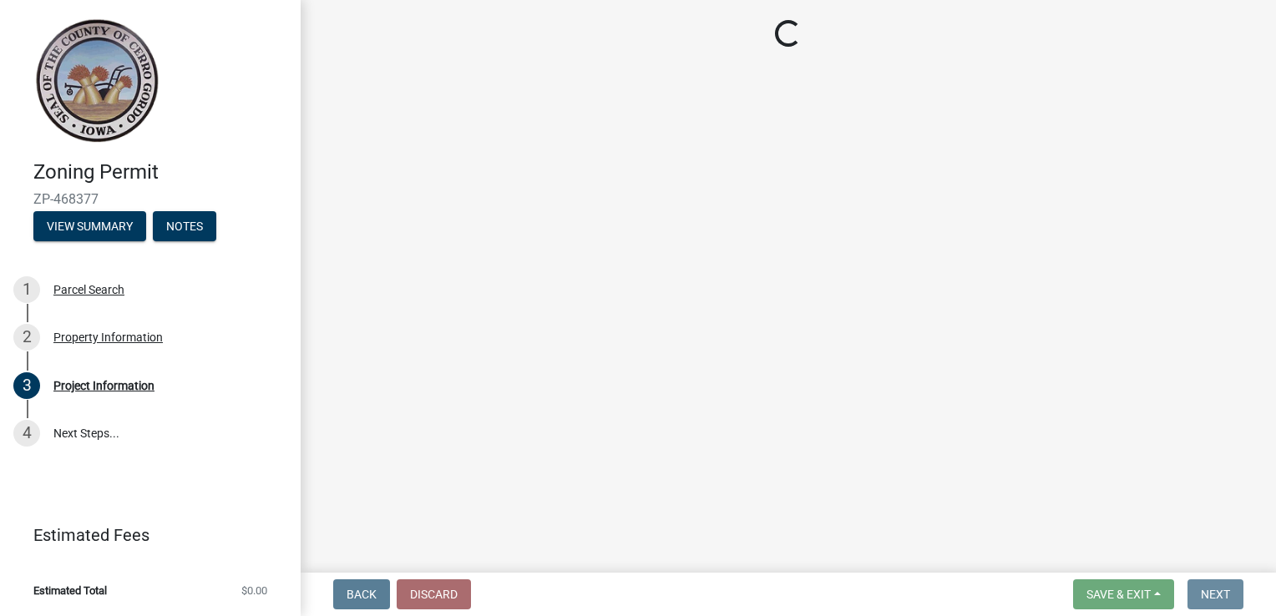
scroll to position [0, 0]
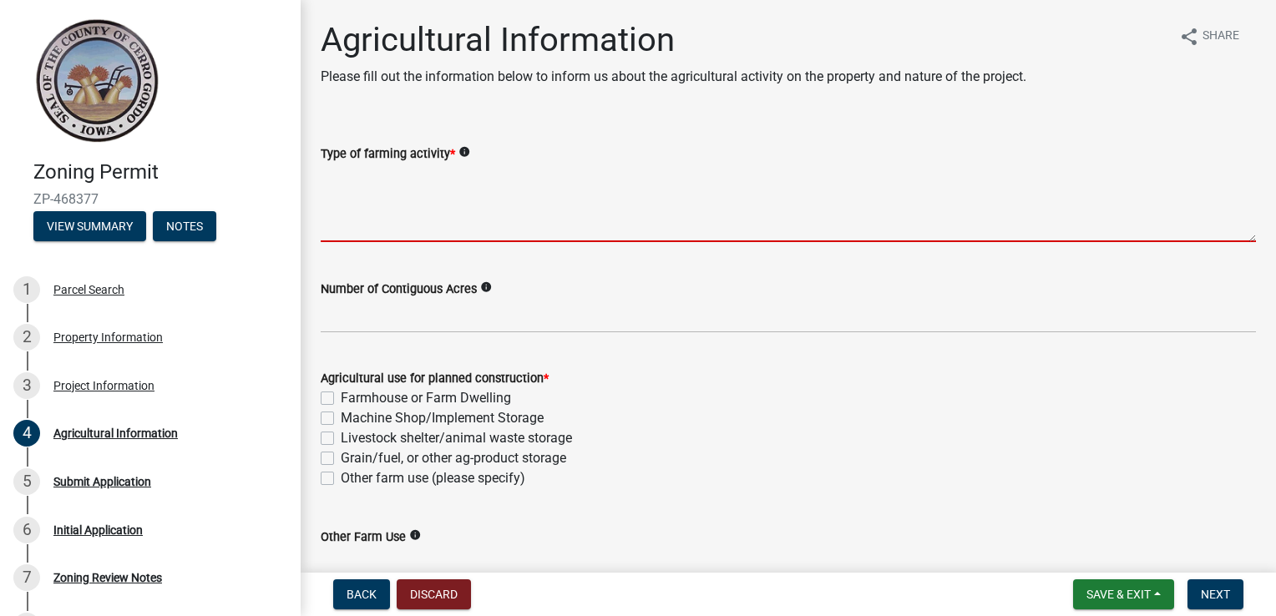
click at [357, 234] on textarea "Type of farming activity *" at bounding box center [788, 203] width 935 height 78
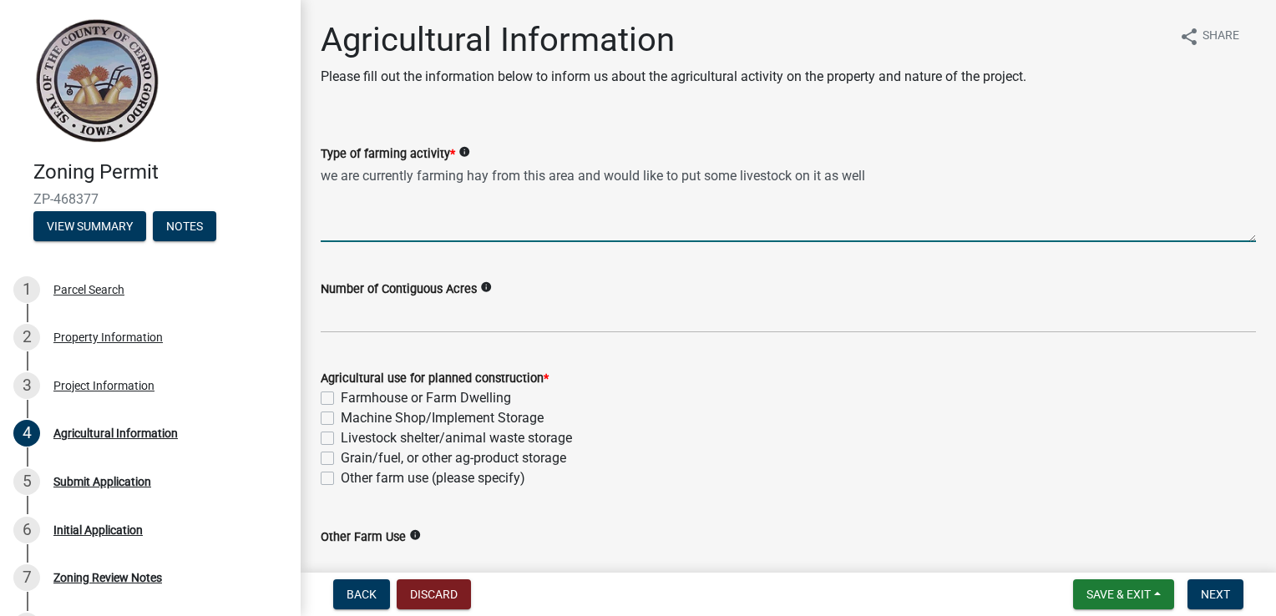
type textarea "we are currently farming hay from this area and would like to put some livestoc…"
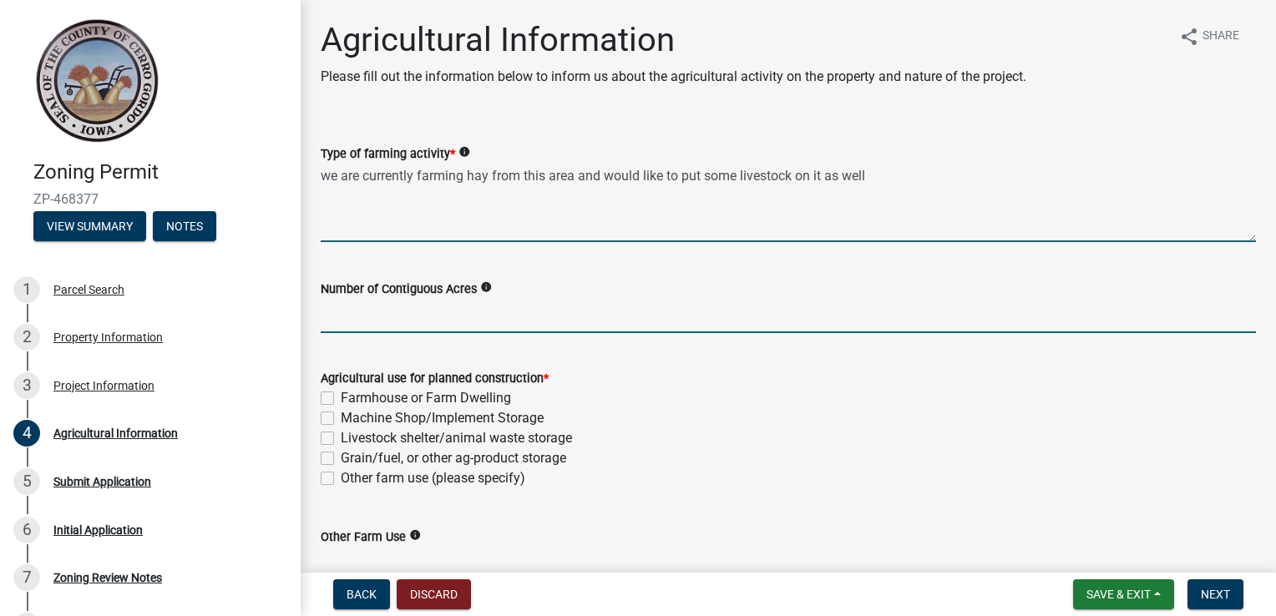
click at [364, 302] on input "text" at bounding box center [788, 316] width 935 height 34
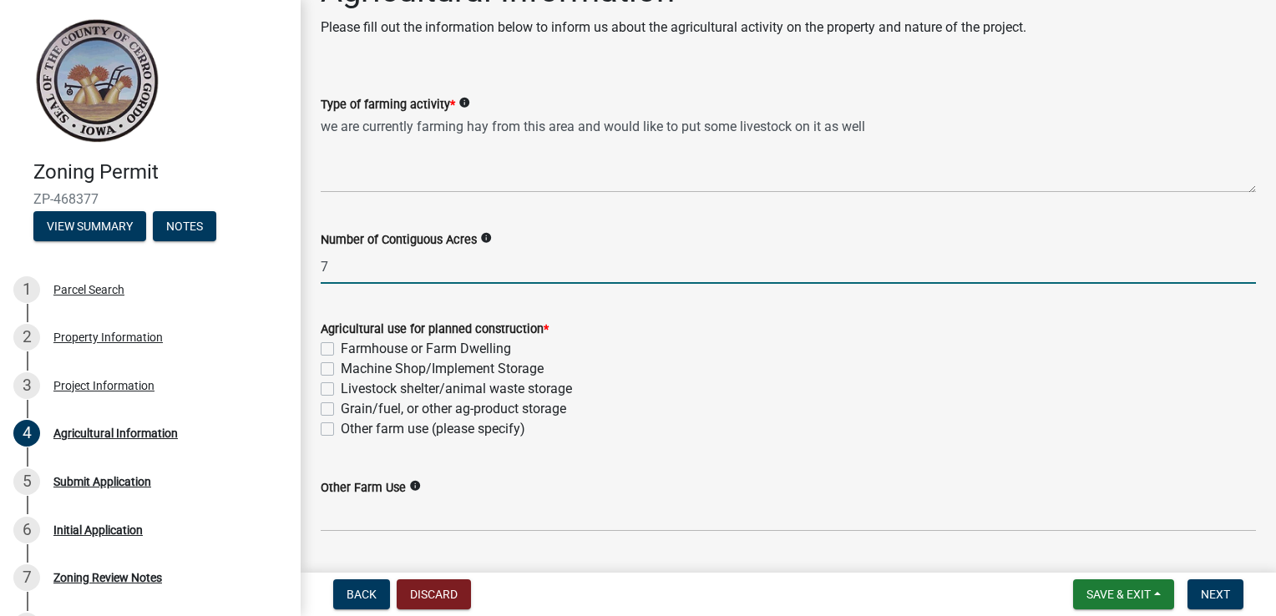
scroll to position [94, 0]
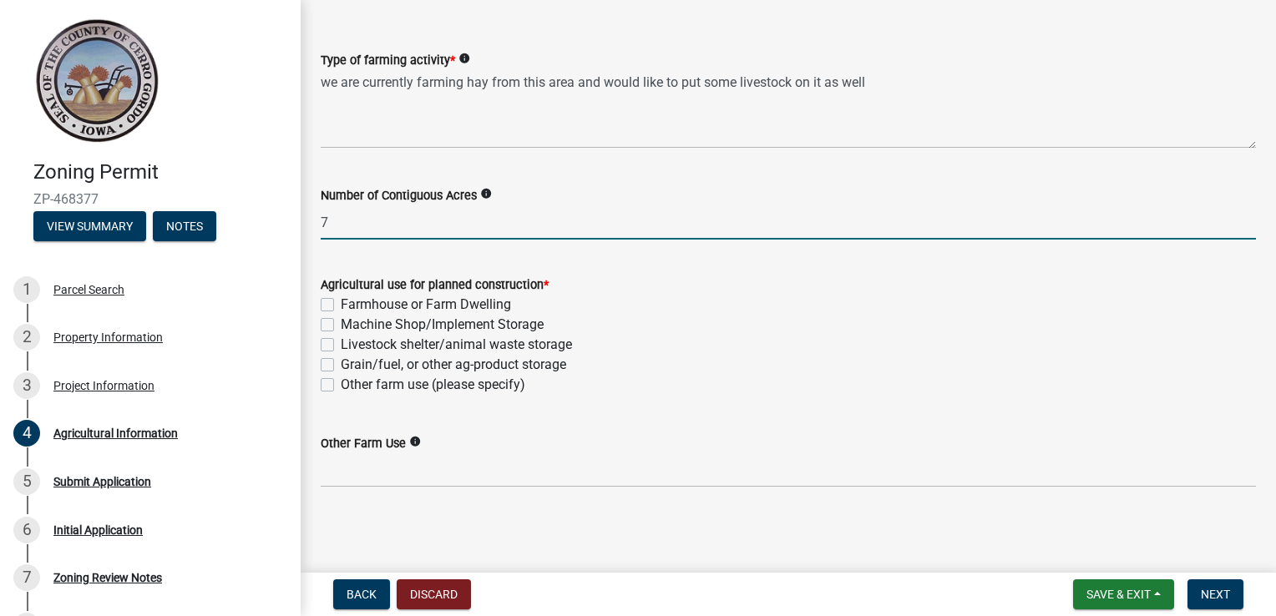
type input "7"
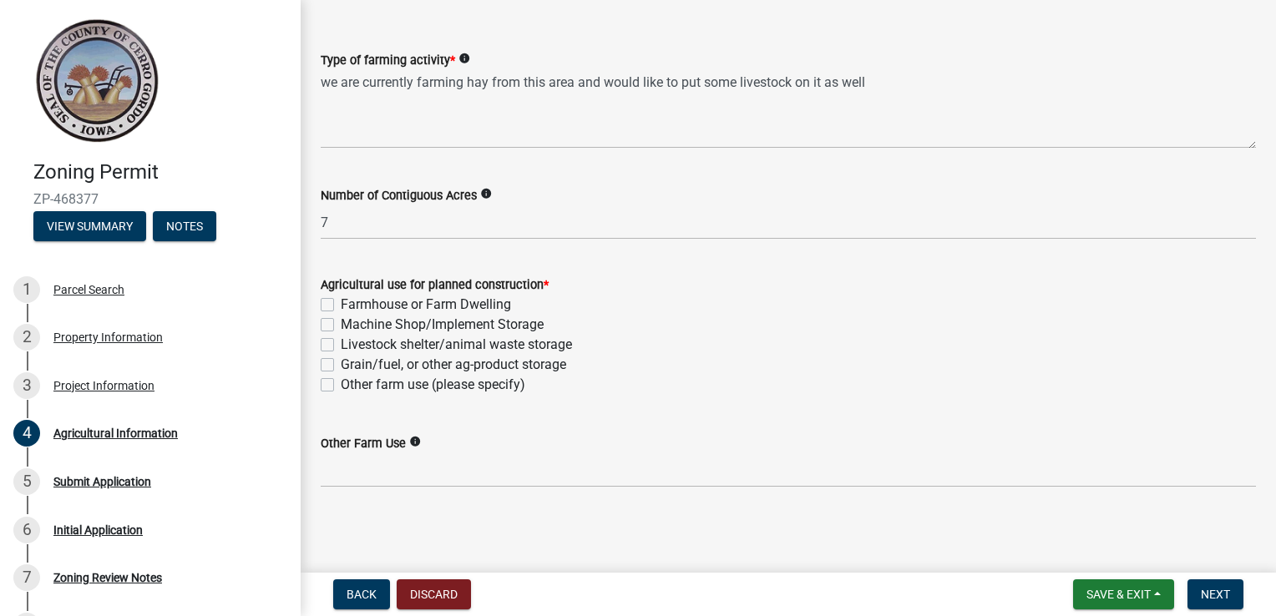
click at [341, 387] on label "Other farm use (please specify)" at bounding box center [433, 385] width 185 height 20
click at [341, 386] on input "Other farm use (please specify)" at bounding box center [346, 380] width 11 height 11
checkbox input "true"
checkbox input "false"
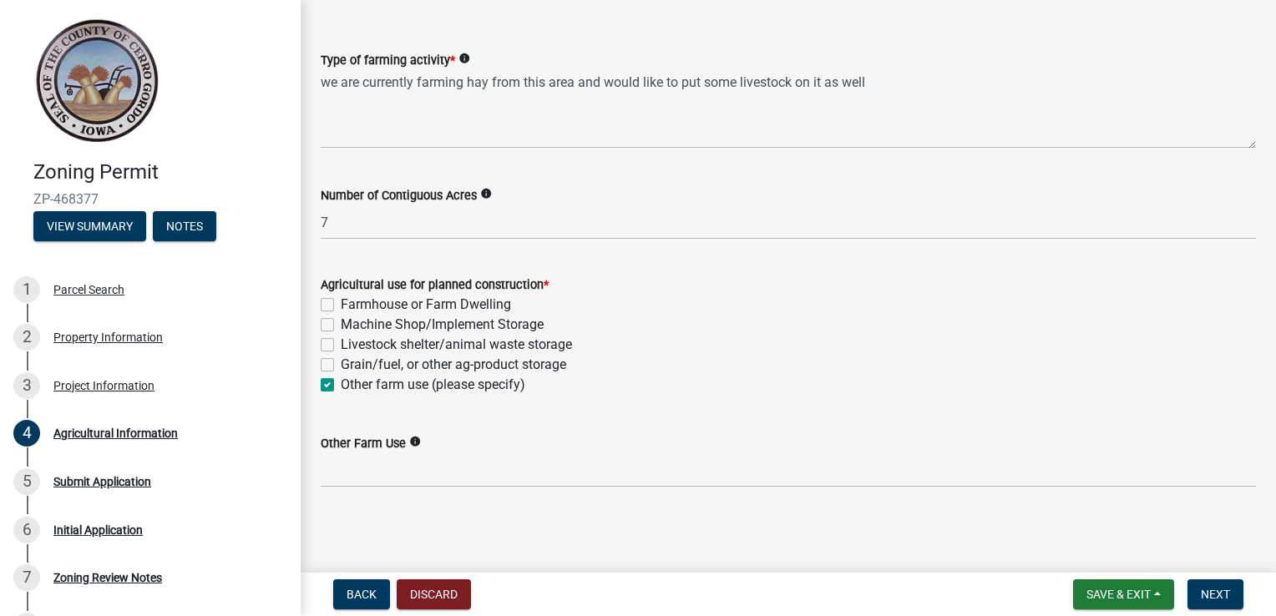
checkbox input "false"
checkbox input "true"
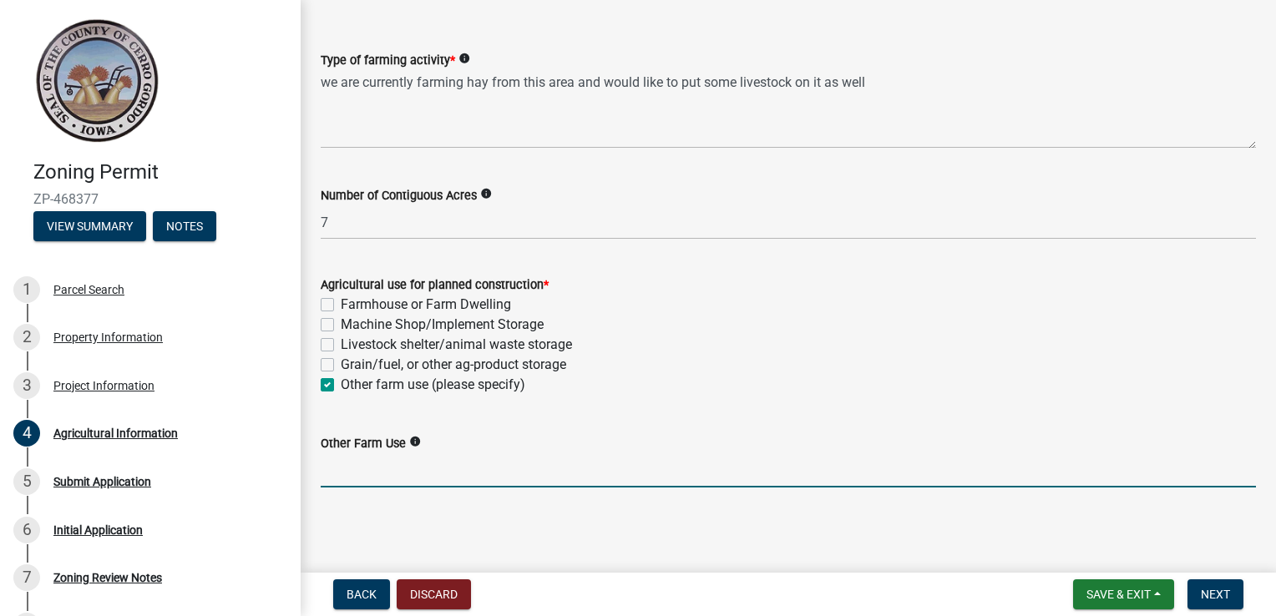
click at [358, 468] on input "Other Farm Use" at bounding box center [788, 470] width 935 height 34
type input "Fence for Livestock"
click at [1222, 593] on span "Next" at bounding box center [1215, 594] width 29 height 13
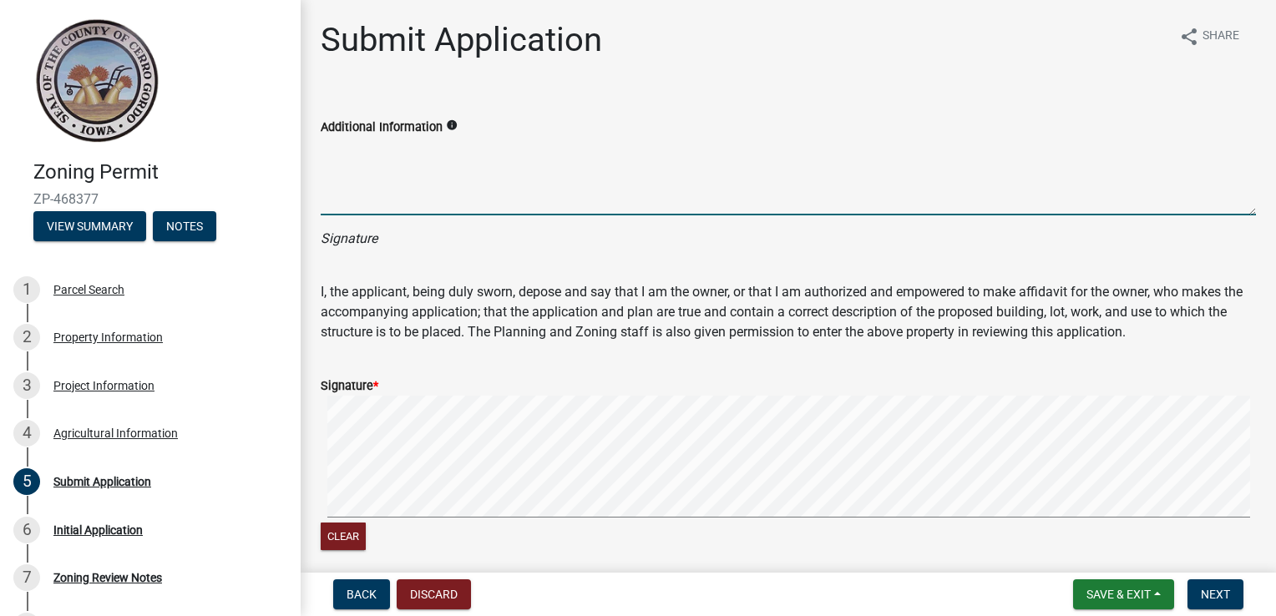
click at [332, 195] on textarea "Additional Information" at bounding box center [788, 176] width 935 height 78
click at [559, 391] on form "Signature * Clear" at bounding box center [788, 455] width 935 height 198
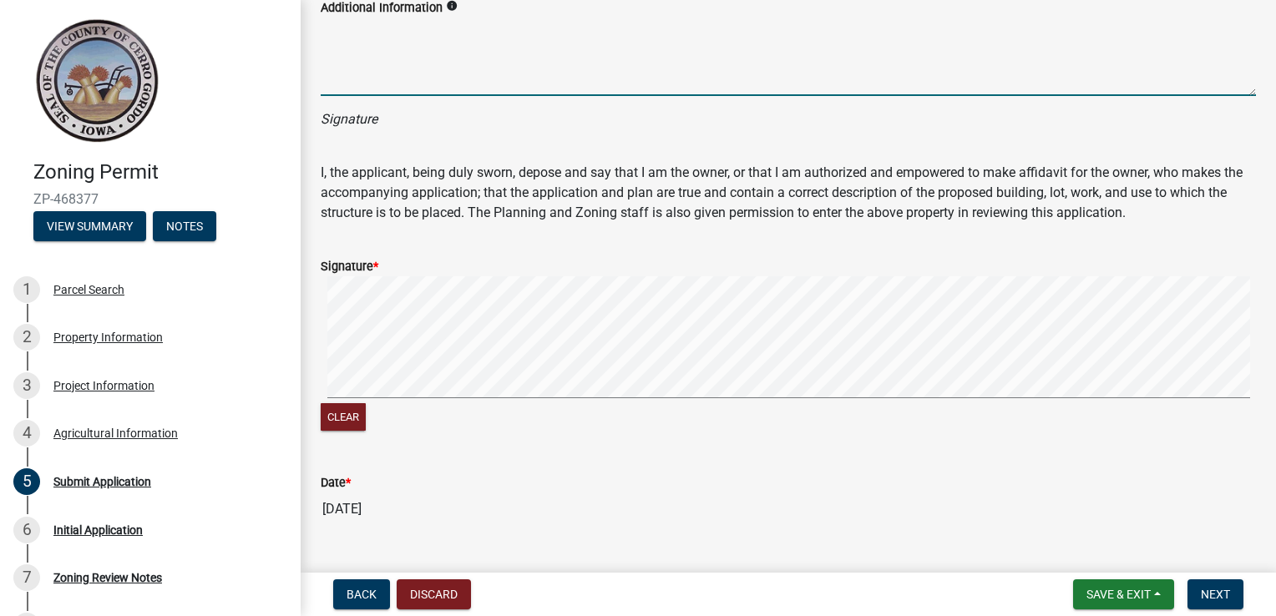
scroll to position [113, 0]
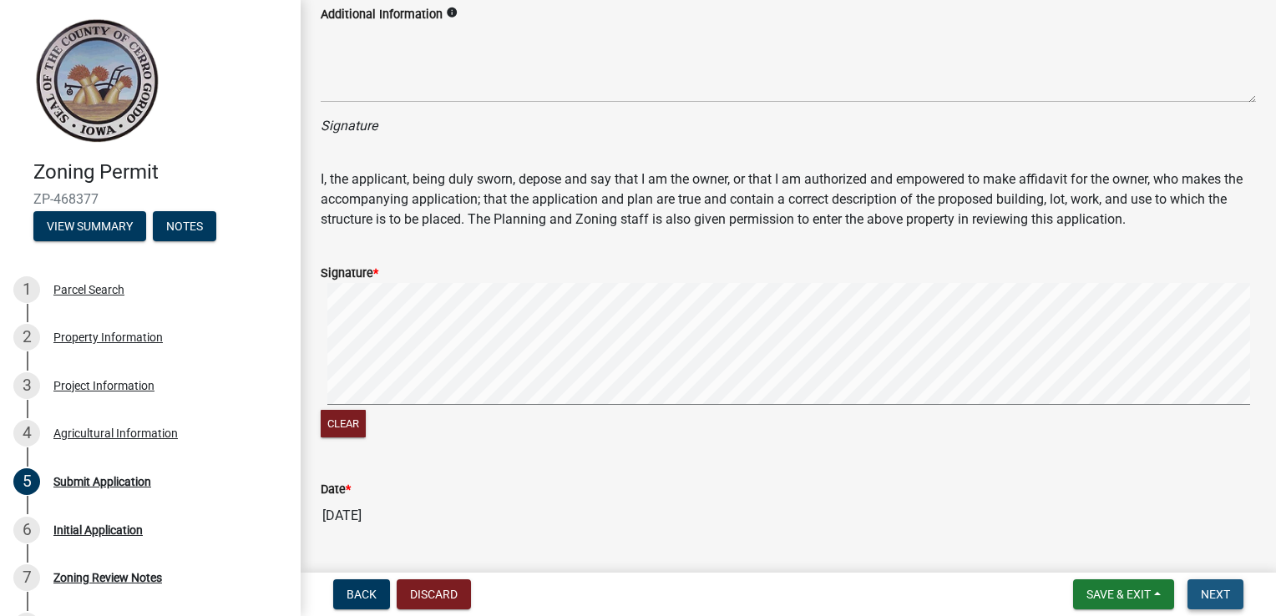
click at [1213, 588] on span "Next" at bounding box center [1215, 594] width 29 height 13
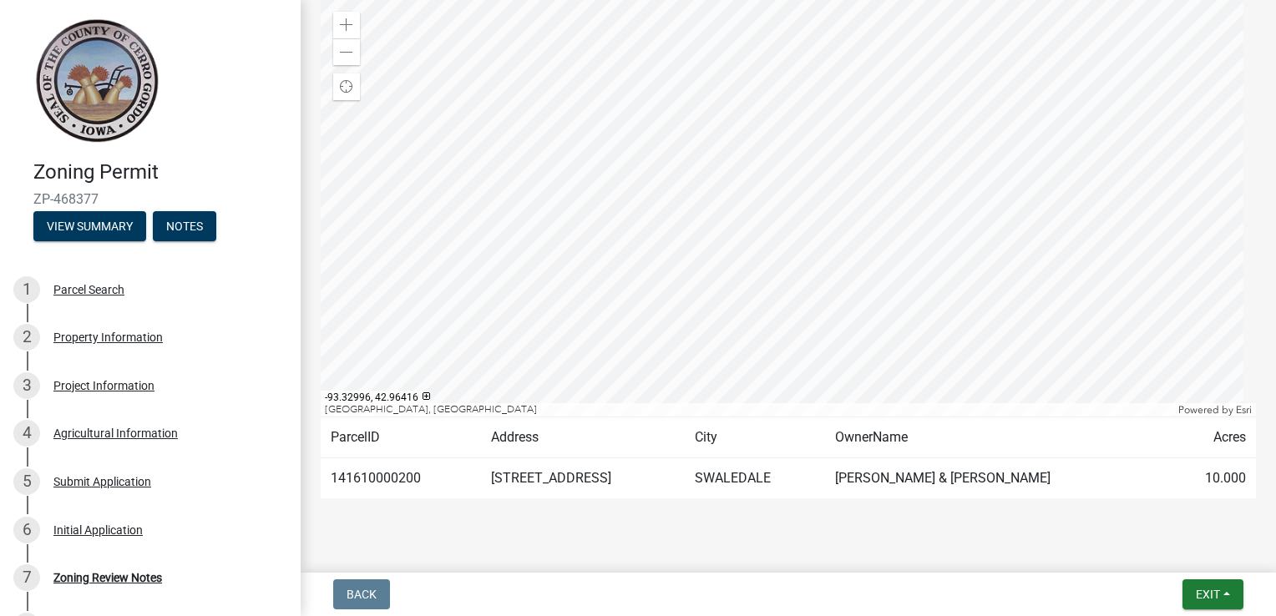
scroll to position [230, 0]
